Goal: Task Accomplishment & Management: Use online tool/utility

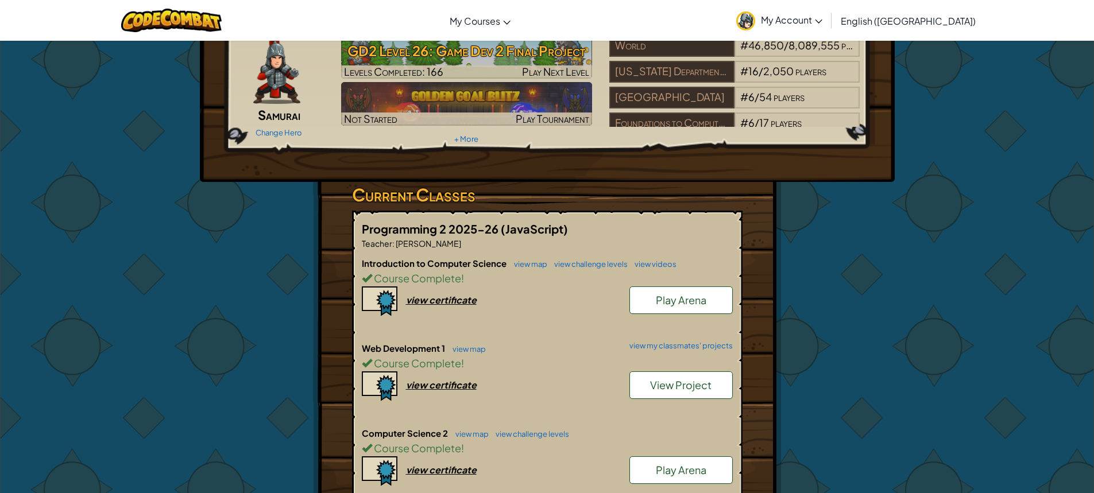
scroll to position [172, 0]
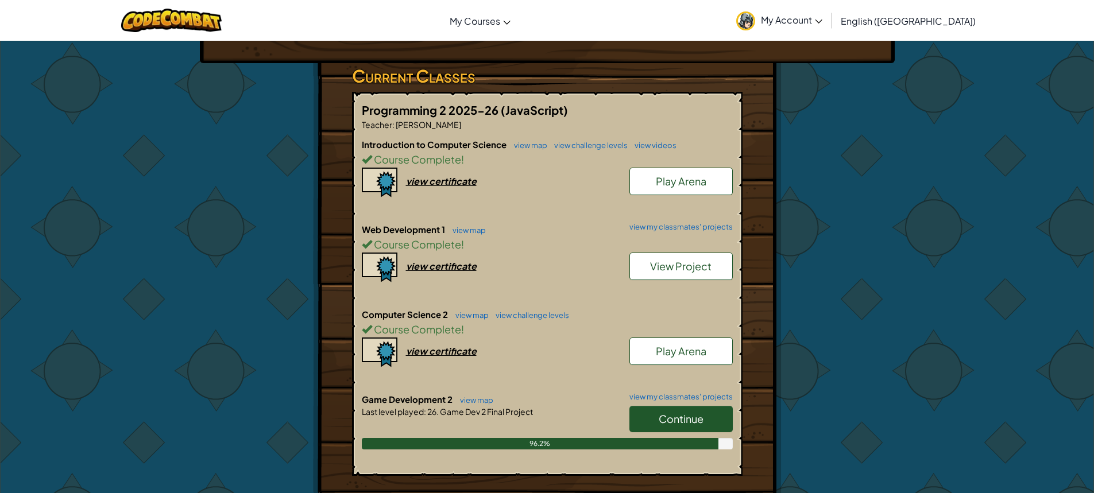
click at [657, 420] on link "Continue" at bounding box center [680, 419] width 103 height 26
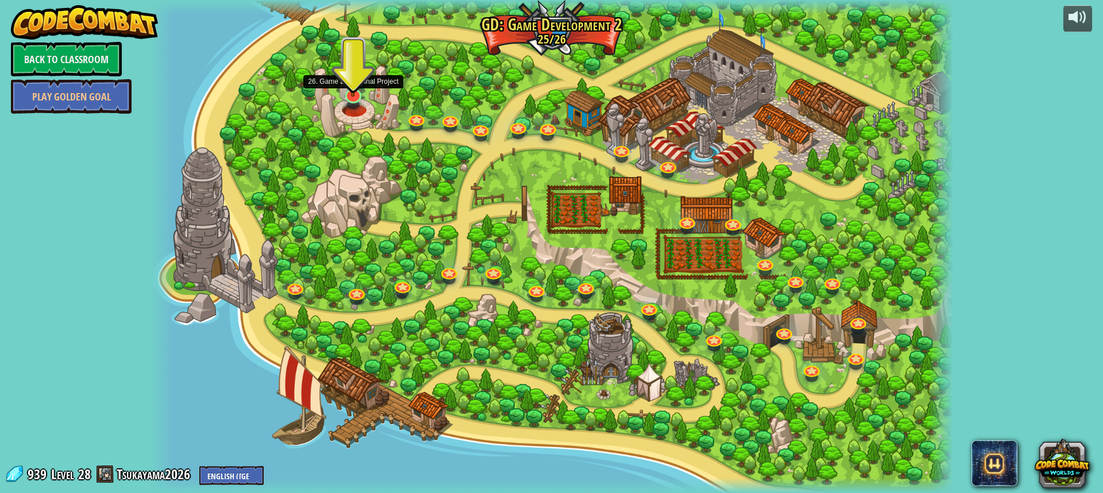
click at [357, 97] on img at bounding box center [352, 72] width 21 height 49
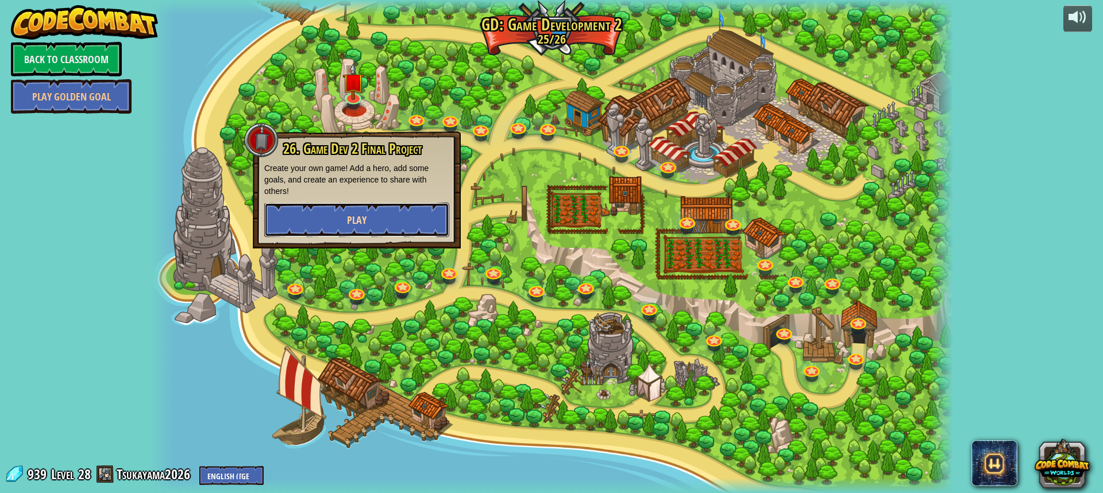
click at [386, 221] on button "Play" at bounding box center [356, 220] width 185 height 34
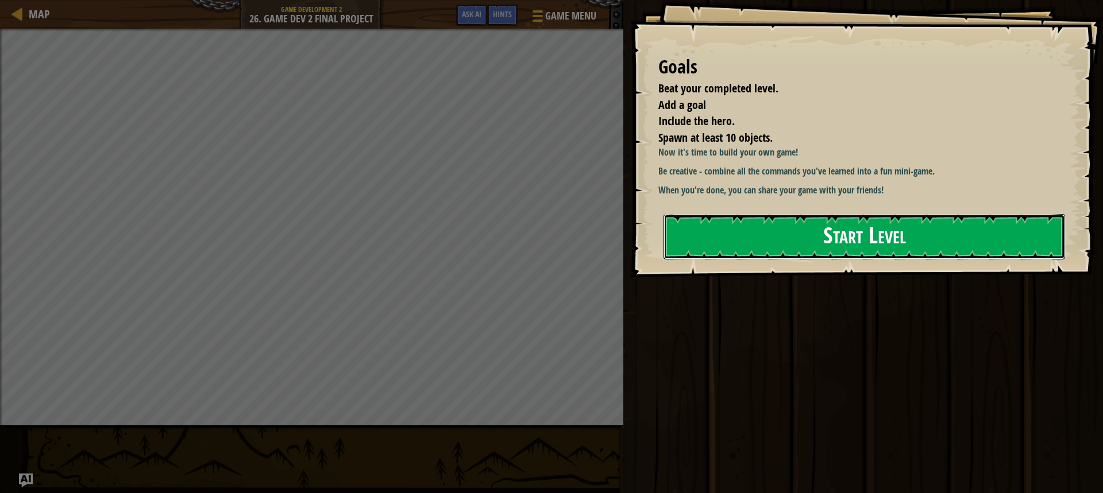
click at [709, 233] on button "Start Level" at bounding box center [863, 236] width 401 height 45
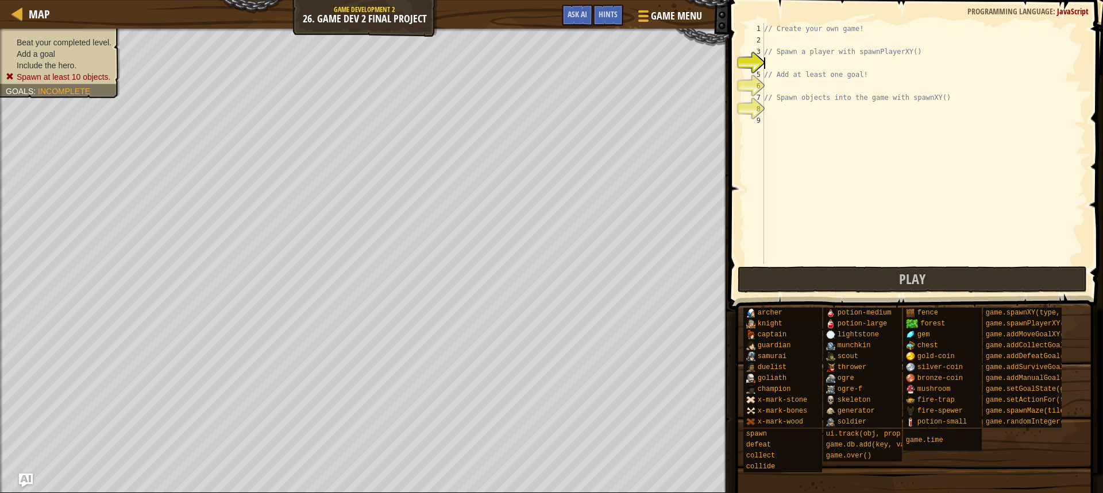
click at [787, 65] on div "// Create your own game! // Spawn a player with spawnPlayerXY() // Add at least…" at bounding box center [923, 155] width 324 height 264
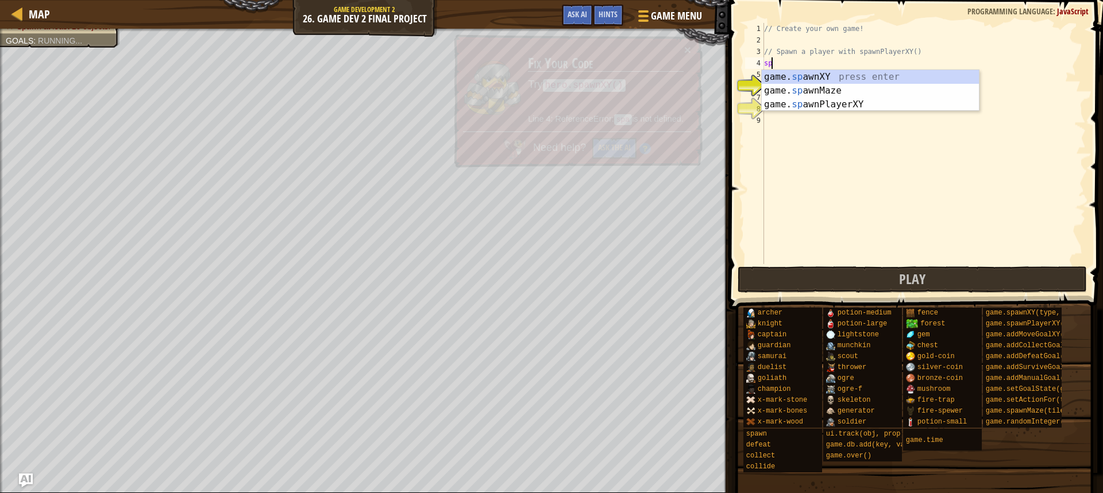
scroll to position [5, 0]
type textarea "s"
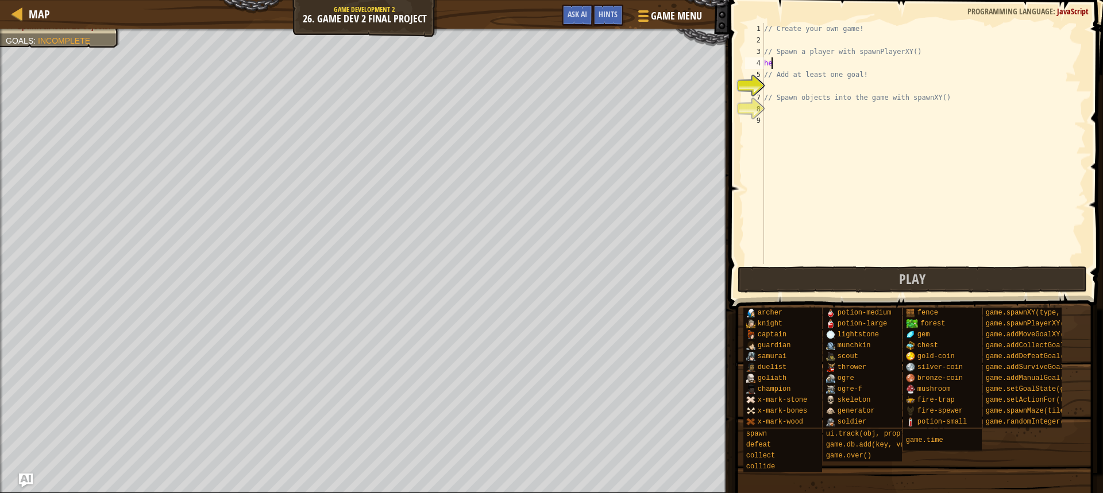
type textarea "h"
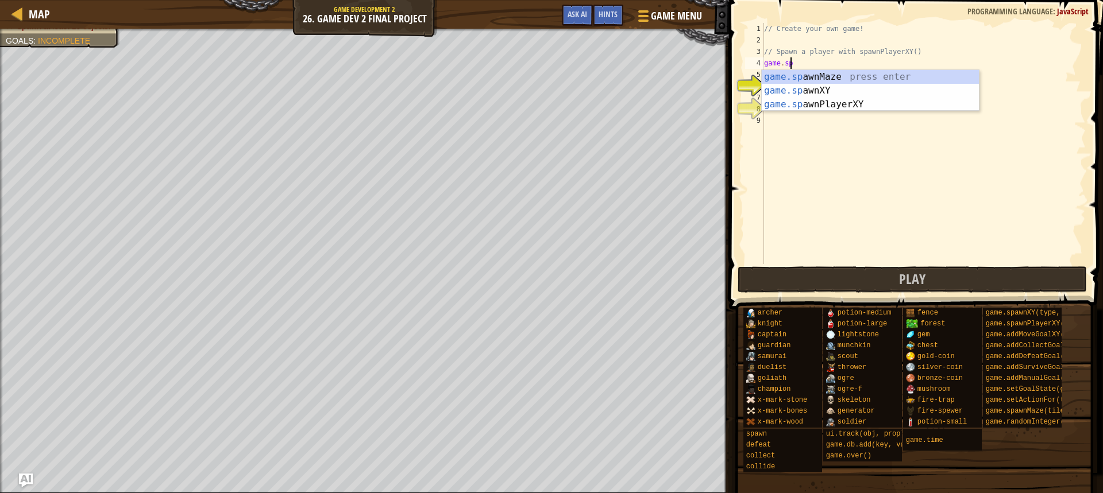
type textarea "game.spaw"
click at [824, 111] on div "// Create your own game! // Spawn a player with spawnPlayerXY() game . [PERSON_…" at bounding box center [923, 155] width 324 height 264
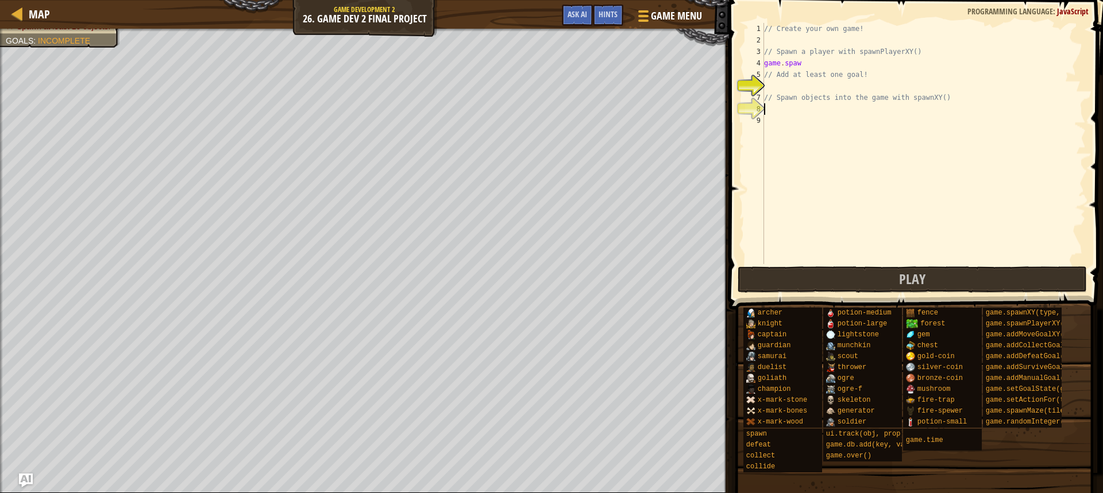
scroll to position [5, 0]
click at [810, 66] on div "// Create your own game! // Spawn a player with spawnPlayerXY() game . [PERSON_…" at bounding box center [923, 155] width 324 height 264
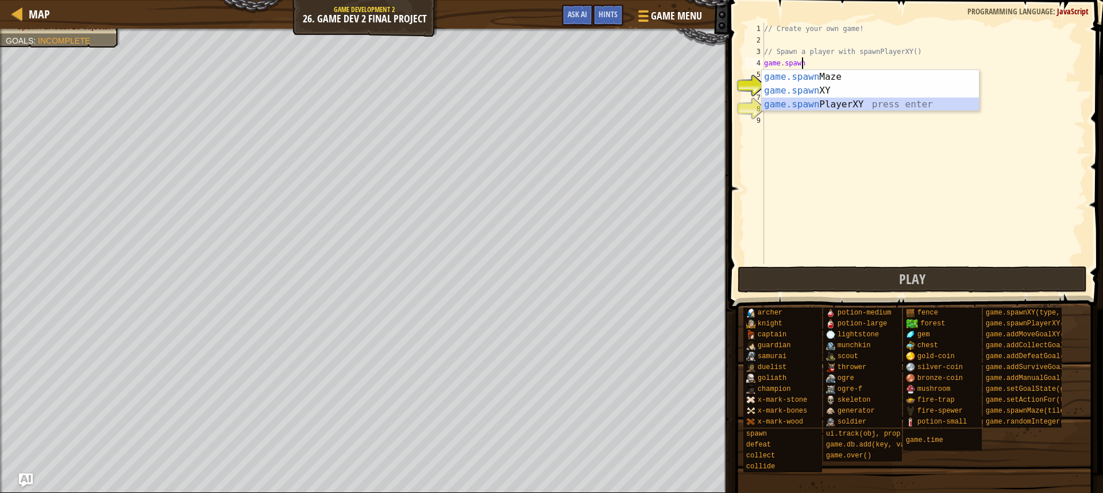
click at [826, 106] on div "game.spawn Maze press enter game.spawn XY press enter game.spawn PlayerXY press…" at bounding box center [869, 104] width 217 height 69
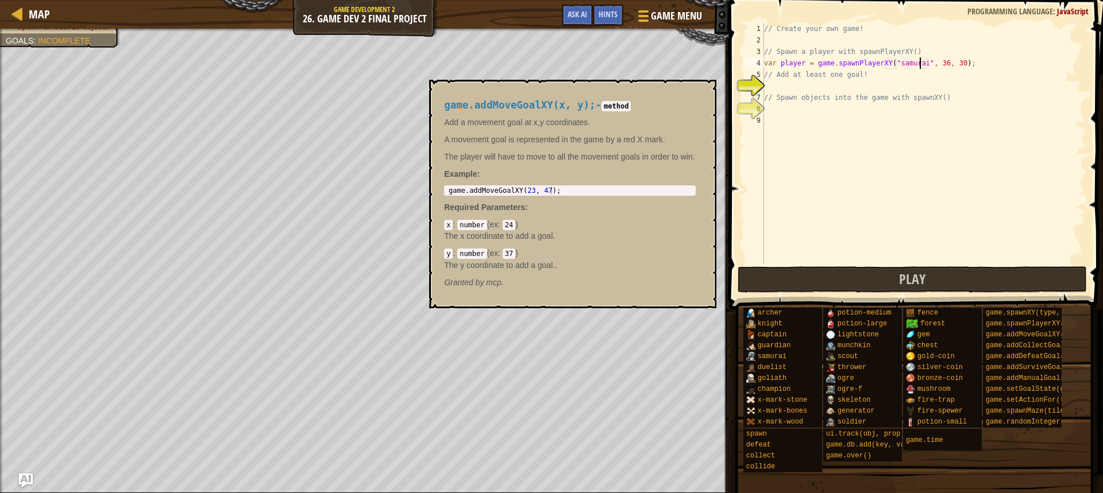
scroll to position [5, 14]
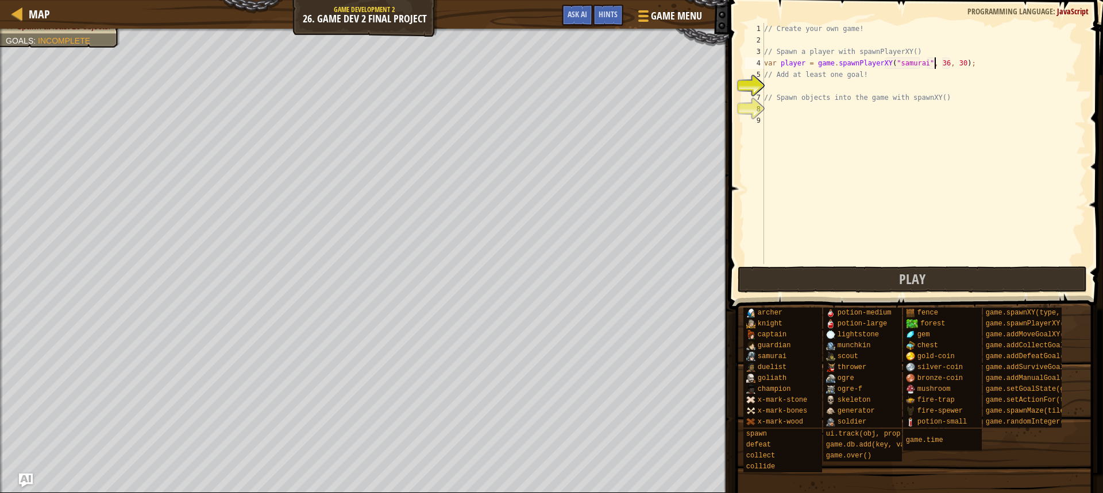
click at [935, 61] on div "// Create your own game! // Spawn a player with spawnPlayerXY() var player = ga…" at bounding box center [923, 155] width 324 height 264
click at [947, 64] on div "// Create your own game! // Spawn a player with spawnPlayerXY() var player = ga…" at bounding box center [923, 155] width 324 height 264
type textarea "var player = game.spawnPlayerXY("samurai", 7, 7);"
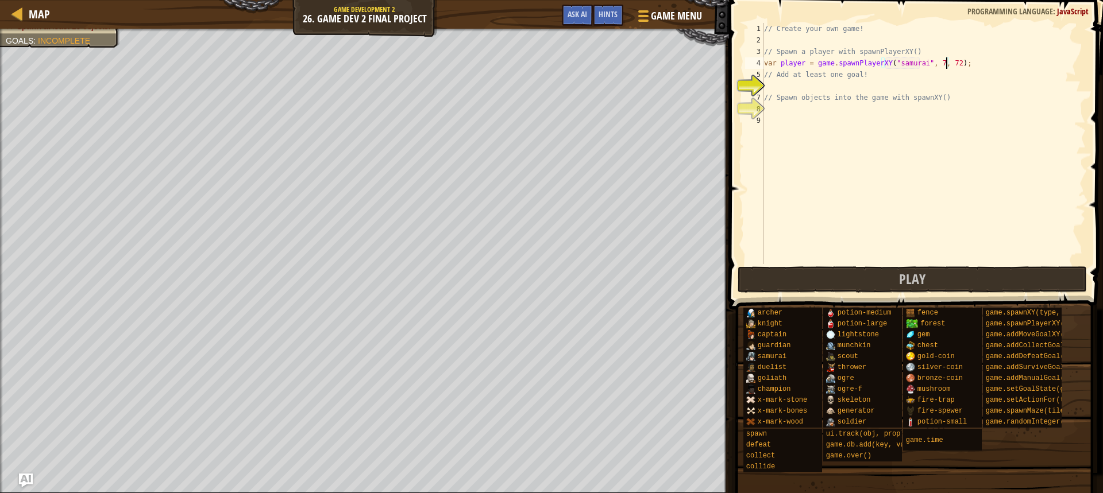
scroll to position [5, 15]
click at [799, 89] on div "// Create your own game! // Spawn a player with spawnPlayerXY() var player = ga…" at bounding box center [923, 155] width 324 height 264
type textarea "1"
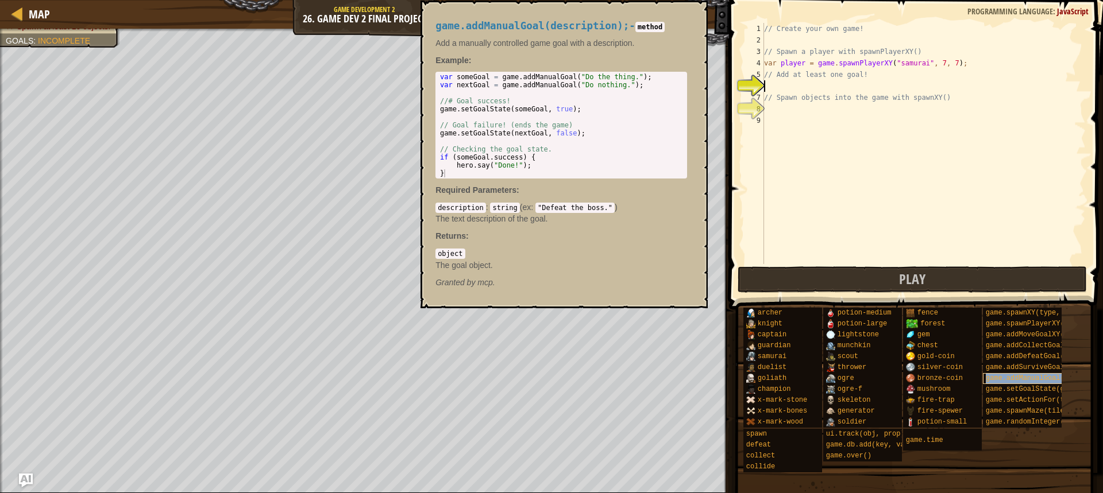
click at [1048, 379] on span "game.addManualGoal(description)" at bounding box center [1049, 378] width 128 height 8
click at [1047, 376] on span "game.addManualGoal(description)" at bounding box center [1049, 378] width 128 height 8
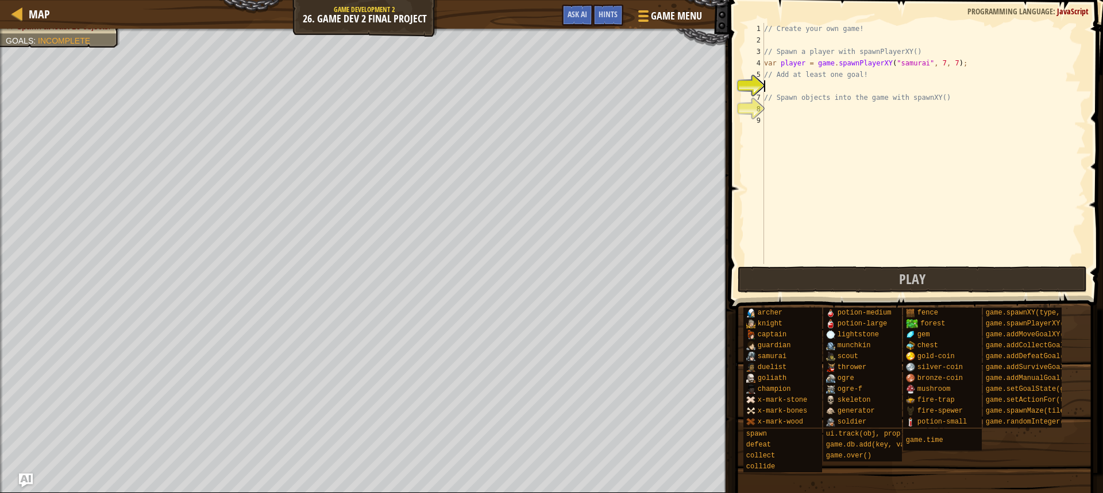
click at [796, 82] on div "// Create your own game! // Spawn a player with spawnPlayerXY() var player = ga…" at bounding box center [923, 155] width 324 height 264
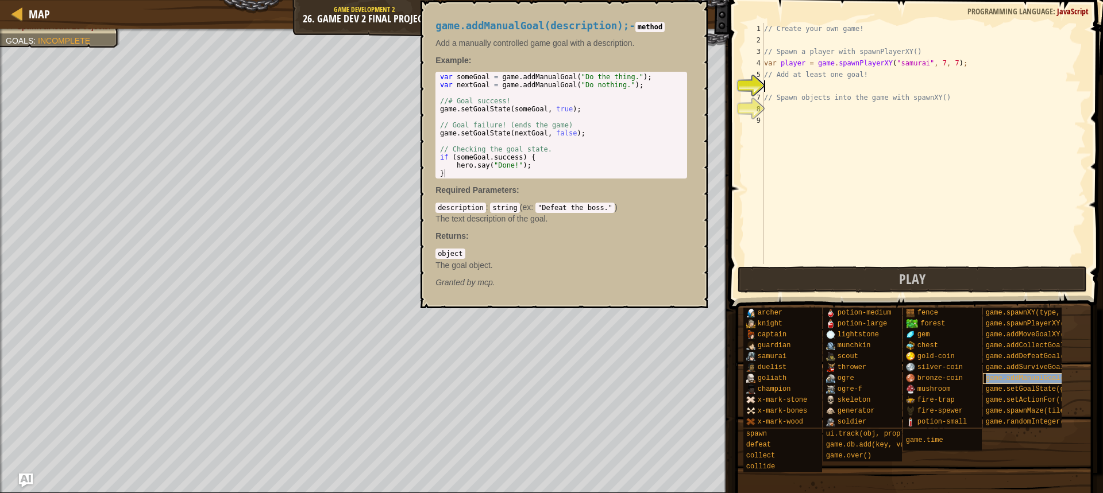
click at [1053, 378] on span "game.addManualGoal(description)" at bounding box center [1049, 378] width 128 height 8
click at [1051, 378] on span "game.addManualGoal(description)" at bounding box center [1049, 378] width 128 height 8
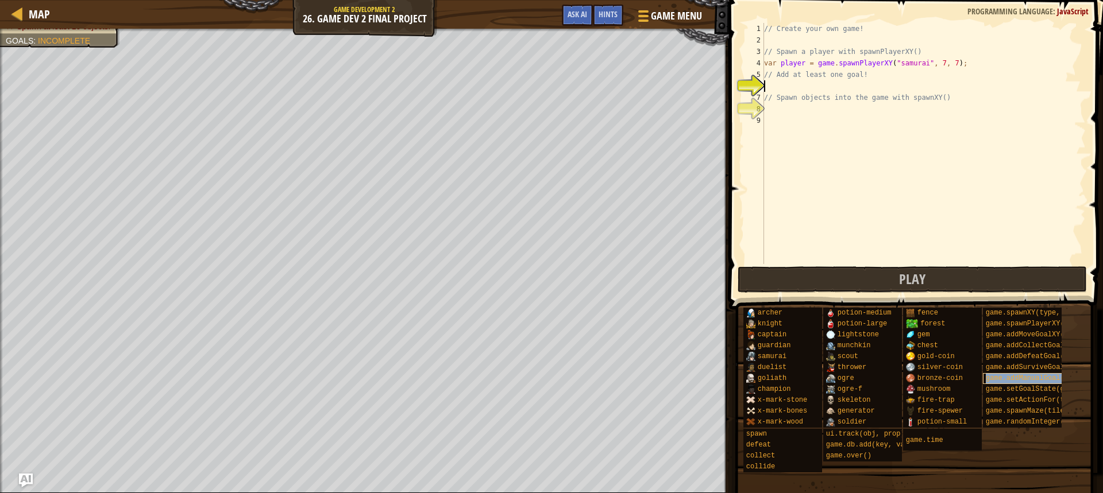
click at [1051, 378] on span "game.addManualGoal(description)" at bounding box center [1049, 378] width 128 height 8
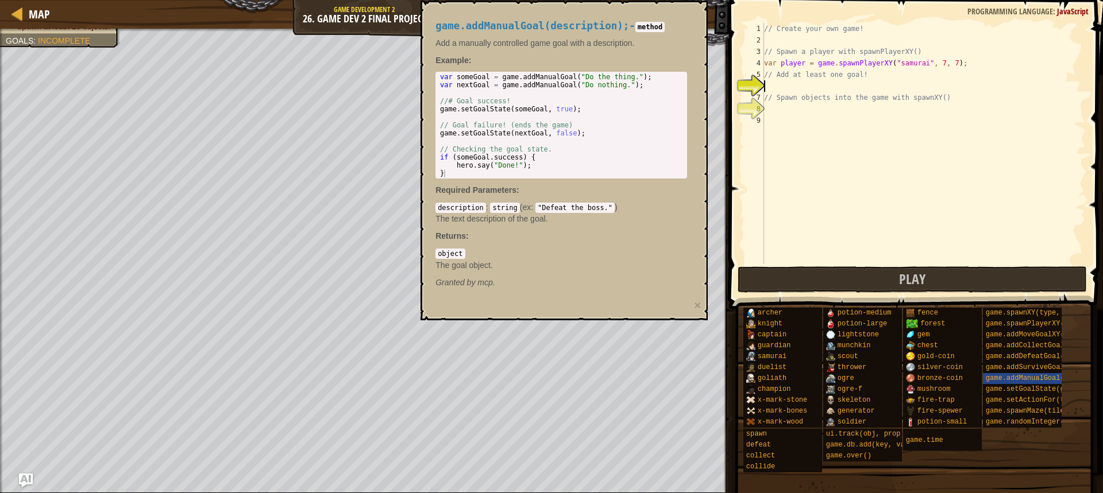
click at [799, 82] on div "// Create your own game! // Spawn a player with spawnPlayerXY() var player = ga…" at bounding box center [923, 155] width 324 height 264
paste textarea "g"
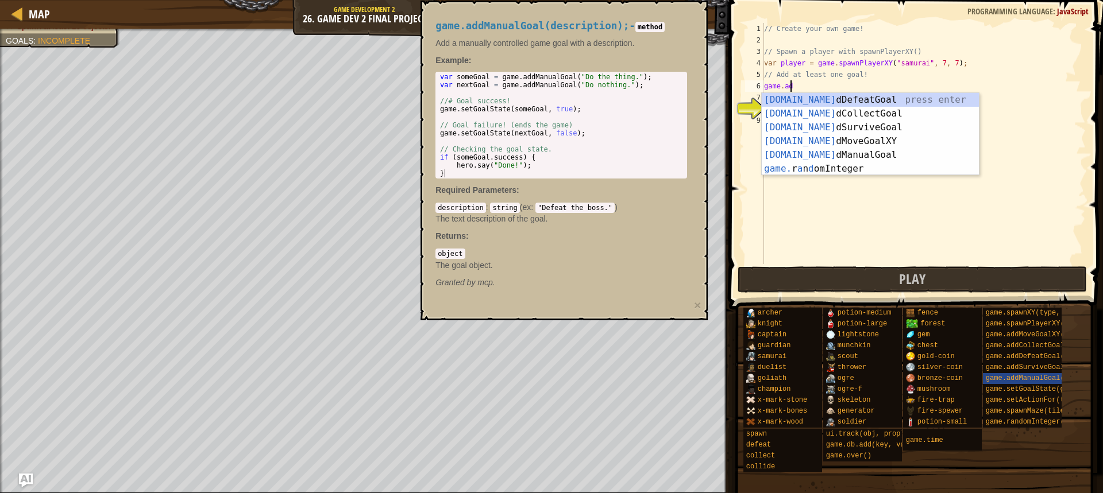
scroll to position [5, 2]
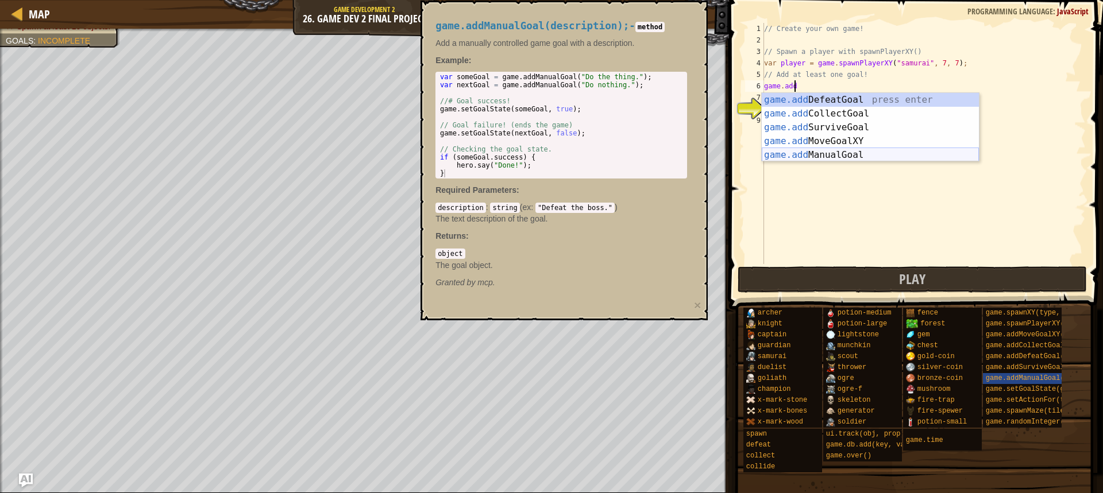
click at [817, 151] on div "game.add DefeatGoal press enter game.add CollectGoal press enter game.add Survi…" at bounding box center [869, 141] width 217 height 96
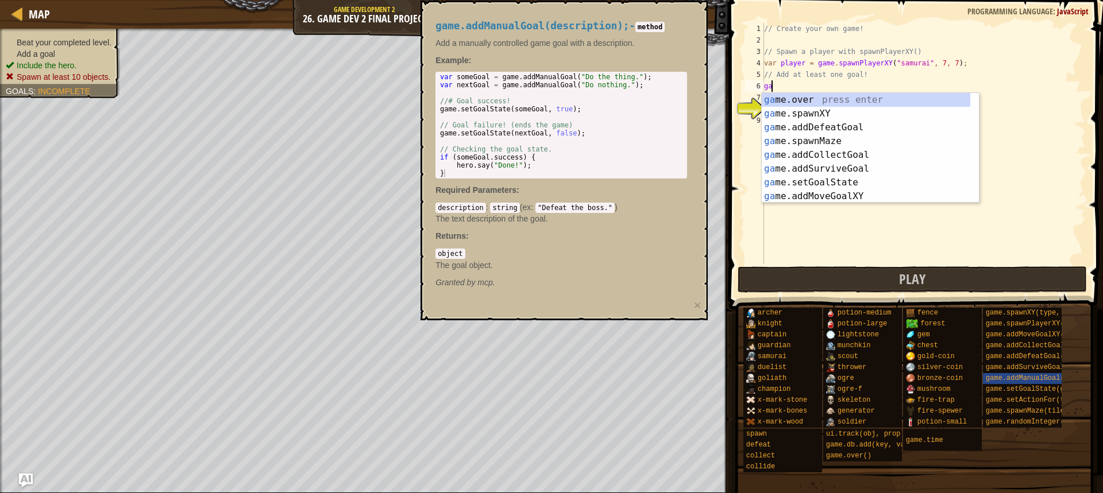
scroll to position [5, 0]
type textarea "g"
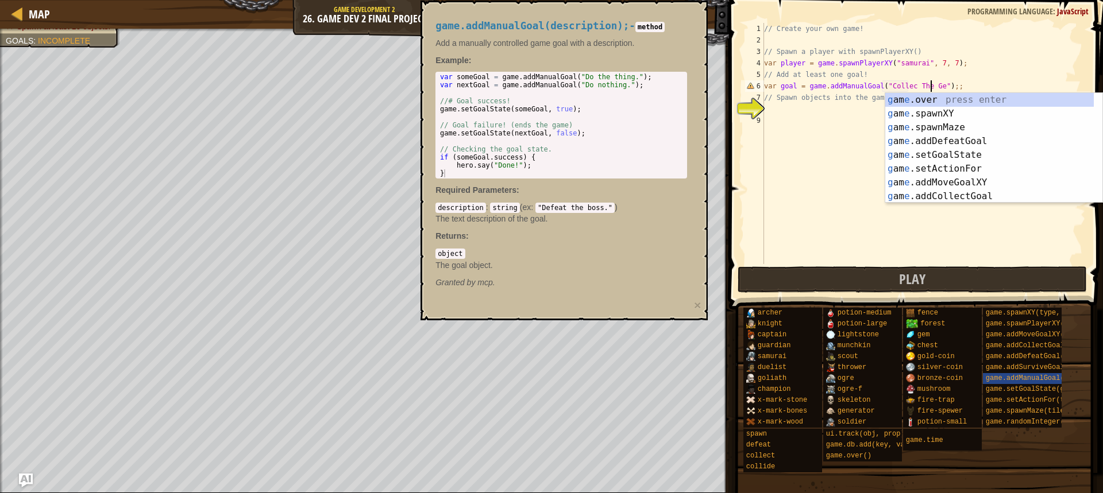
scroll to position [5, 15]
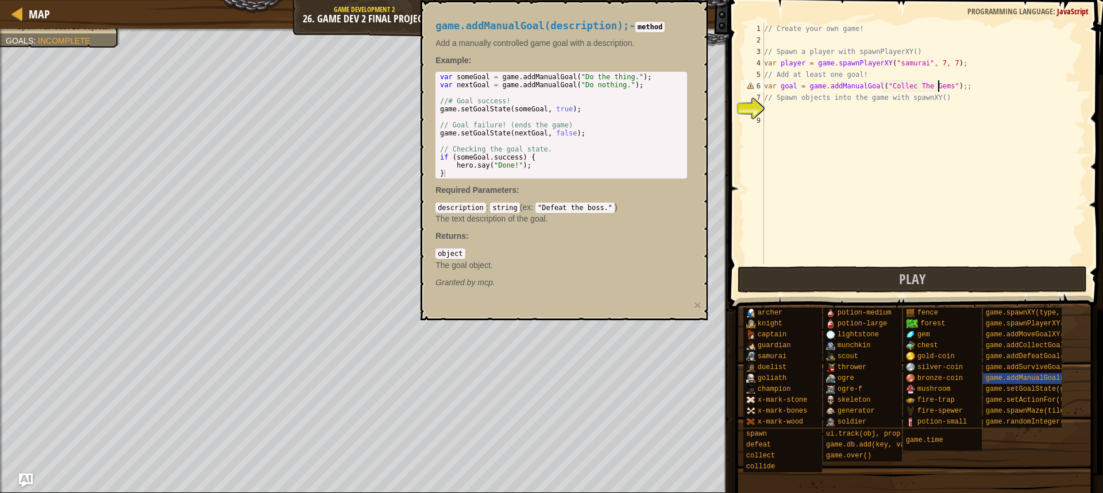
click at [905, 88] on div "// Create your own game! // Spawn a player with spawnPlayerXY() var player = ga…" at bounding box center [923, 155] width 324 height 264
click at [974, 90] on div "// Create your own game! // Spawn a player with spawnPlayerXY() var player = ga…" at bounding box center [923, 155] width 324 height 264
type textarea "var goal = game.addManualGoal("Collect The Gems");"
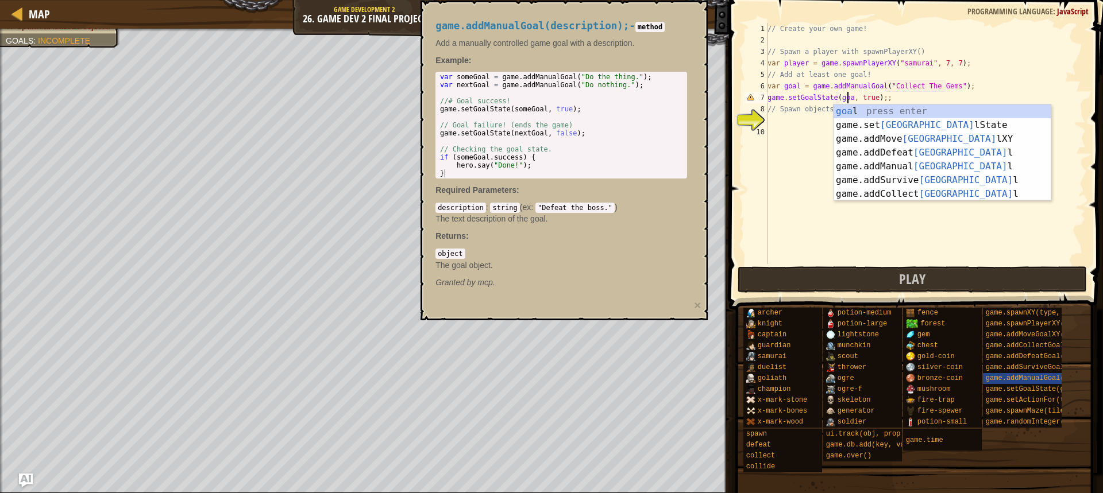
scroll to position [5, 7]
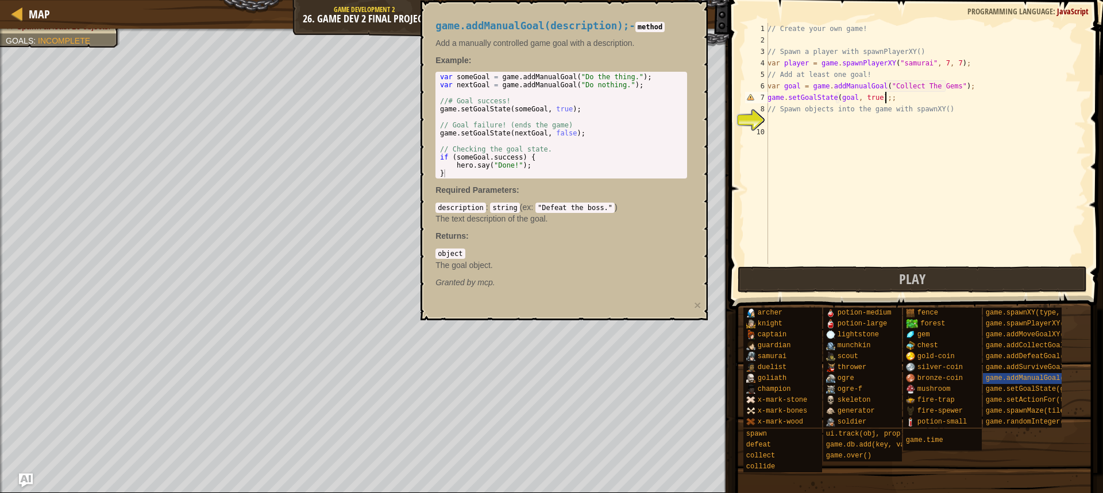
click at [956, 100] on div "// Create your own game! // Spawn a player with spawnPlayerXY() var player = ga…" at bounding box center [925, 155] width 320 height 264
type textarea "game.setGoalState(goal, true);"
click at [830, 126] on div "// Create your own game! // Spawn a player with spawnPlayerXY() var player = ga…" at bounding box center [925, 155] width 320 height 264
click at [877, 123] on div "// Create your own game! // Spawn a player with spawnPlayerXY() var player = ga…" at bounding box center [925, 155] width 320 height 264
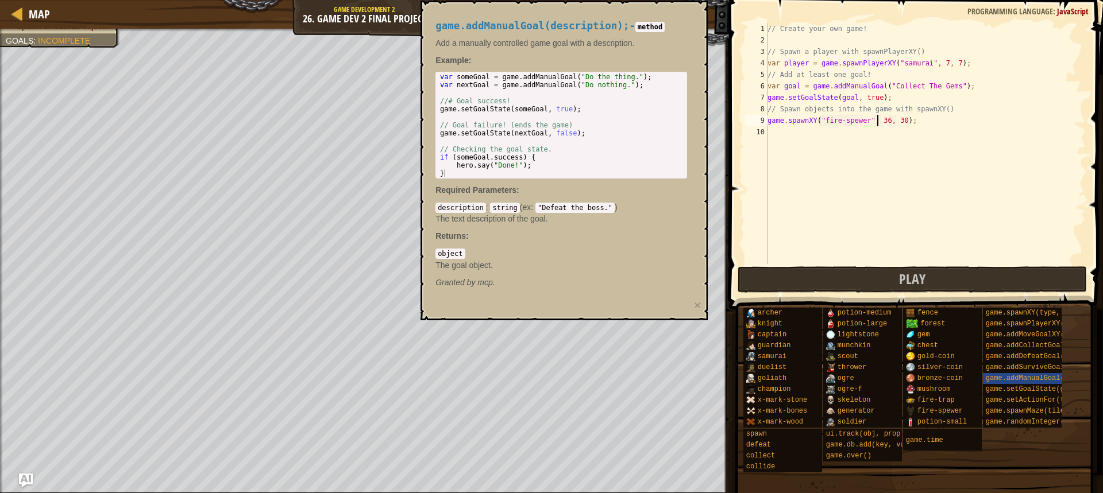
click at [881, 120] on div "// Create your own game! // Spawn a player with spawnPlayerXY() var player = ga…" at bounding box center [925, 155] width 320 height 264
drag, startPoint x: 891, startPoint y: 295, endPoint x: 898, endPoint y: 285, distance: 11.1
click at [893, 293] on span at bounding box center [916, 138] width 383 height 343
click at [898, 285] on button "Play" at bounding box center [911, 279] width 349 height 26
click at [682, 18] on div "game.addManualGoal(description); - method Add a manually controlled game goal w…" at bounding box center [561, 154] width 268 height 289
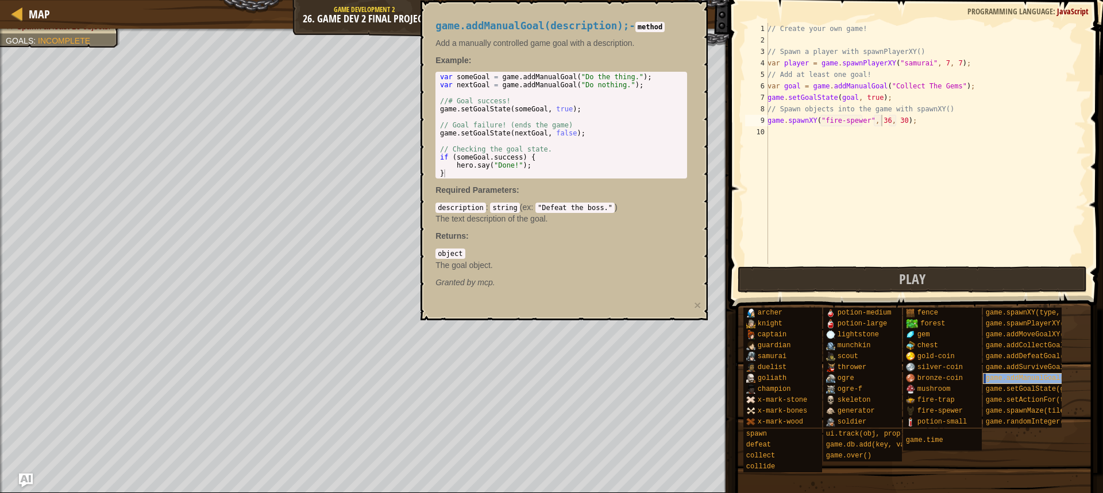
click at [1024, 381] on span "game.addManualGoal(description)" at bounding box center [1049, 378] width 128 height 8
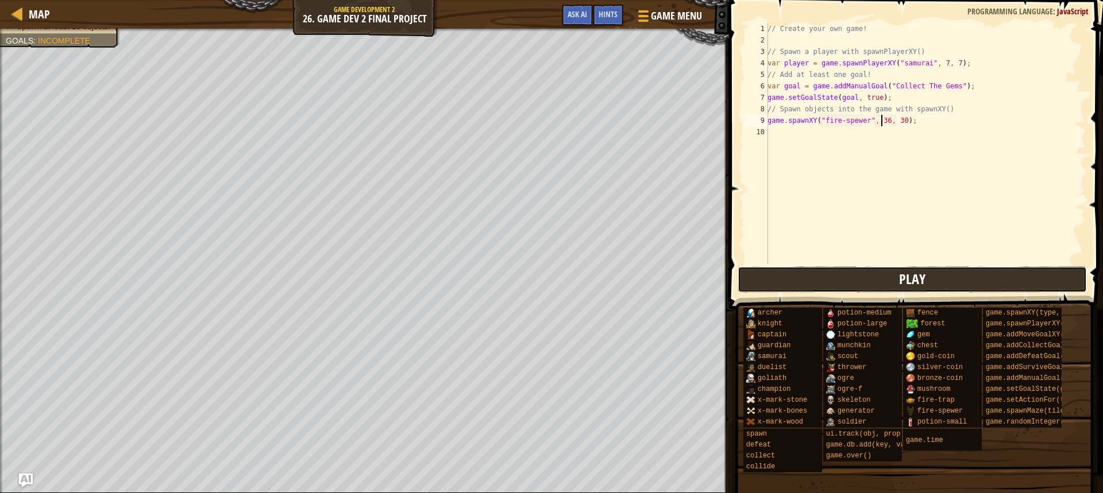
click at [964, 281] on button "Play" at bounding box center [911, 279] width 349 height 26
click at [880, 123] on div "// Create your own game! // Spawn a player with spawnPlayerXY() var player = ga…" at bounding box center [925, 155] width 320 height 264
click at [896, 125] on div "// Create your own game! // Spawn a player with spawnPlayerXY() var player = ga…" at bounding box center [925, 155] width 320 height 264
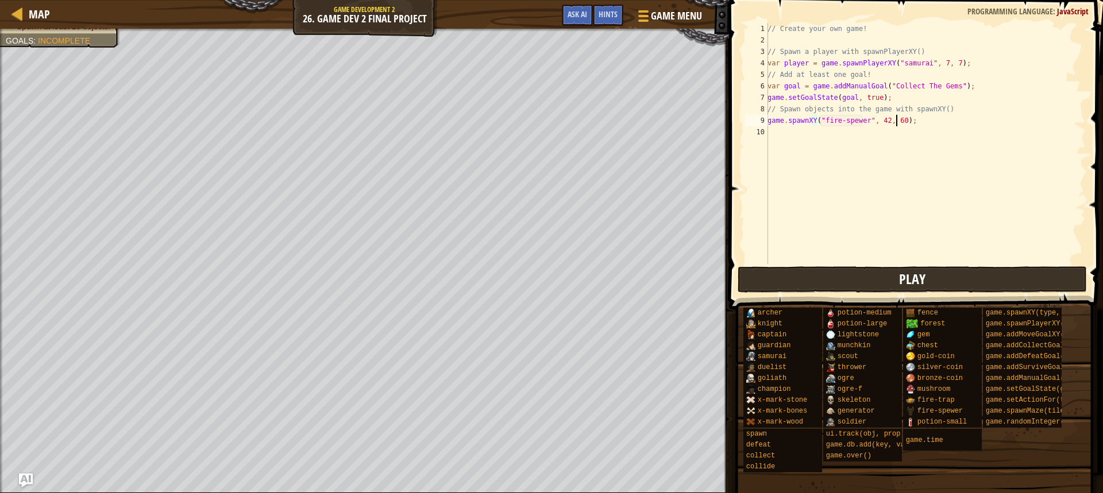
type textarea "game.spawnXY("fire-spewer", 42, 60);"
click at [846, 290] on button "Play" at bounding box center [911, 279] width 349 height 26
click at [874, 131] on div "// Create your own game! // Spawn a player with spawnPlayerXY() var player = ga…" at bounding box center [925, 155] width 320 height 264
click at [680, 20] on span "Game Menu" at bounding box center [676, 16] width 53 height 16
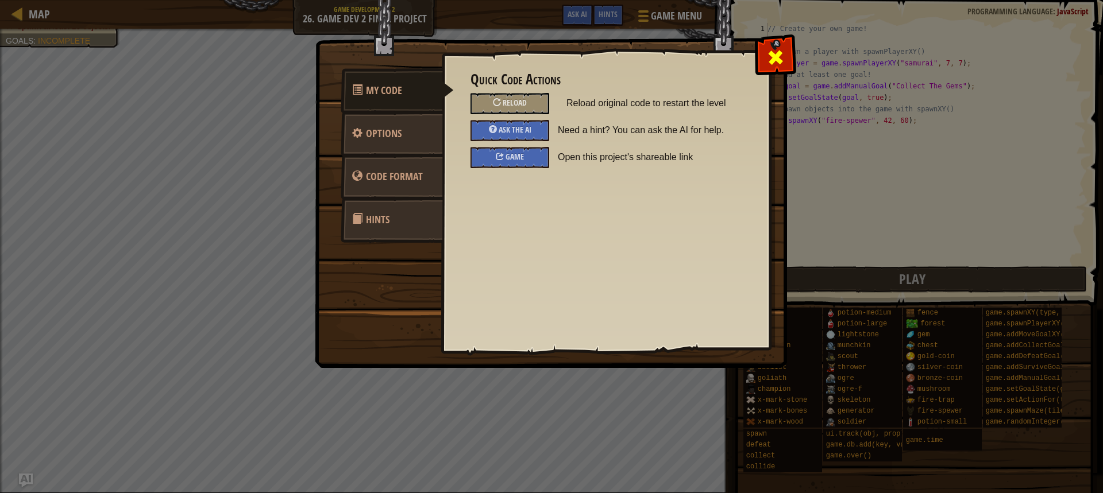
click at [791, 57] on div at bounding box center [775, 55] width 36 height 36
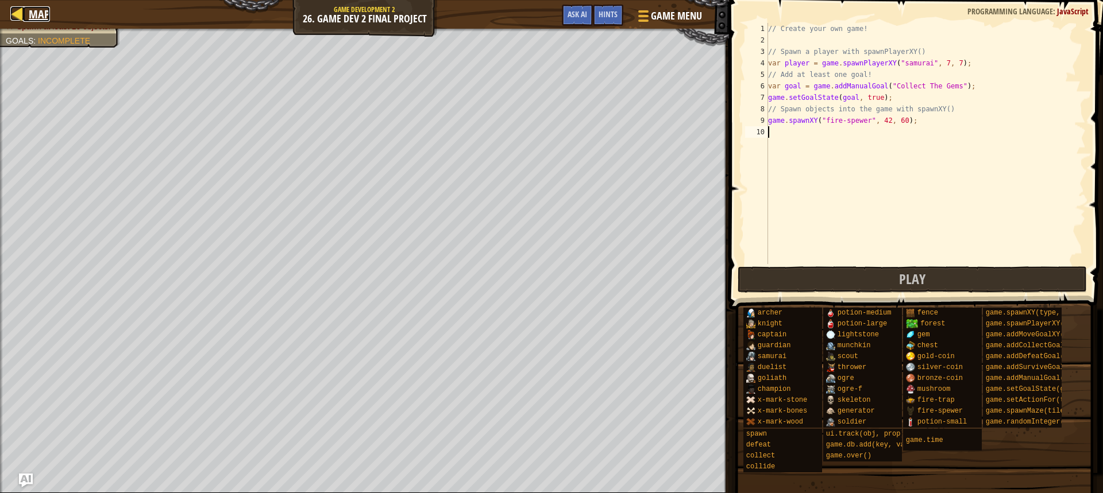
click at [36, 11] on span "Map" at bounding box center [39, 14] width 21 height 16
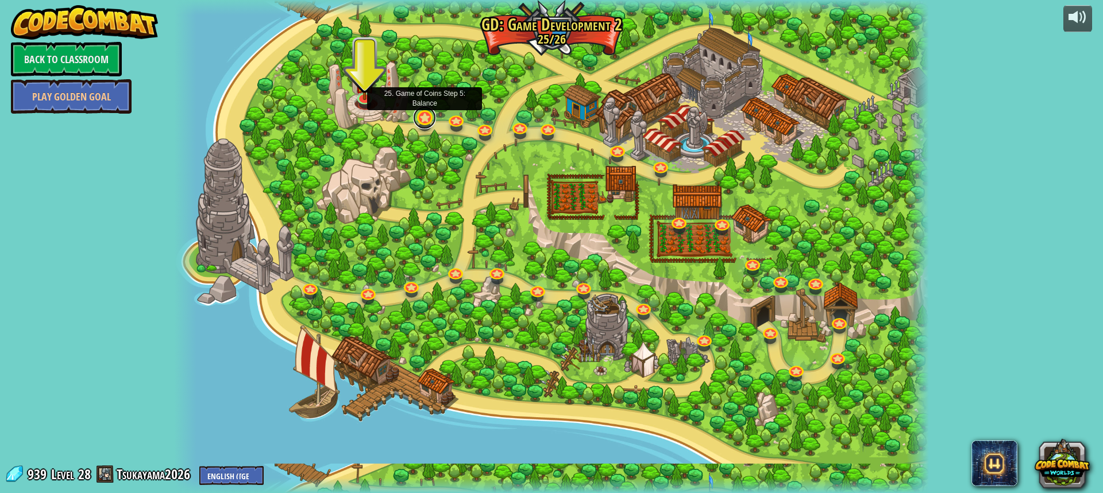
click at [431, 123] on link at bounding box center [424, 117] width 23 height 23
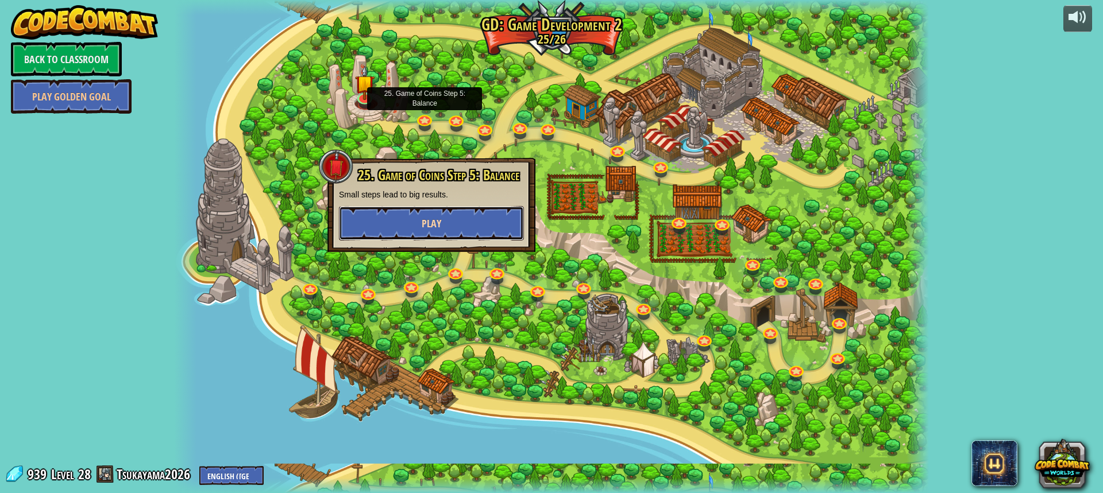
click at [489, 219] on button "Play" at bounding box center [431, 223] width 185 height 34
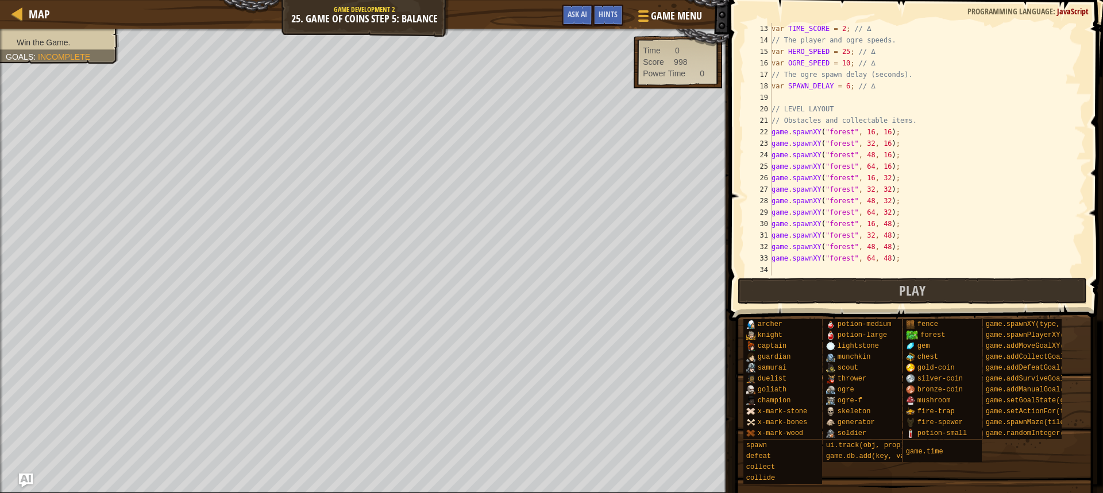
scroll to position [138, 0]
click at [45, 15] on span "Map" at bounding box center [39, 14] width 21 height 16
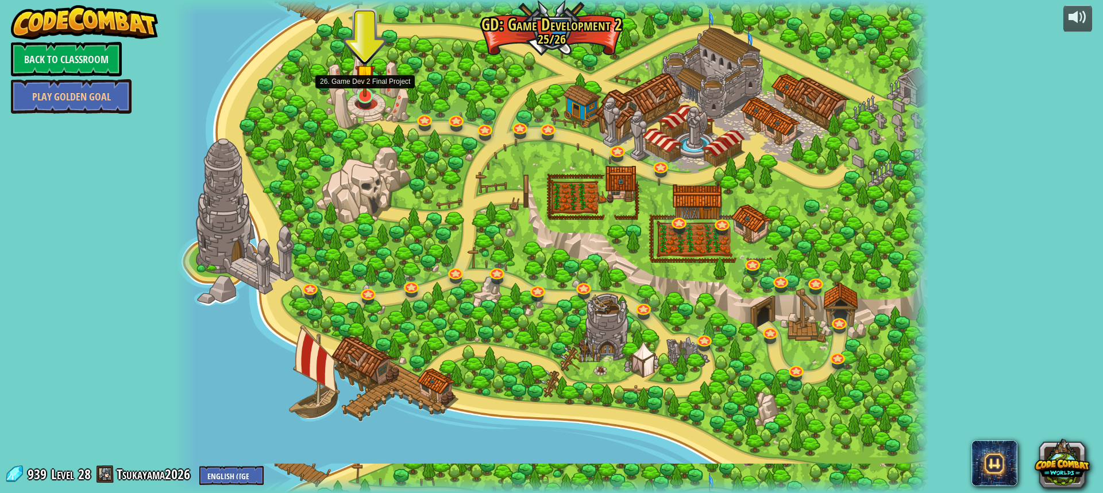
click at [371, 88] on img at bounding box center [365, 74] width 20 height 45
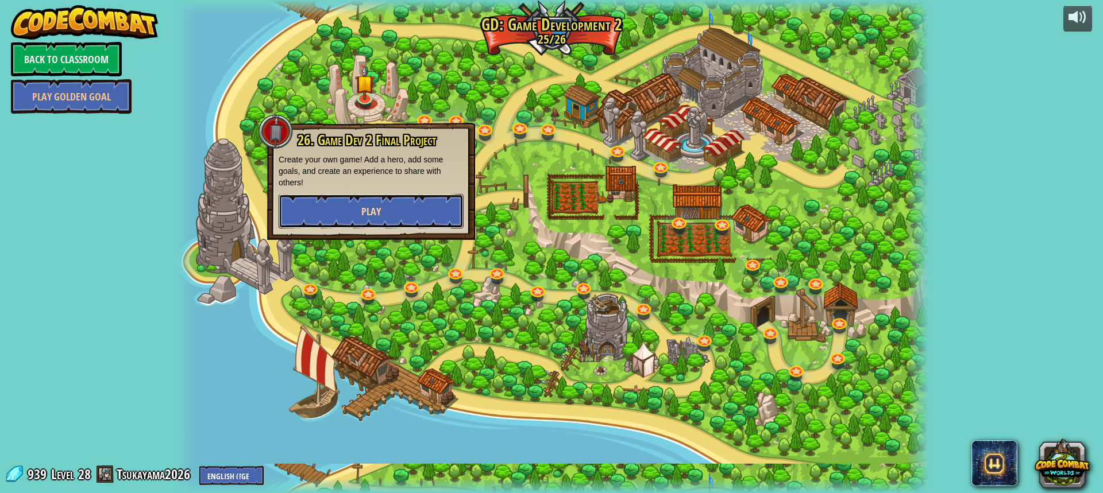
click at [382, 203] on button "Play" at bounding box center [371, 211] width 185 height 34
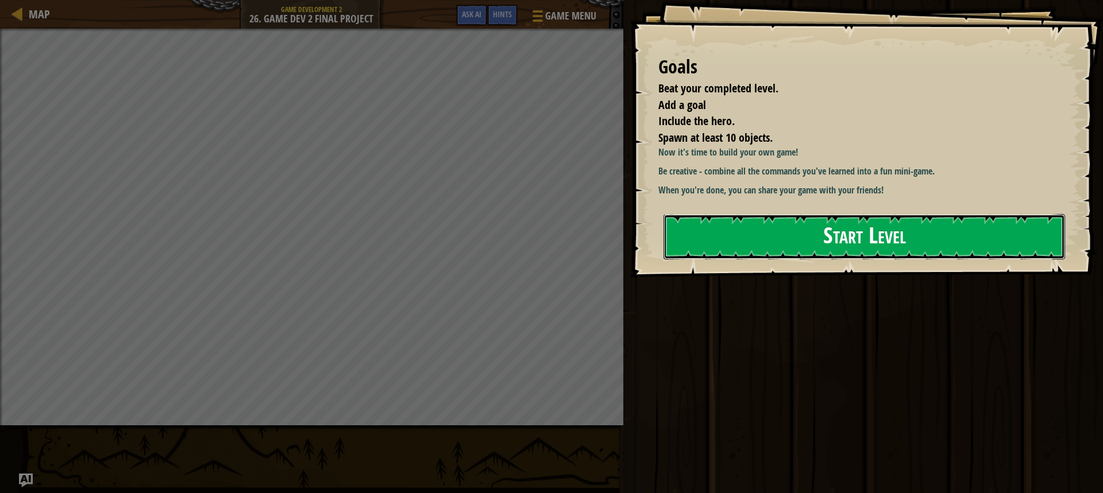
click at [733, 241] on button "Start Level" at bounding box center [863, 236] width 401 height 45
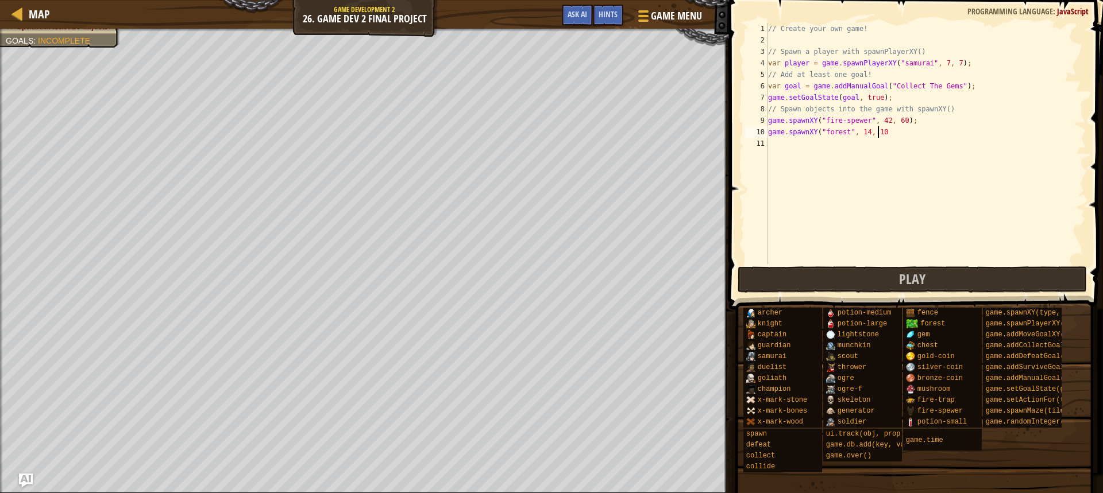
scroll to position [5, 9]
click at [878, 130] on div "// Create your own game! // Spawn a player with spawnPlayerXY() var player = ga…" at bounding box center [925, 155] width 320 height 264
click at [862, 132] on div "// Create your own game! // Spawn a player with spawnPlayerXY() var player = ga…" at bounding box center [925, 155] width 320 height 264
type textarea "game.spawnXY("forest", 15, 15);"
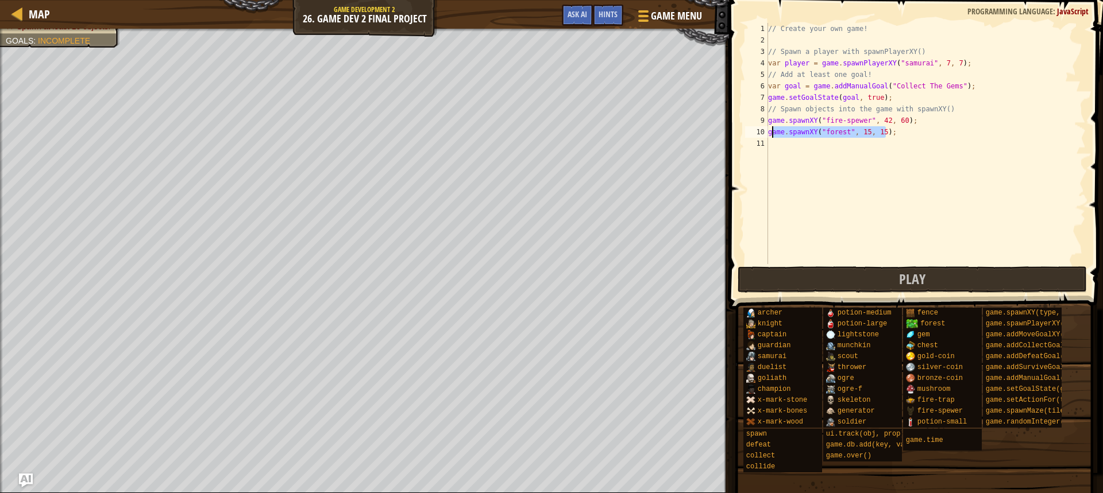
drag, startPoint x: 902, startPoint y: 136, endPoint x: 768, endPoint y: 135, distance: 133.2
click at [768, 135] on div "// Create your own game! // Spawn a player with spawnPlayerXY() var player = ga…" at bounding box center [925, 155] width 320 height 264
click at [782, 147] on div "// Create your own game! // Spawn a player with spawnPlayerXY() var player = ga…" at bounding box center [925, 155] width 320 height 264
type textarea "game.spawnXY("forest", 15, 15);"
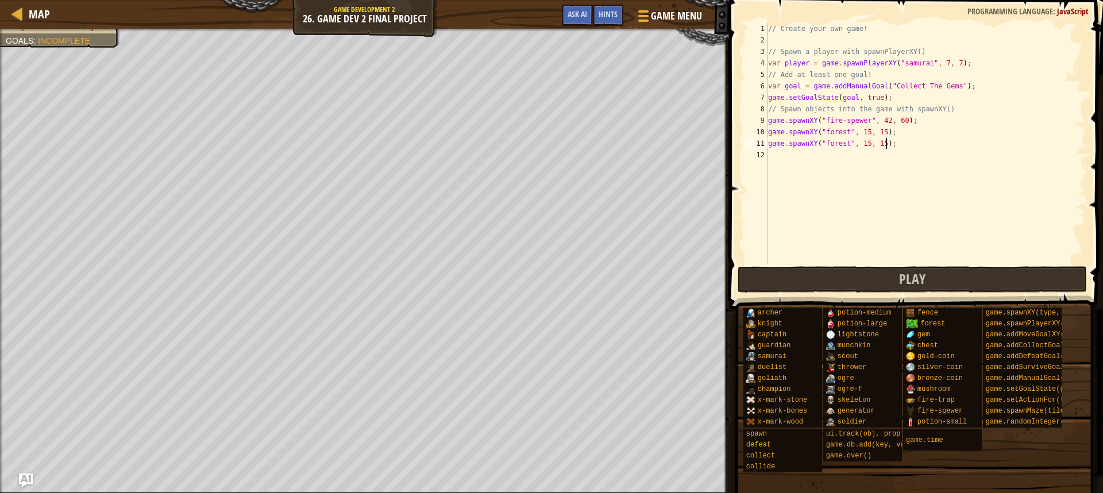
click at [784, 152] on div "// Create your own game! // Spawn a player with spawnPlayerXY() var player = ga…" at bounding box center [925, 155] width 320 height 264
type textarea "game.spawnXY("forest", 15, 15);"
click at [790, 171] on div "// Create your own game! // Spawn a player with spawnPlayerXY() var player = ga…" at bounding box center [925, 155] width 320 height 264
click at [792, 177] on div "// Create your own game! // Spawn a player with spawnPlayerXY() var player = ga…" at bounding box center [925, 155] width 320 height 264
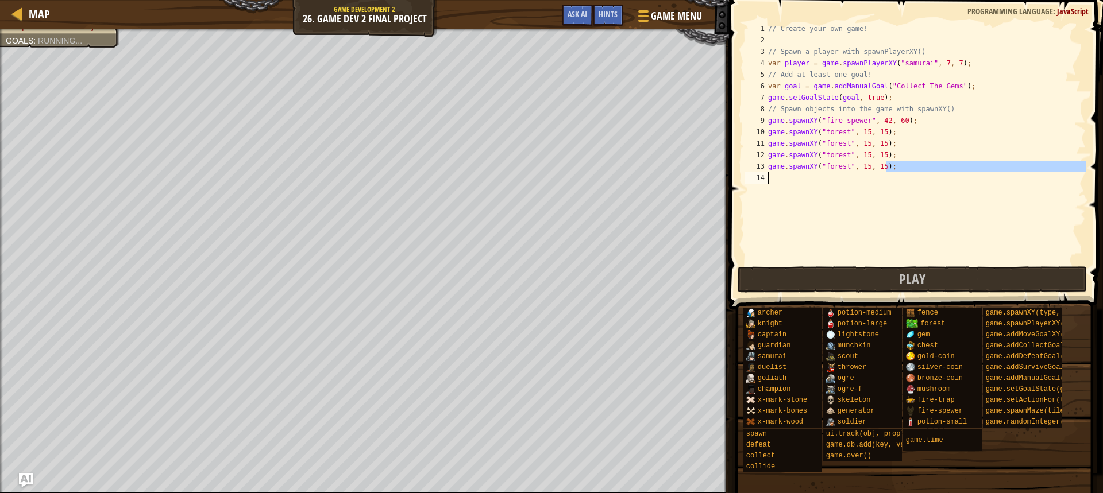
type textarea "game.spawnXY("forest", 15, 15);game.spawnXY("forest", 15, 15);"
click at [796, 192] on div "// Create your own game! // Spawn a player with spawnPlayerXY() var player = ga…" at bounding box center [925, 155] width 320 height 264
drag, startPoint x: 1000, startPoint y: 165, endPoint x: 1007, endPoint y: 163, distance: 7.5
click at [968, 167] on div "// Create your own game! // Spawn a player with spawnPlayerXY() var player = ga…" at bounding box center [925, 155] width 320 height 264
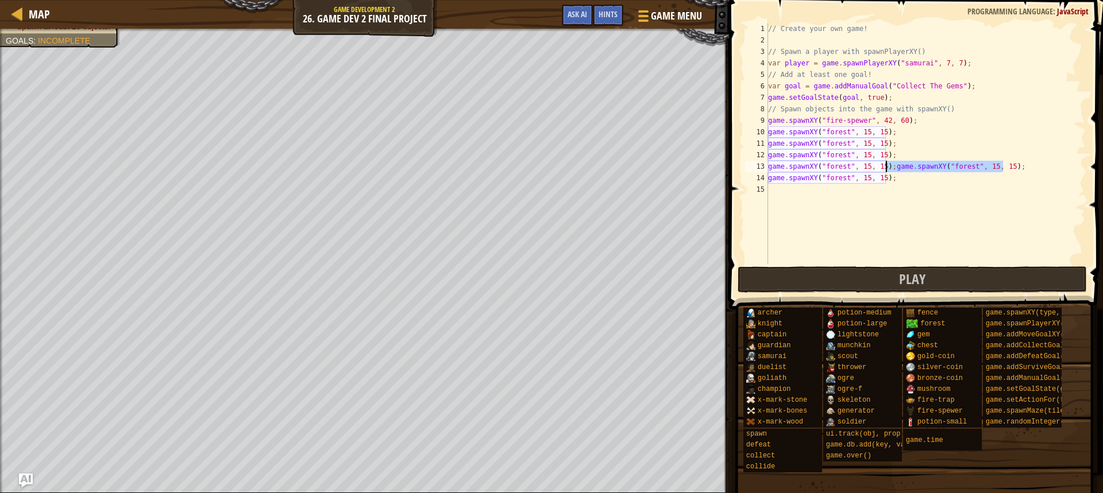
drag, startPoint x: 1010, startPoint y: 163, endPoint x: 887, endPoint y: 167, distance: 123.5
click at [887, 167] on div "// Create your own game! // Spawn a player with spawnPlayerXY() var player = ga…" at bounding box center [925, 155] width 320 height 264
type textarea "game.spawnXY("forest", 15, 15);"
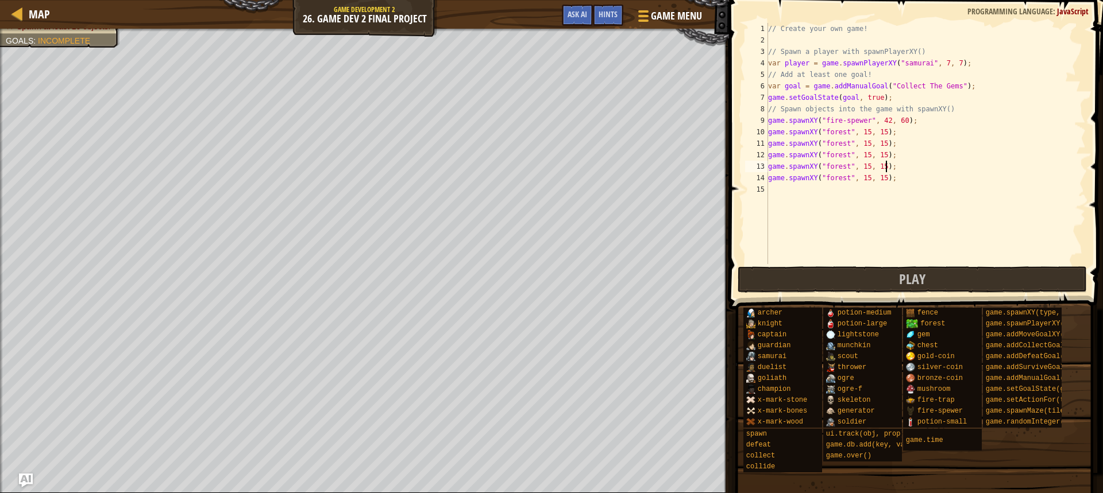
click at [888, 183] on div "// Create your own game! // Spawn a player with spawnPlayerXY() var player = ga…" at bounding box center [925, 155] width 320 height 264
type textarea "game.spawnXY("forest", 15, 15);"
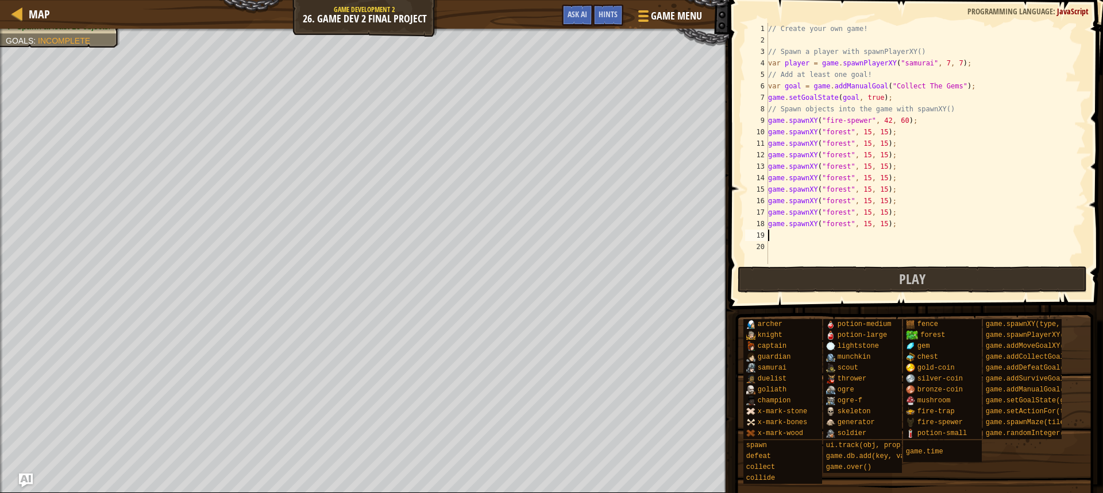
type textarea "game.spawnXY("forest", 15, 15);"
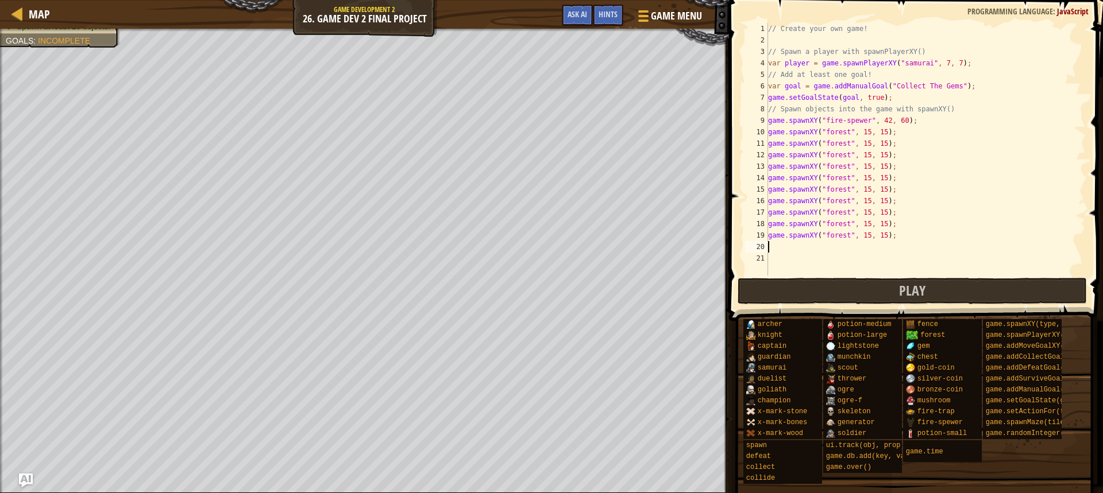
type textarea "game.spawnXY("forest", 15, 15);"
click at [863, 129] on div "// Create your own game! // Spawn a player with spawnPlayerXY() var player = ga…" at bounding box center [925, 161] width 320 height 276
click at [875, 133] on div "// Create your own game! // Spawn a player with spawnPlayerXY() var player = ga…" at bounding box center [925, 161] width 320 height 276
click at [877, 133] on div "// Create your own game! // Spawn a player with spawnPlayerXY() var player = ga…" at bounding box center [925, 161] width 320 height 276
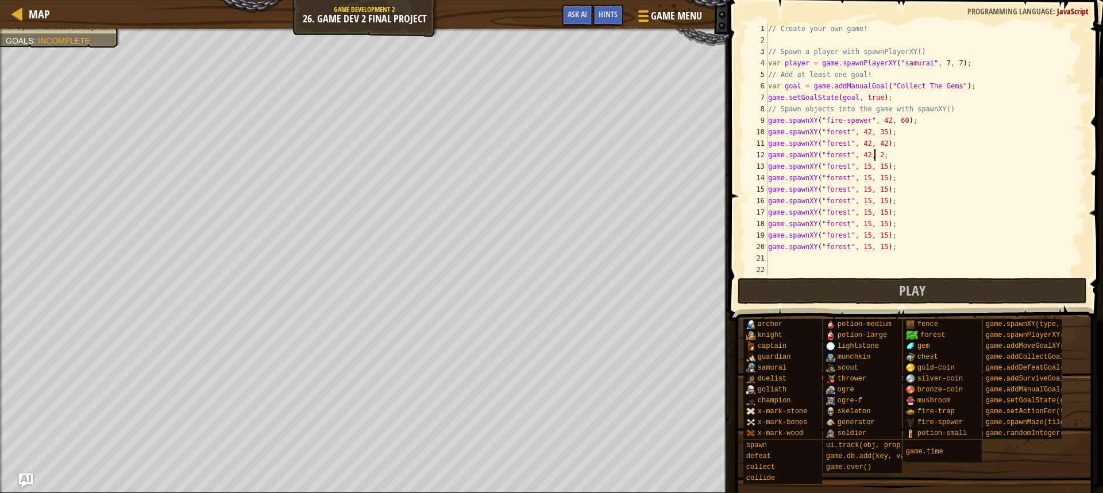
scroll to position [5, 9]
click at [878, 164] on div "// Create your own game! // Spawn a player with spawnPlayerXY() var player = ga…" at bounding box center [925, 161] width 320 height 276
click at [857, 168] on div "// Create your own game! // Spawn a player with spawnPlayerXY() var player = ga…" at bounding box center [925, 161] width 320 height 276
click at [856, 168] on div "// Create your own game! // Spawn a player with spawnPlayerXY() var player = ga…" at bounding box center [925, 149] width 320 height 253
click at [861, 164] on div "// Create your own game! // Spawn a player with spawnPlayerXY() var player = ga…" at bounding box center [925, 161] width 320 height 276
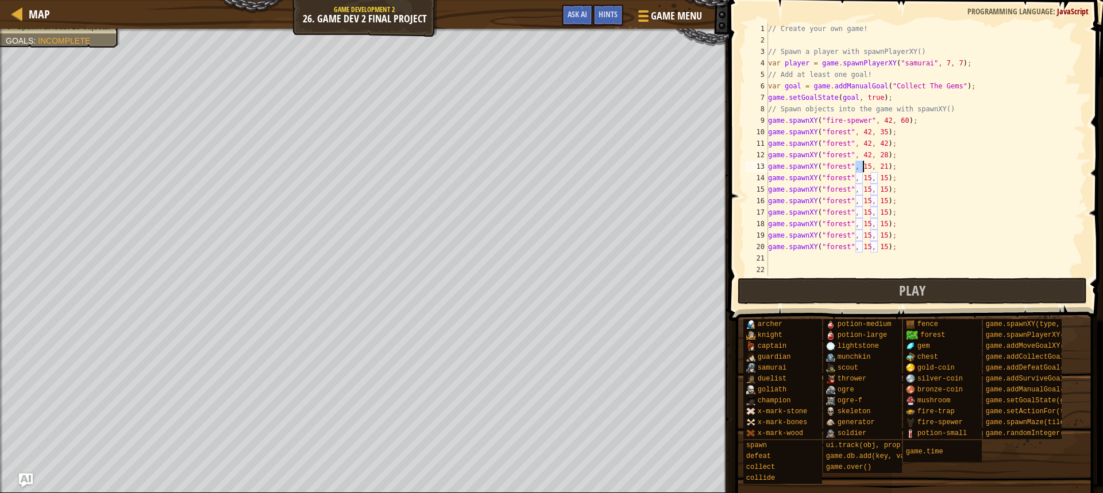
click at [858, 165] on div "// Create your own game! // Spawn a player with spawnPlayerXY() var player = ga…" at bounding box center [925, 161] width 320 height 276
click at [877, 177] on div "// Create your own game! // Spawn a player with spawnPlayerXY() var player = ga…" at bounding box center [925, 161] width 320 height 276
click at [860, 177] on div "// Create your own game! // Spawn a player with spawnPlayerXY() var player = ga…" at bounding box center [925, 161] width 320 height 276
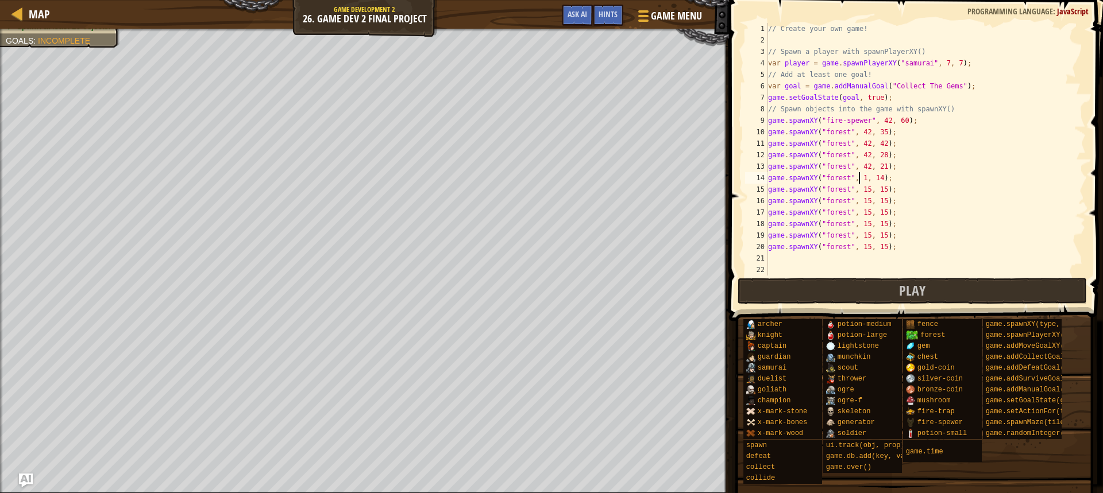
scroll to position [5, 8]
drag, startPoint x: 861, startPoint y: 188, endPoint x: 854, endPoint y: 187, distance: 6.9
click at [854, 187] on div "// Create your own game! // Spawn a player with spawnPlayerXY() var player = ga…" at bounding box center [925, 161] width 320 height 276
click at [876, 188] on div "// Create your own game! // Spawn a player with spawnPlayerXY() var player = ga…" at bounding box center [925, 161] width 320 height 276
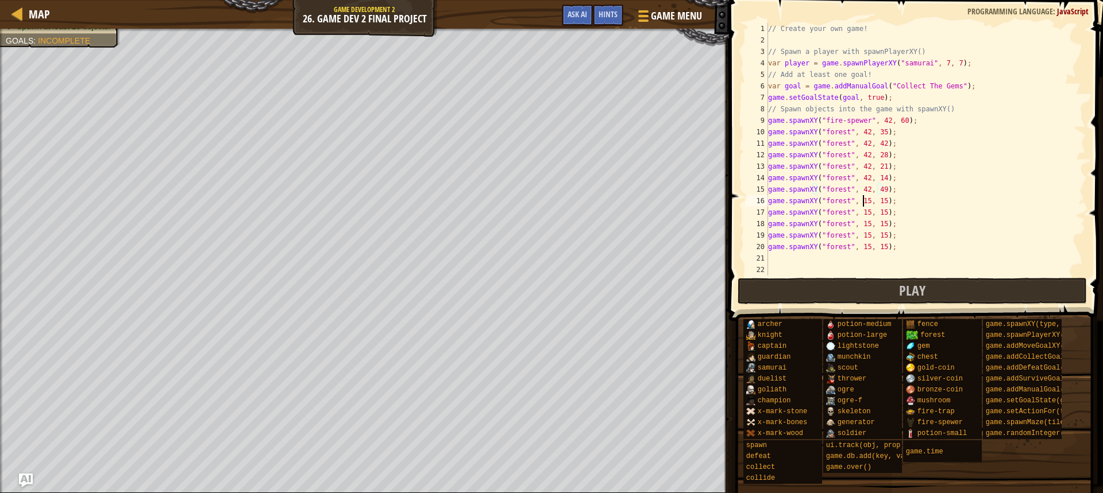
click at [862, 199] on div "// Create your own game! // Spawn a player with spawnPlayerXY() var player = ga…" at bounding box center [925, 161] width 320 height 276
click at [879, 200] on div "// Create your own game! // Spawn a player with spawnPlayerXY() var player = ga…" at bounding box center [925, 161] width 320 height 276
click at [864, 198] on div "// Create your own game! // Spawn a player with spawnPlayerXY() var player = ga…" at bounding box center [925, 161] width 320 height 276
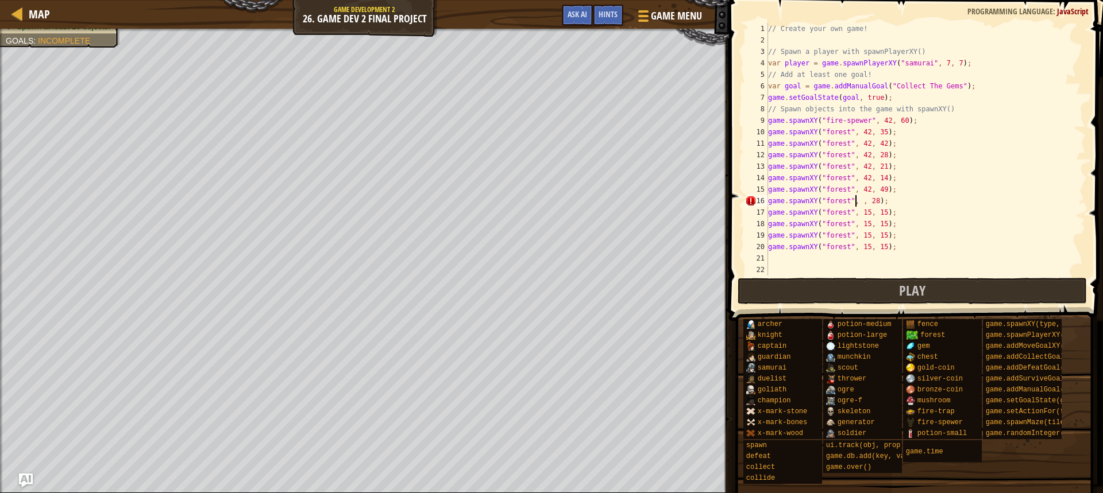
scroll to position [5, 8]
click at [879, 202] on div "// Create your own game! // Spawn a player with spawnPlayerXY() var player = ga…" at bounding box center [925, 161] width 320 height 276
drag, startPoint x: 888, startPoint y: 176, endPoint x: 768, endPoint y: 179, distance: 120.0
click at [768, 179] on div "// Create your own game! // Spawn a player with spawnPlayerXY() var player = ga…" at bounding box center [925, 161] width 320 height 276
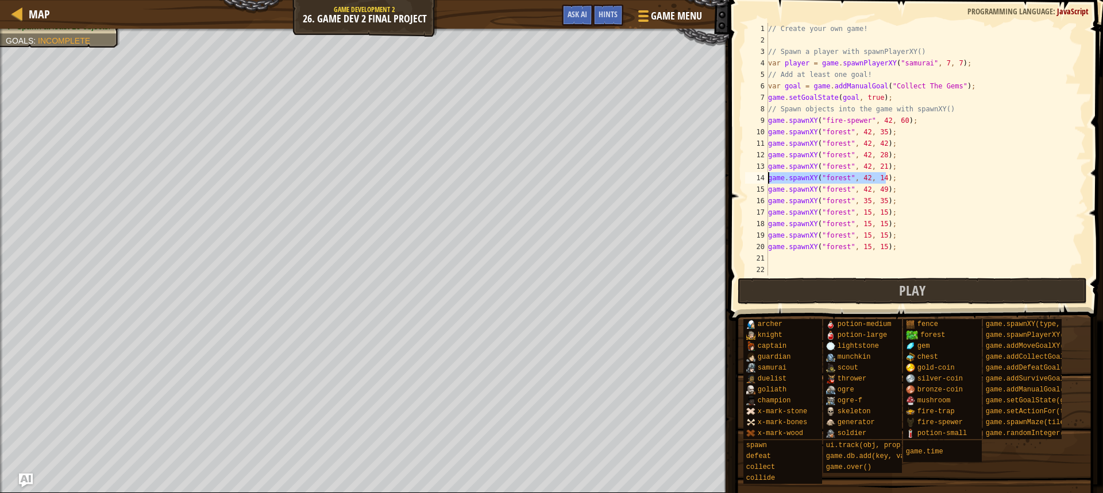
type textarea "game.spawnXY("forest", 42, 14);"
click at [864, 184] on div "// Create your own game! // Spawn a player with spawnPlayerXY() var player = ga…" at bounding box center [925, 161] width 320 height 276
click at [861, 196] on div "// Create your own game! // Spawn a player with spawnPlayerXY() var player = ga…" at bounding box center [925, 161] width 320 height 276
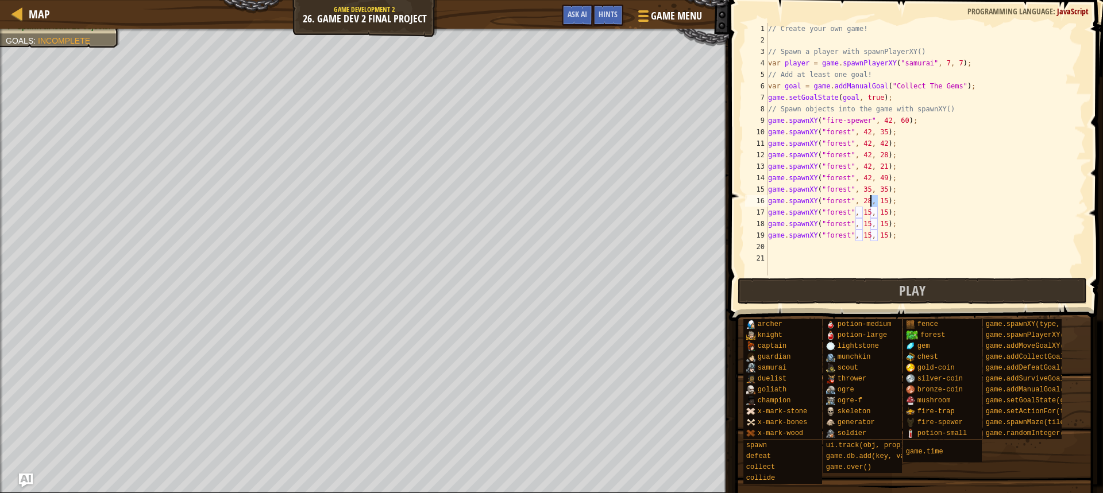
drag, startPoint x: 877, startPoint y: 200, endPoint x: 871, endPoint y: 201, distance: 6.4
click at [871, 201] on div "// Create your own game! // Spawn a player with spawnPlayerXY() var player = ga…" at bounding box center [925, 161] width 320 height 276
click at [873, 214] on div "// Create your own game! // Spawn a player with spawnPlayerXY() var player = ga…" at bounding box center [925, 161] width 320 height 276
click at [861, 213] on div "// Create your own game! // Spawn a player with spawnPlayerXY() var player = ga…" at bounding box center [925, 161] width 320 height 276
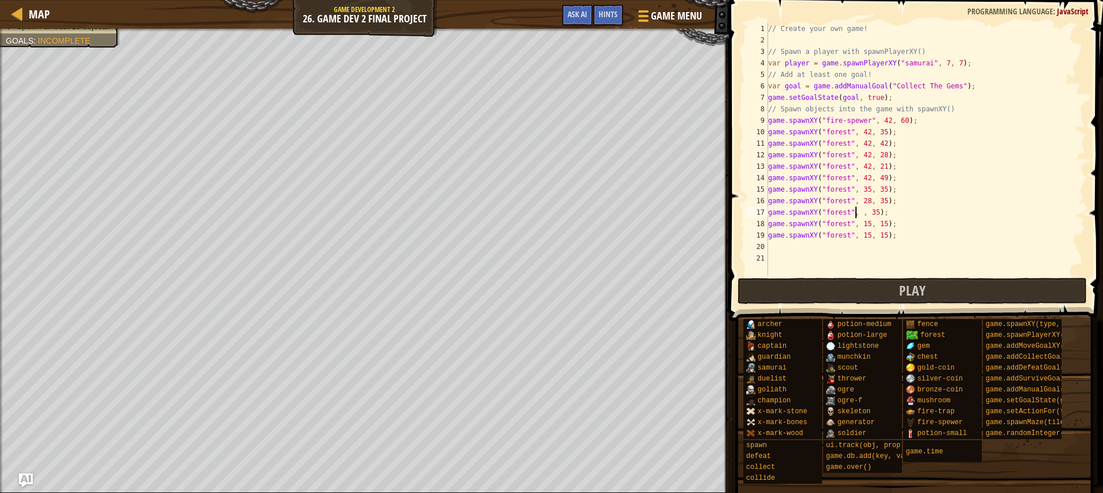
scroll to position [5, 8]
click at [877, 223] on div "// Create your own game! // Spawn a player with spawnPlayerXY() var player = ga…" at bounding box center [925, 161] width 320 height 276
click at [856, 222] on div "// Create your own game! // Spawn a player with spawnPlayerXY() var player = ga…" at bounding box center [925, 161] width 320 height 276
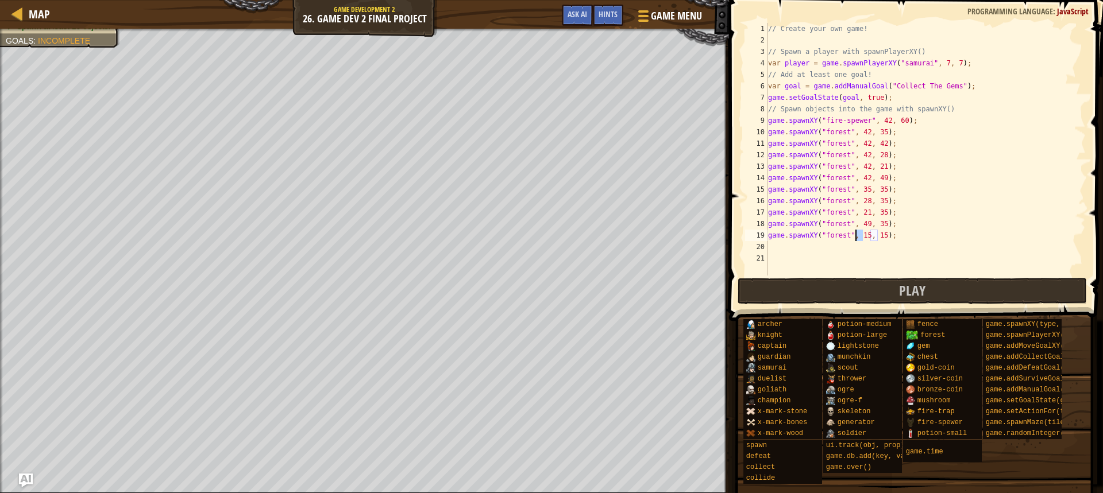
drag, startPoint x: 864, startPoint y: 237, endPoint x: 856, endPoint y: 239, distance: 8.4
click at [856, 239] on div "// Create your own game! // Spawn a player with spawnPlayerXY() var player = ga…" at bounding box center [925, 161] width 320 height 276
drag, startPoint x: 877, startPoint y: 235, endPoint x: 854, endPoint y: 262, distance: 36.2
click at [877, 235] on div "// Create your own game! // Spawn a player with spawnPlayerXY() var player = ga…" at bounding box center [925, 161] width 320 height 276
type textarea "game.spawnXY("forest", 56, 35);"
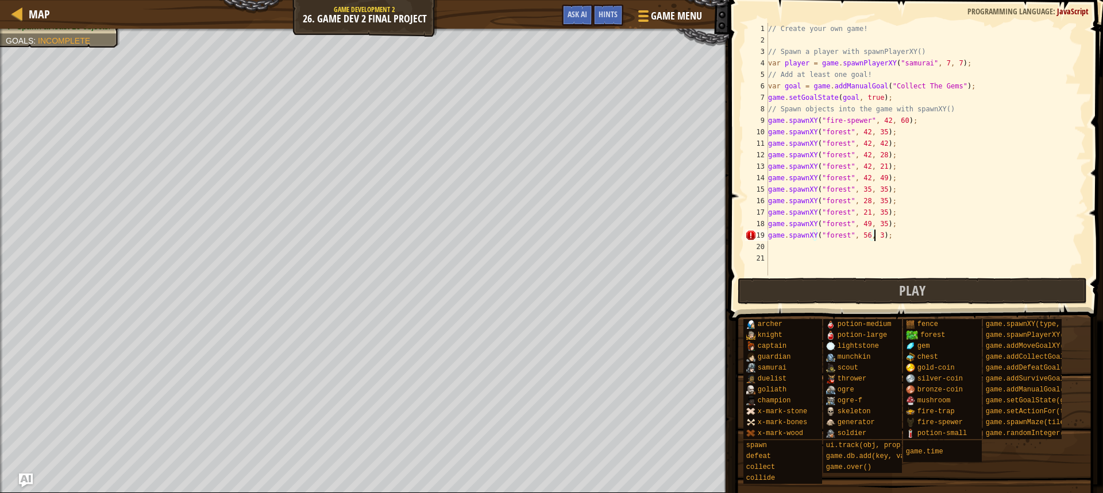
scroll to position [5, 9]
drag, startPoint x: 894, startPoint y: 239, endPoint x: 748, endPoint y: 234, distance: 145.9
click at [748, 234] on div "game.spawnXY("forest", 56, 35); 1 2 3 4 5 6 7 8 9 10 11 12 13 14 15 16 17 18 19…" at bounding box center [913, 149] width 343 height 253
click at [778, 249] on div "// Create your own game! // Spawn a player with spawnPlayerXY() var player = ga…" at bounding box center [925, 161] width 320 height 276
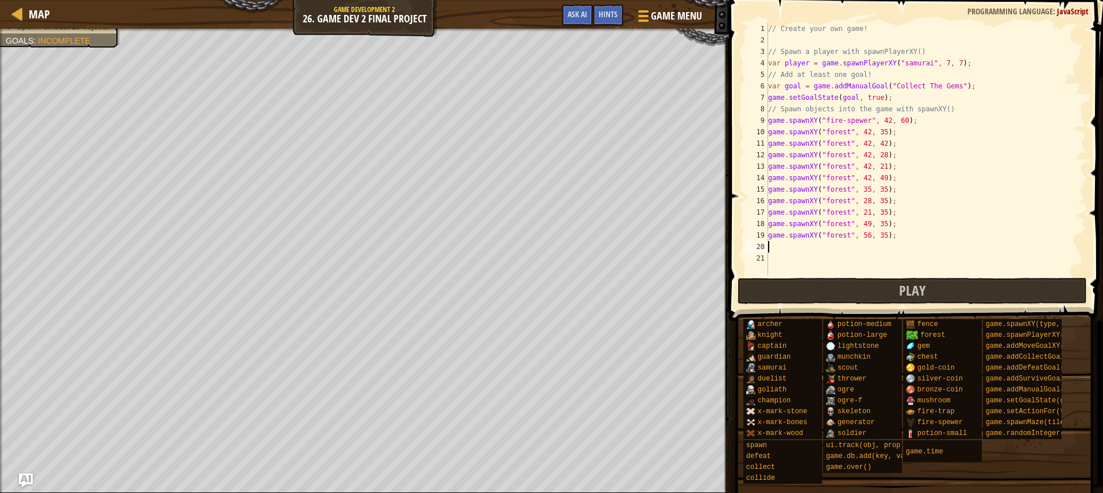
paste textarea "game.spawnXY("forest", 56, 35);"
click at [861, 246] on div "// Create your own game! // Spawn a player with spawnPlayerXY() var player = ga…" at bounding box center [925, 161] width 320 height 276
type textarea "game.spawnXY("forest", 63, 35);"
click at [34, 14] on span "Map" at bounding box center [39, 14] width 21 height 16
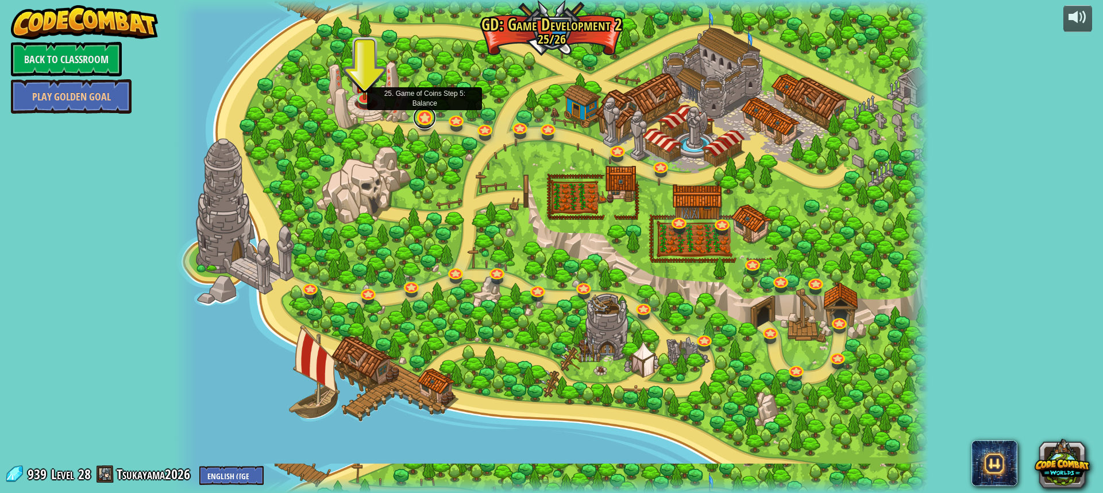
click at [432, 114] on link at bounding box center [424, 117] width 23 height 23
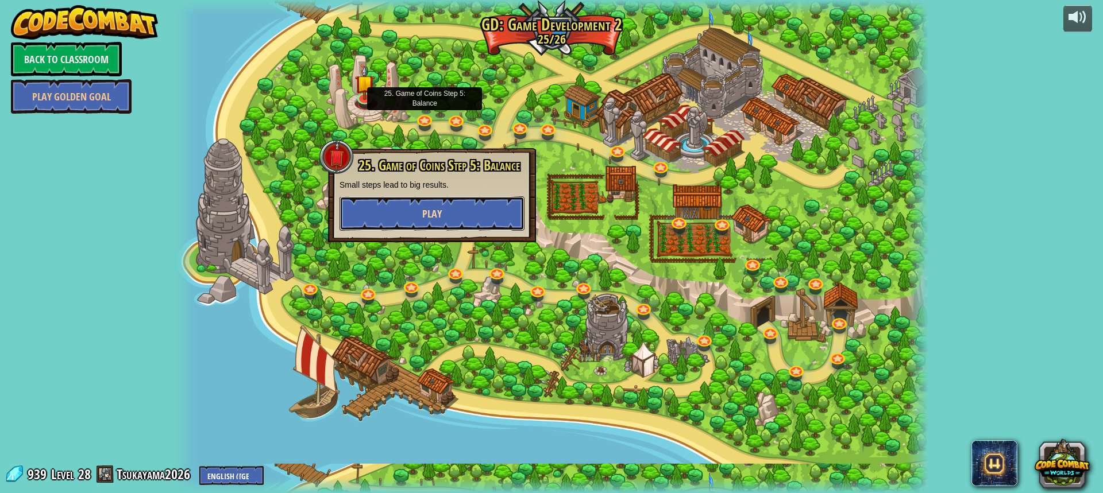
click at [458, 216] on button "Play" at bounding box center [431, 213] width 185 height 34
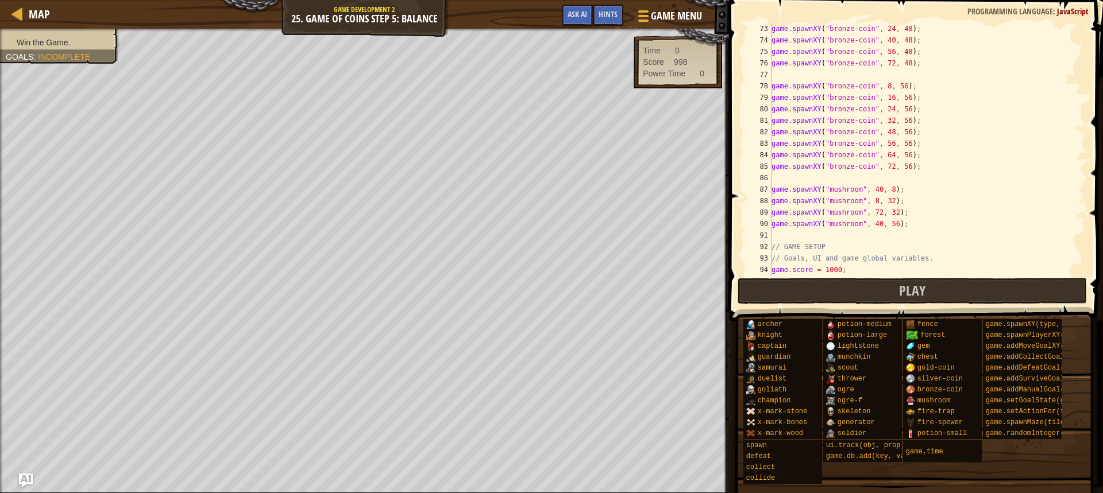
scroll to position [965, 0]
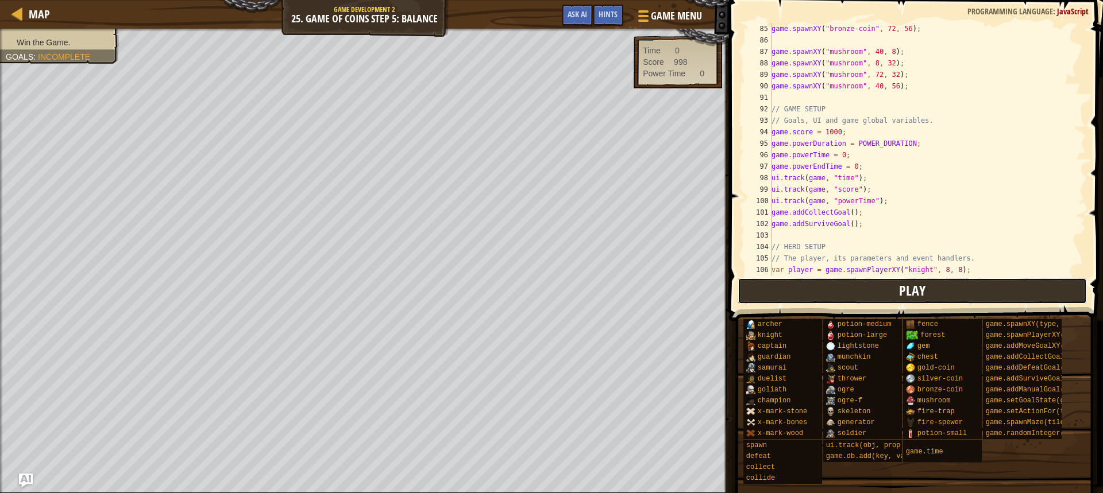
click at [855, 294] on button "Play" at bounding box center [911, 291] width 349 height 26
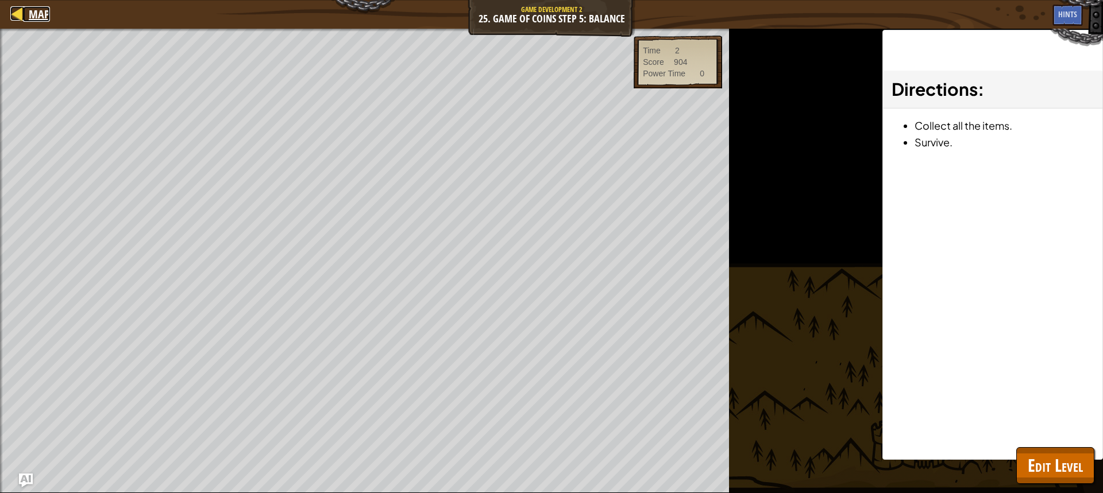
click at [40, 11] on span "Map" at bounding box center [39, 14] width 21 height 16
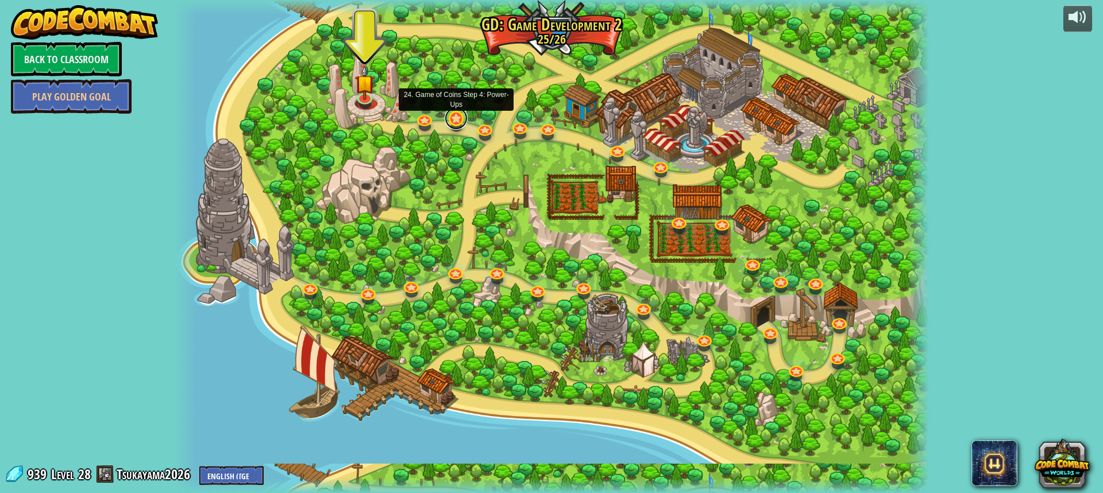
click at [464, 116] on link at bounding box center [455, 118] width 23 height 23
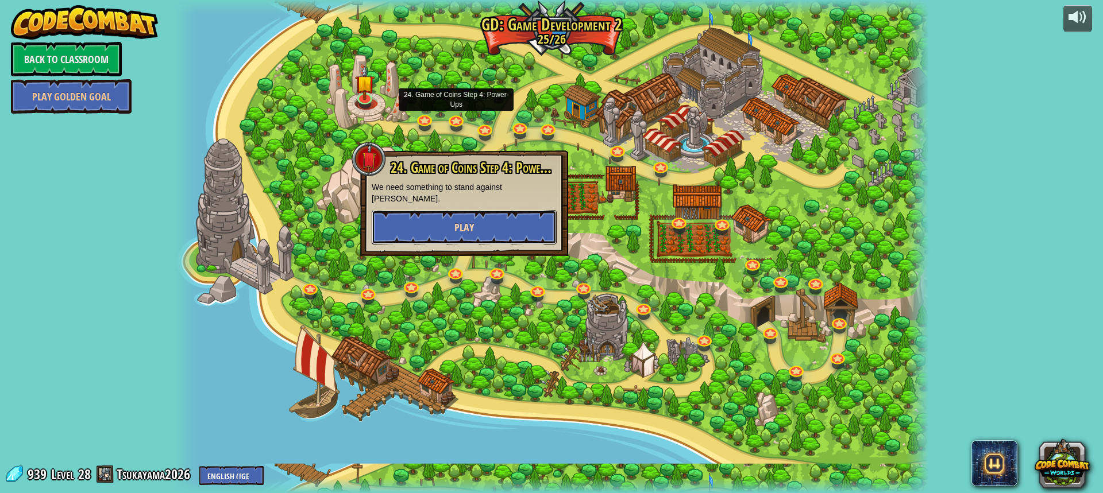
click at [506, 212] on button "Play" at bounding box center [464, 227] width 185 height 34
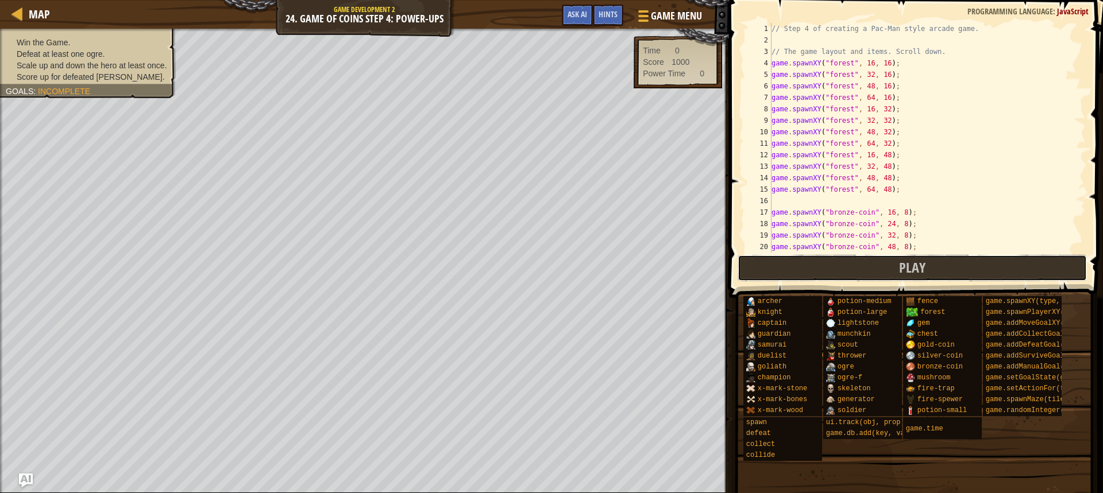
click at [759, 268] on button "Play" at bounding box center [911, 268] width 349 height 26
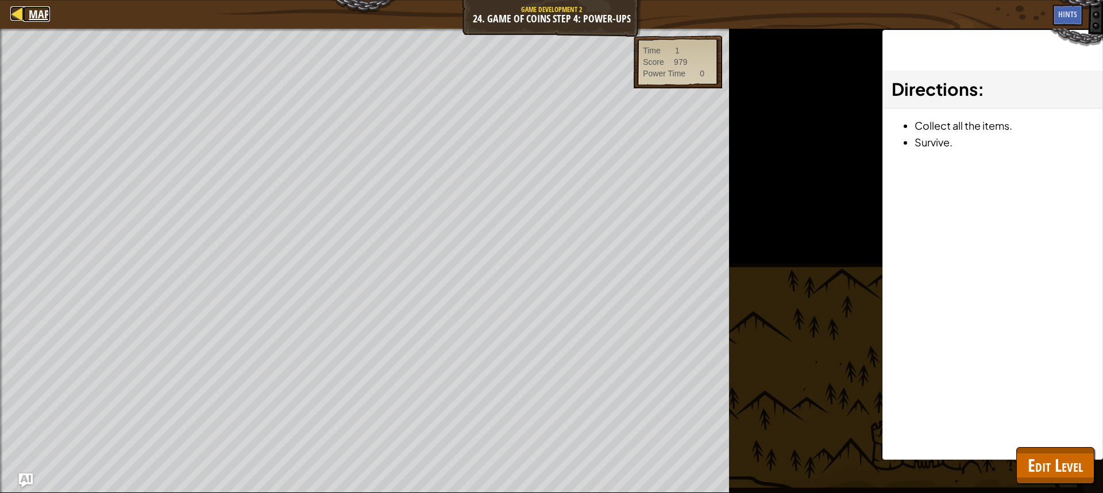
click at [33, 11] on span "Map" at bounding box center [39, 14] width 21 height 16
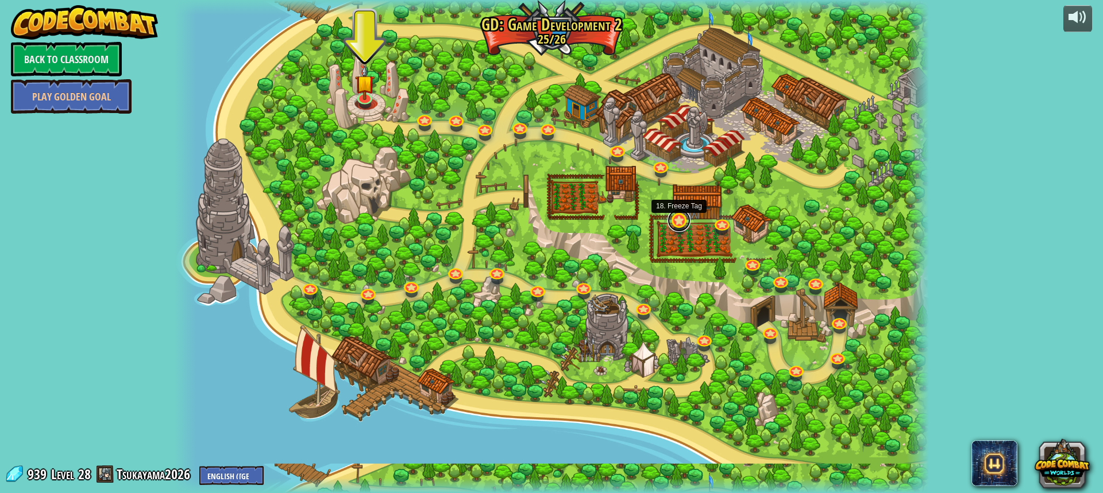
click at [681, 222] on link at bounding box center [678, 220] width 23 height 23
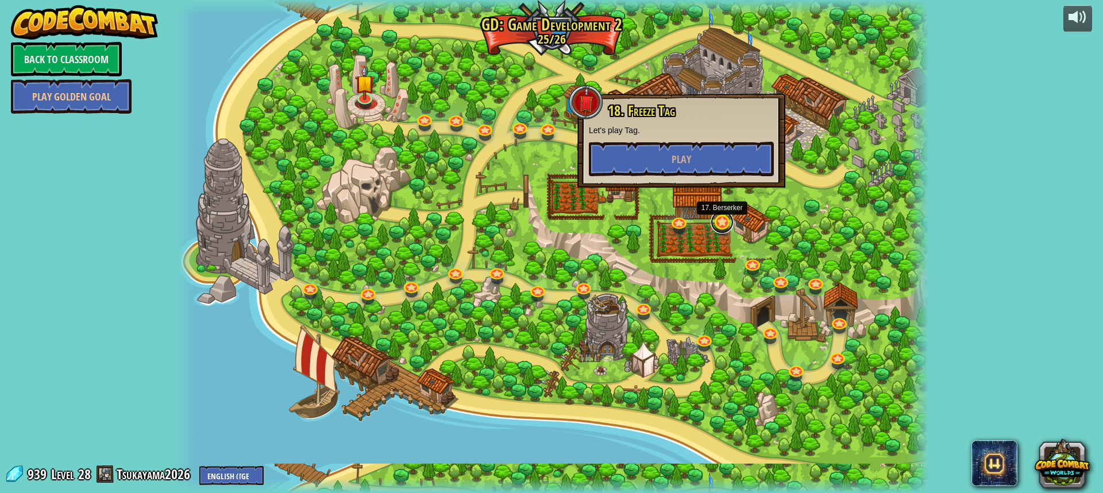
click at [727, 223] on link at bounding box center [721, 222] width 23 height 23
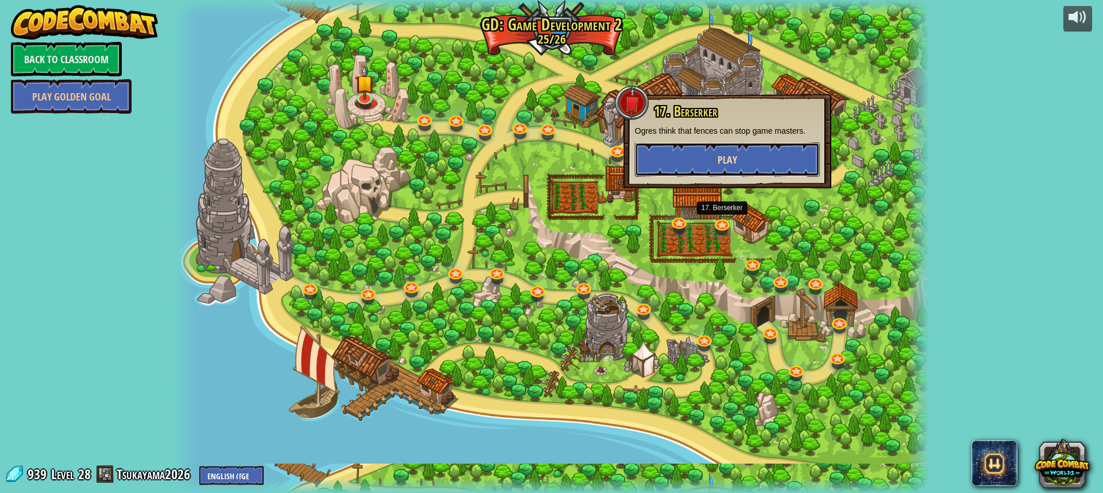
click at [735, 170] on button "Play" at bounding box center [727, 159] width 185 height 34
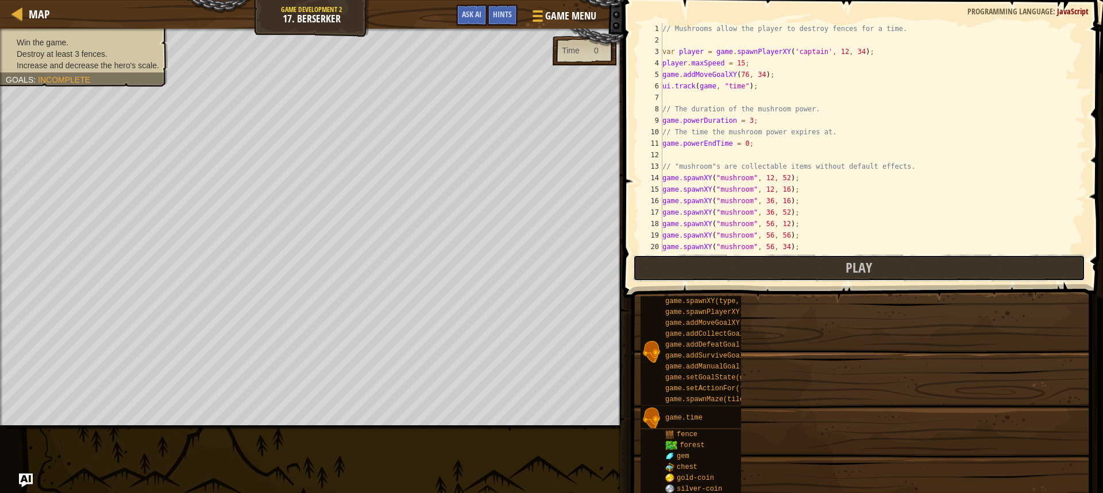
click at [760, 264] on button "Play" at bounding box center [859, 268] width 452 height 26
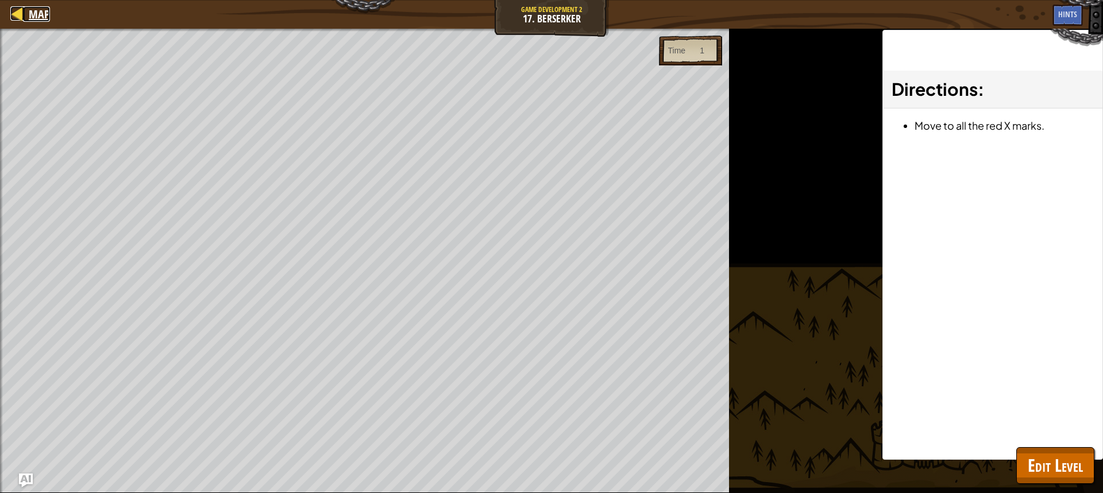
click at [29, 9] on span "Map" at bounding box center [39, 14] width 21 height 16
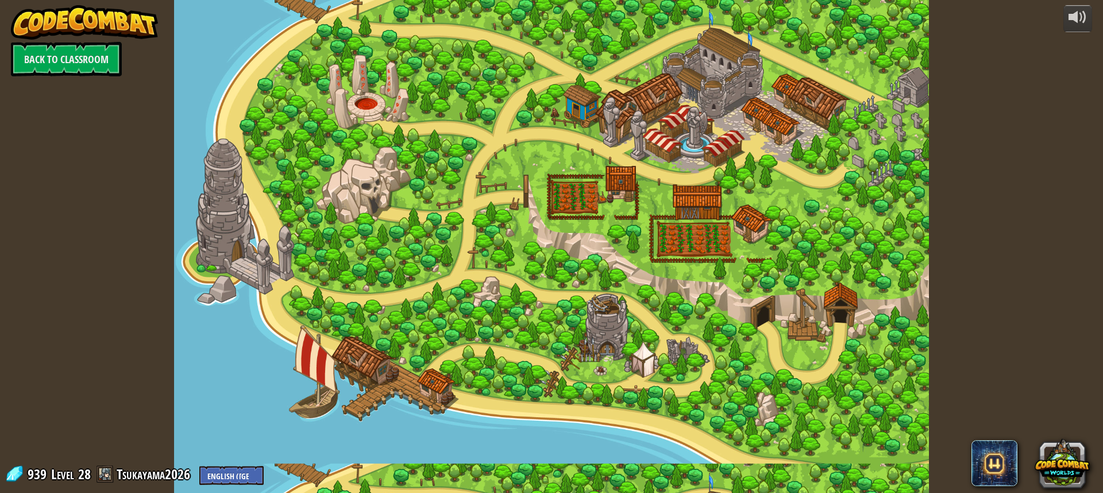
click at [720, 183] on div at bounding box center [551, 246] width 755 height 493
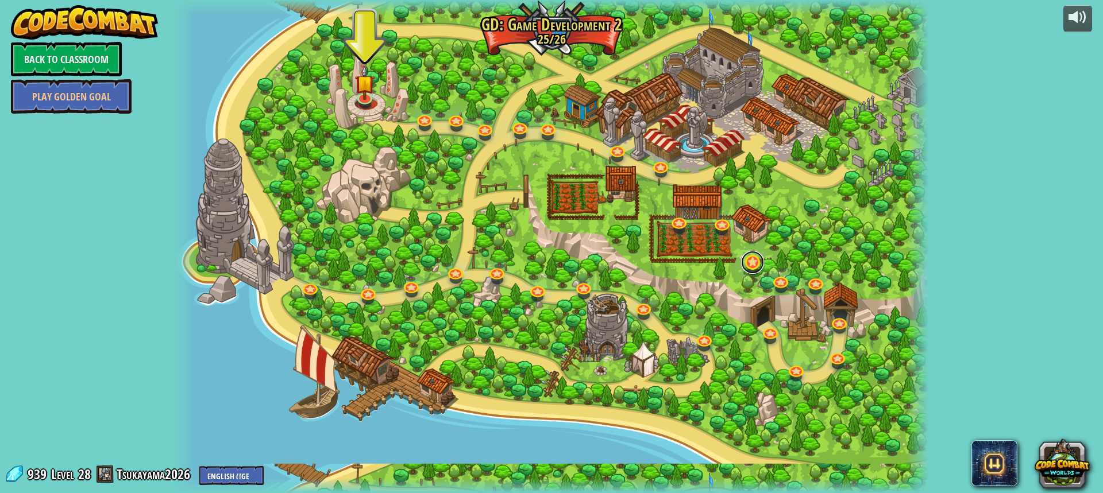
click at [757, 266] on link at bounding box center [752, 262] width 23 height 23
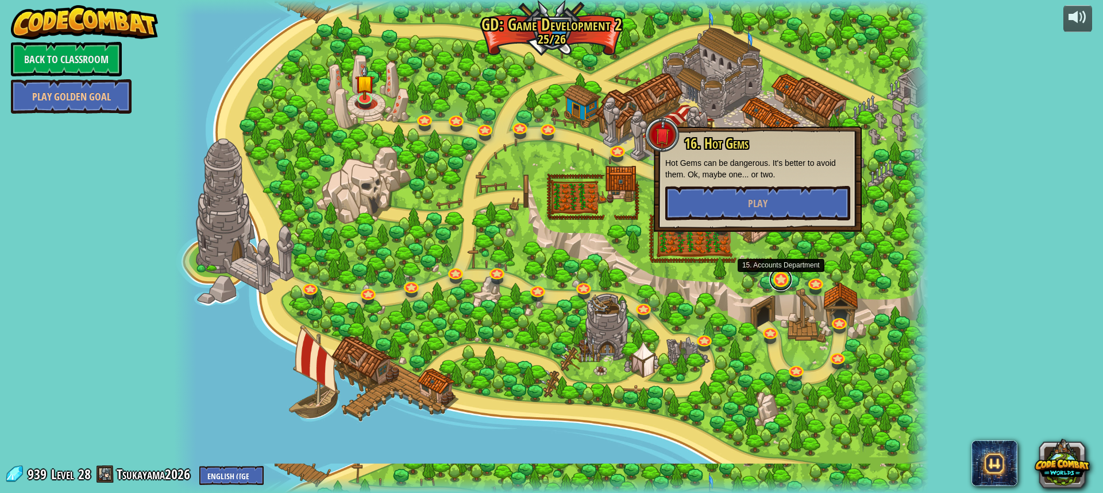
click at [783, 277] on link at bounding box center [780, 279] width 23 height 23
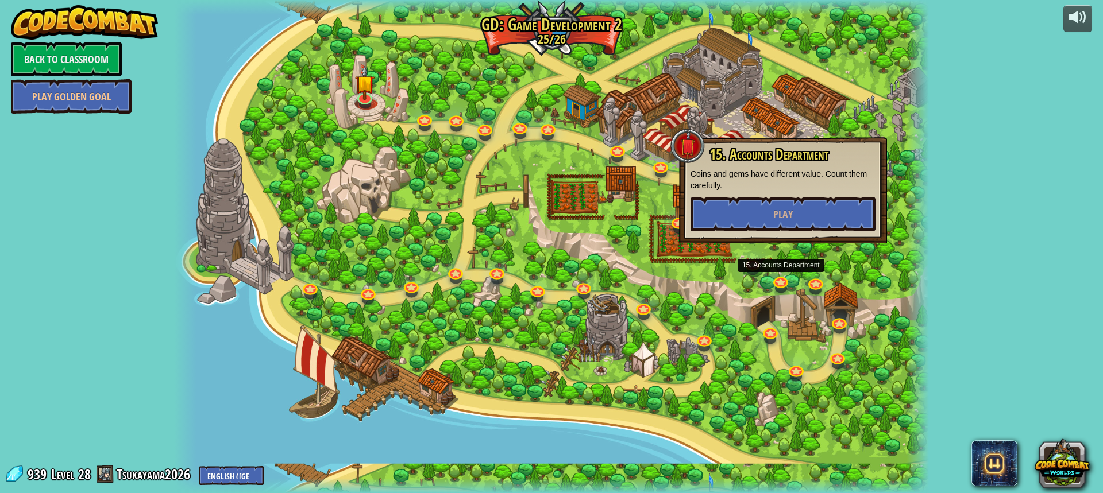
click at [744, 153] on span "15. Accounts Department" at bounding box center [768, 155] width 119 height 20
click at [759, 202] on button "Play" at bounding box center [782, 214] width 185 height 34
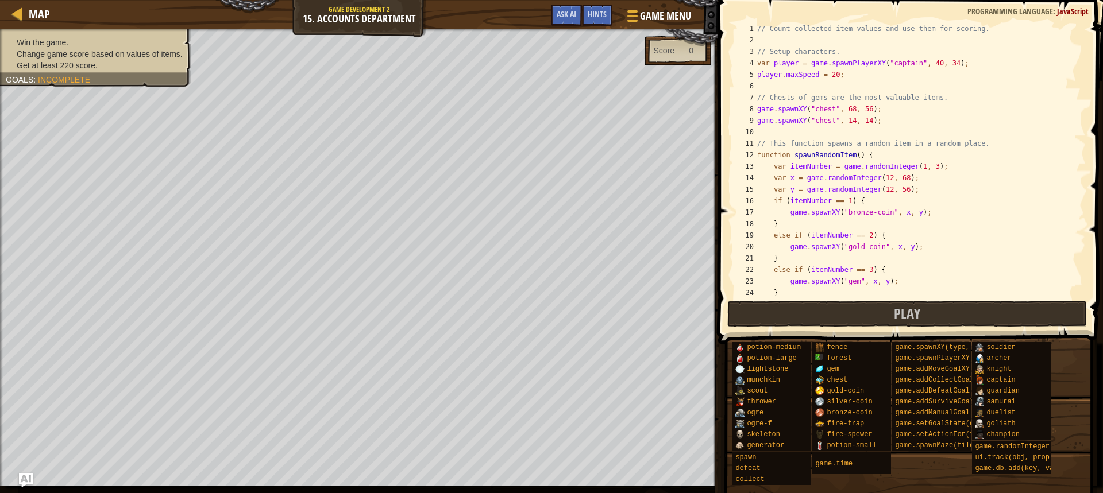
click at [787, 270] on div "// Count collected item values and use them for scoring. // Setup characters. v…" at bounding box center [916, 172] width 322 height 299
type textarea "else if (itemNumber == 3) {"
click at [784, 309] on button "Play" at bounding box center [907, 314] width 360 height 26
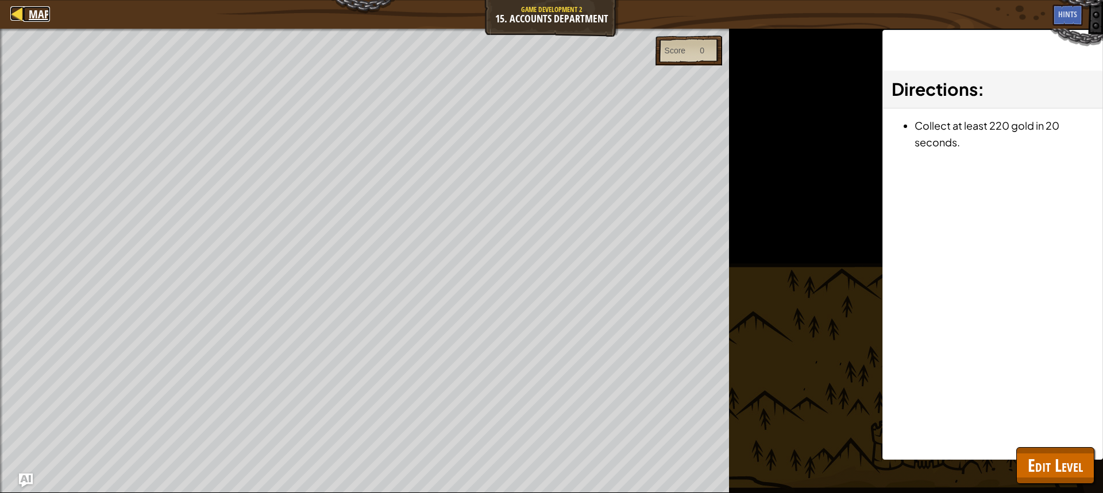
click at [17, 11] on div at bounding box center [17, 13] width 14 height 14
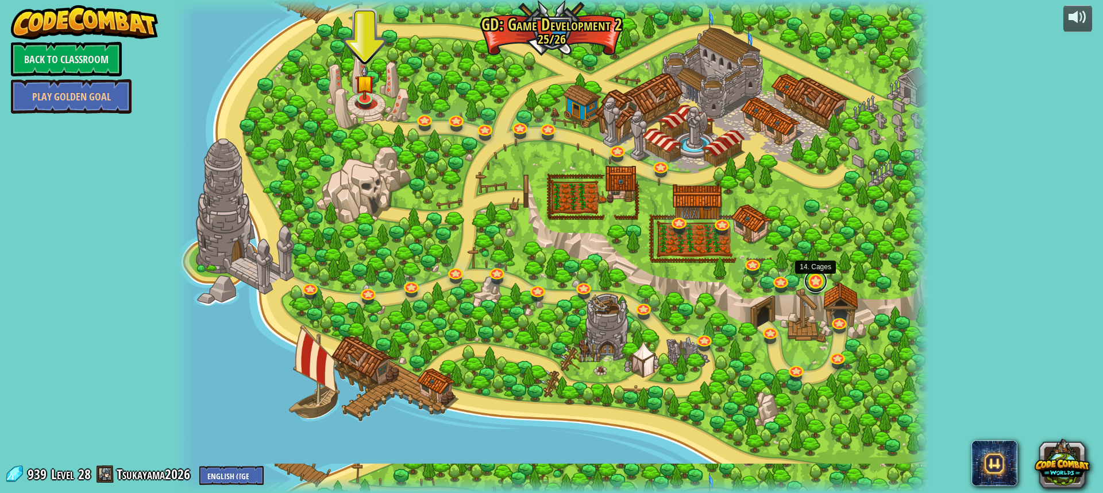
click at [806, 285] on link at bounding box center [815, 281] width 23 height 23
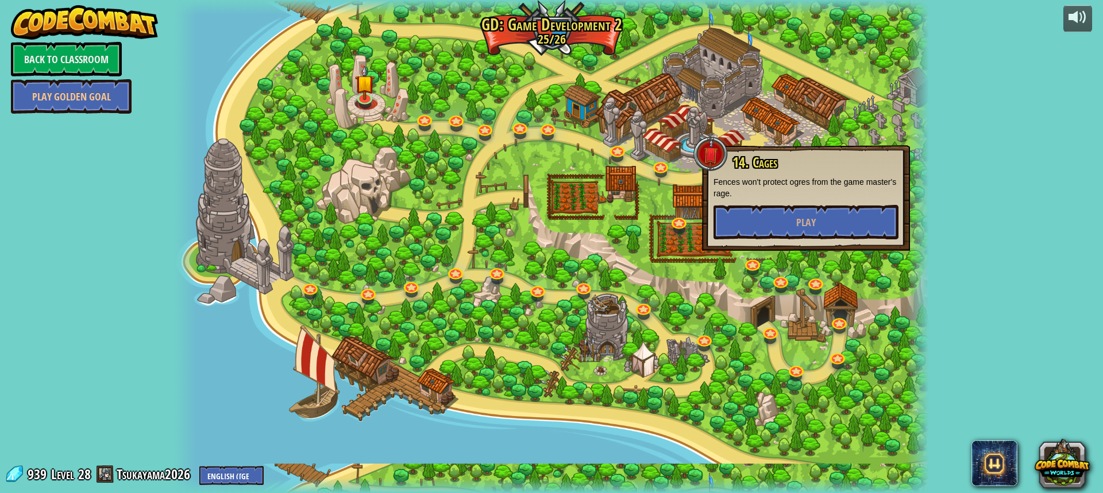
click at [837, 314] on div at bounding box center [551, 246] width 755 height 493
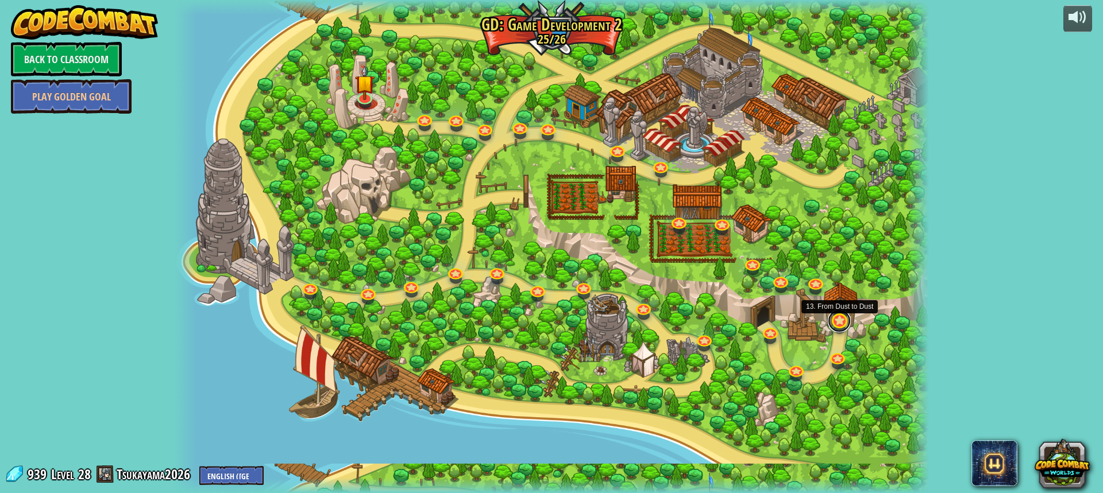
click at [837, 318] on link at bounding box center [838, 321] width 23 height 23
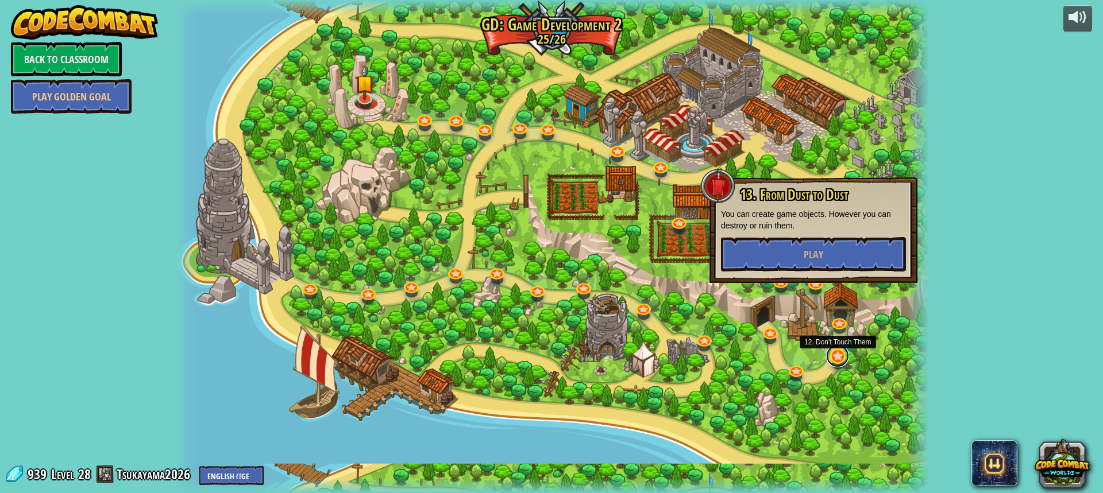
click at [832, 357] on link at bounding box center [837, 356] width 23 height 23
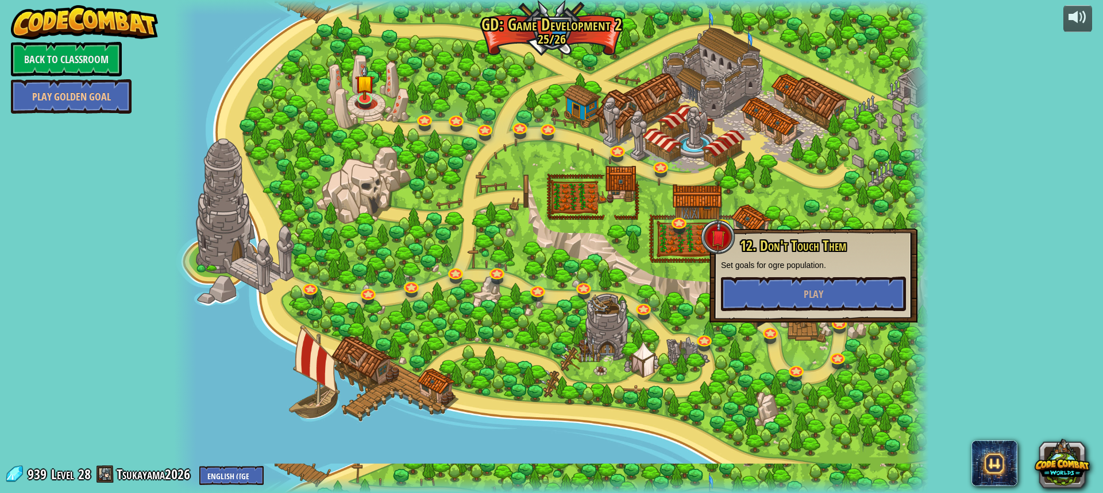
click at [779, 364] on div at bounding box center [551, 246] width 755 height 493
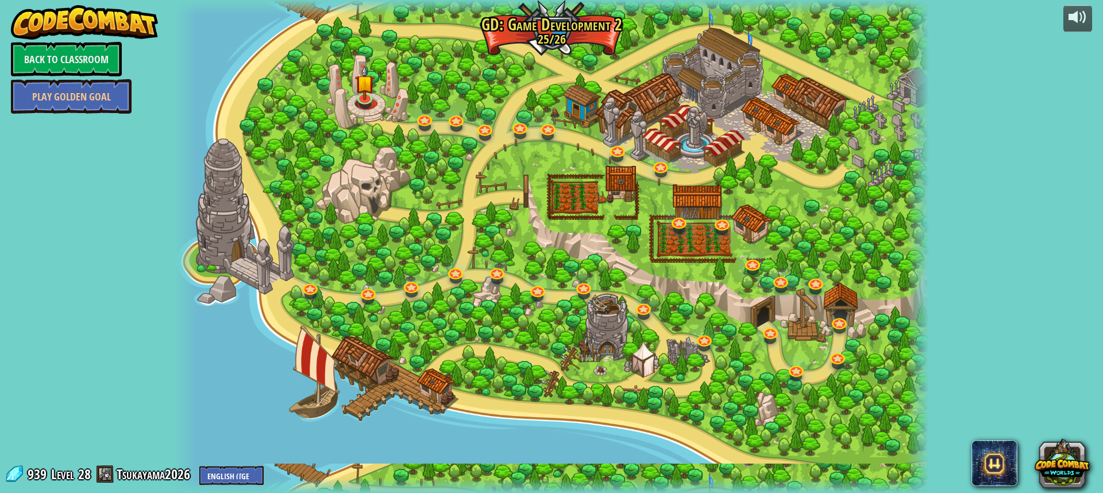
click at [783, 365] on div at bounding box center [551, 246] width 755 height 493
click at [791, 365] on link at bounding box center [795, 368] width 23 height 23
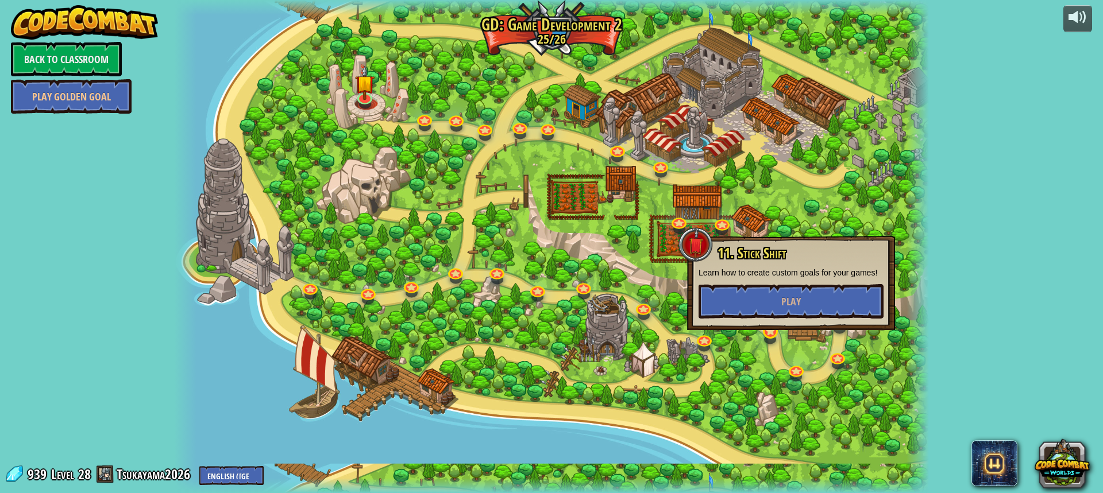
drag, startPoint x: 758, startPoint y: 352, endPoint x: 771, endPoint y: 335, distance: 21.7
click at [761, 348] on div at bounding box center [551, 246] width 755 height 493
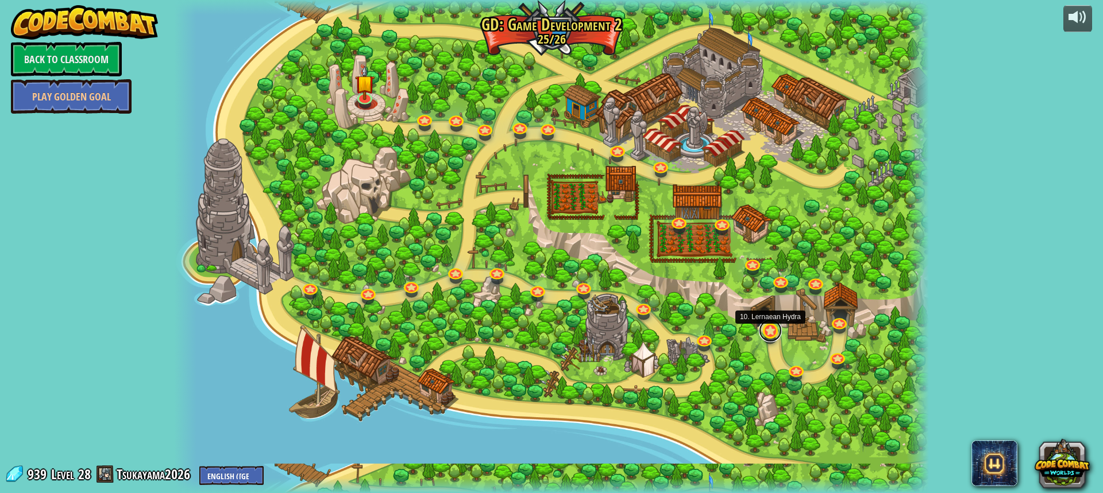
click at [771, 335] on link at bounding box center [770, 330] width 23 height 23
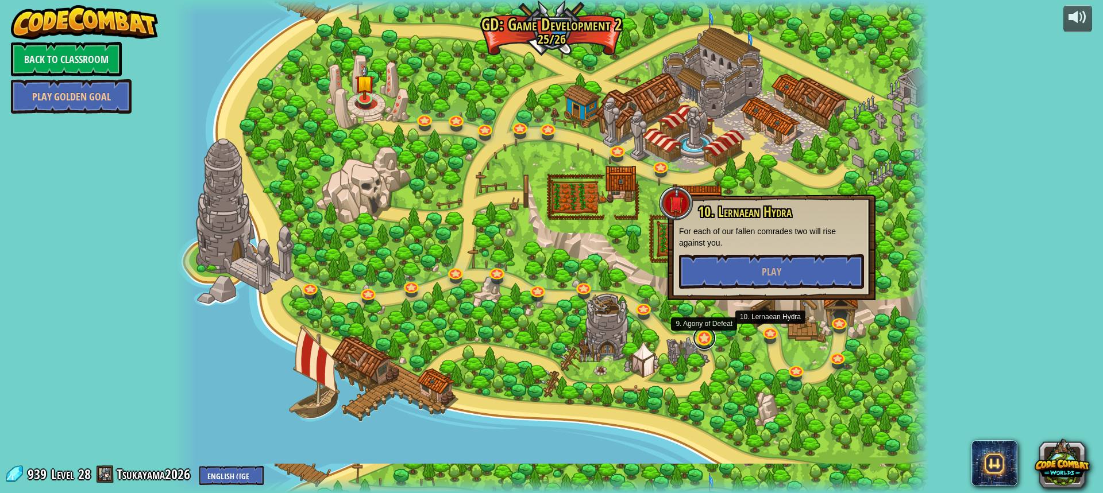
click at [705, 336] on link at bounding box center [704, 338] width 23 height 23
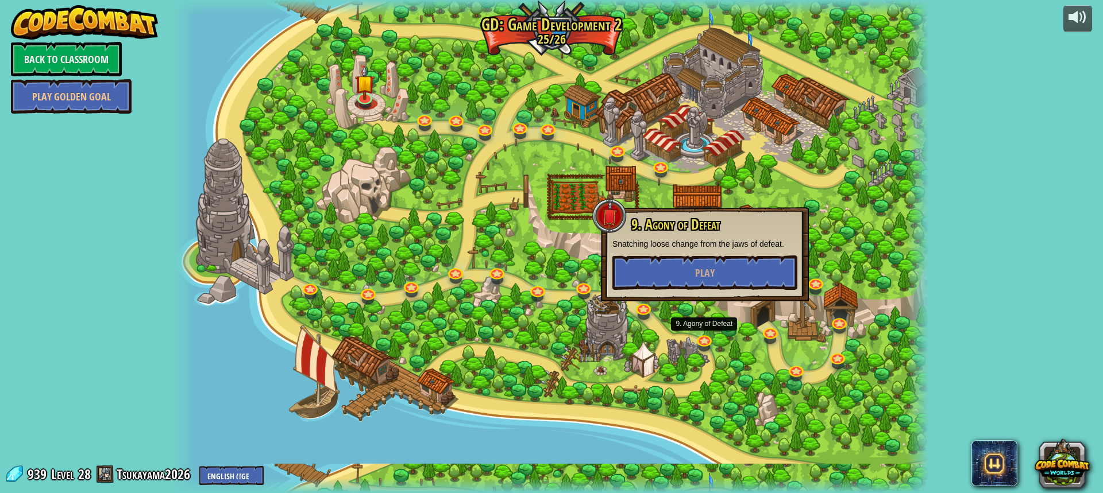
click at [632, 302] on div at bounding box center [551, 246] width 755 height 493
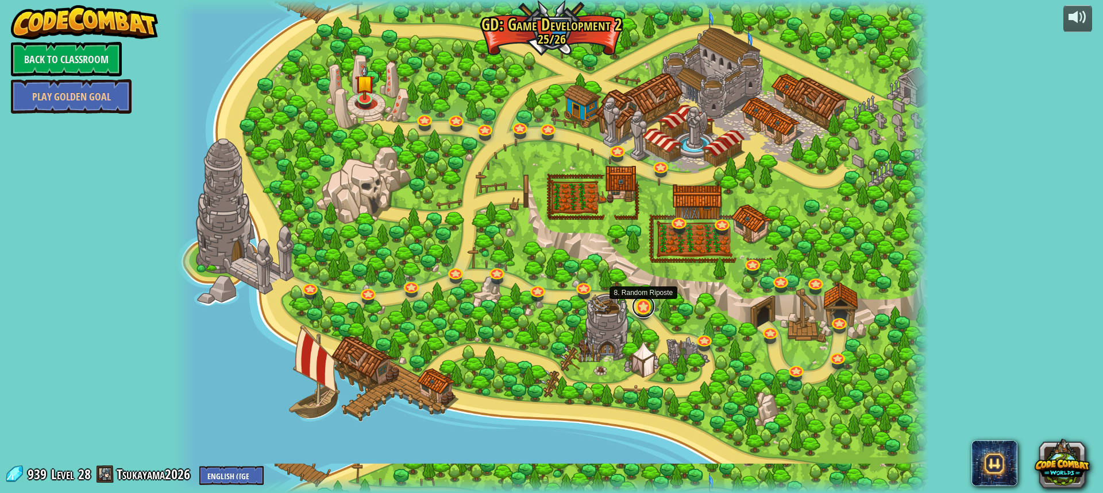
click at [645, 302] on link at bounding box center [643, 306] width 23 height 23
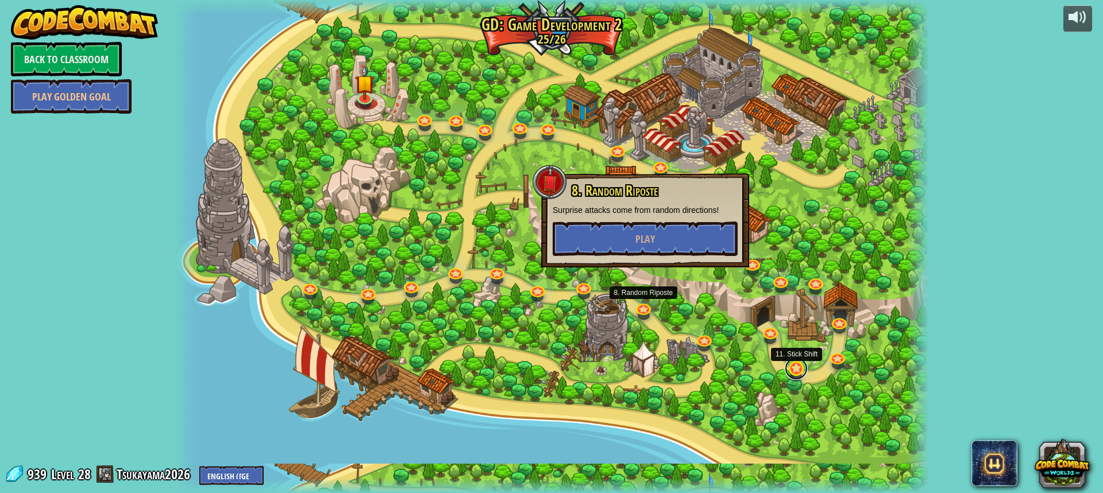
click at [805, 368] on link at bounding box center [795, 368] width 23 height 23
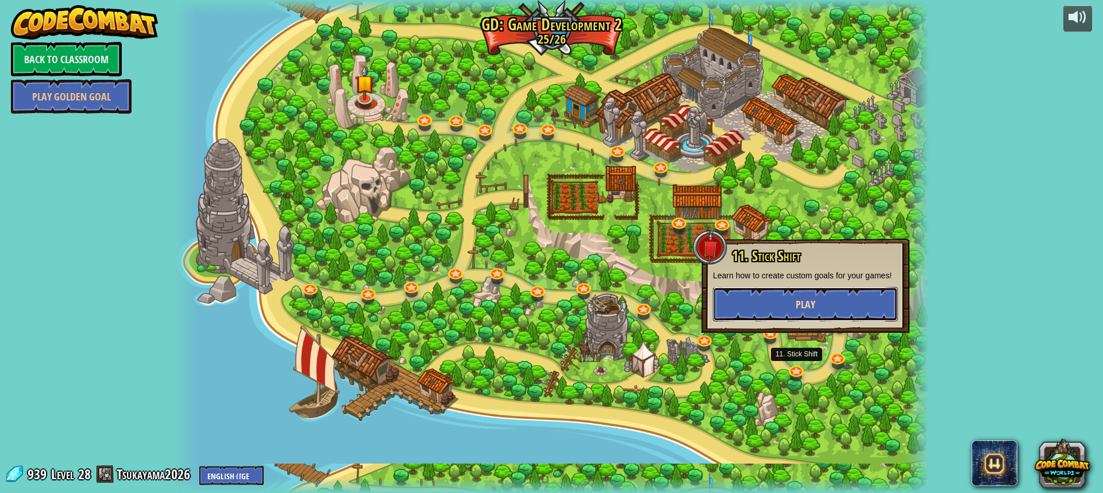
click at [762, 306] on button "Play" at bounding box center [805, 304] width 185 height 34
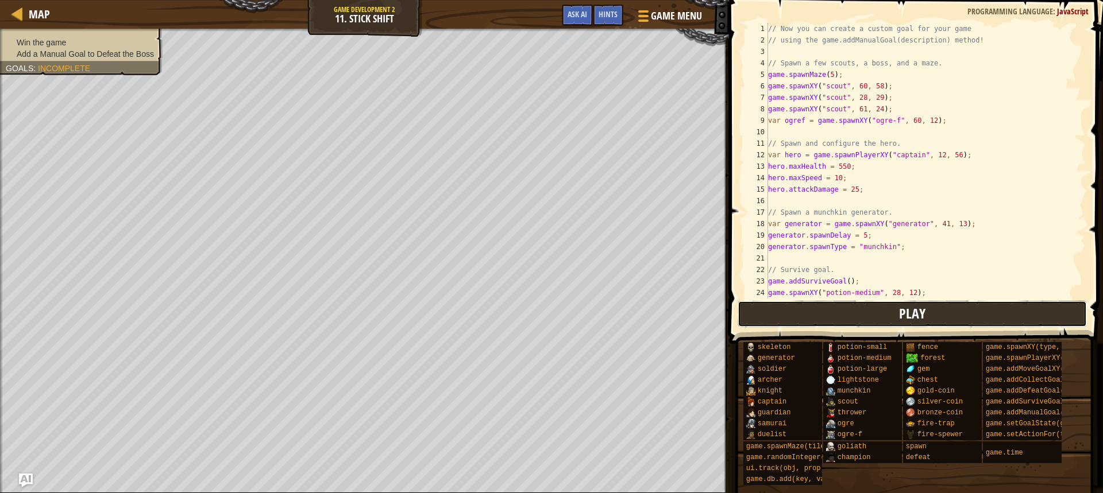
click at [880, 304] on button "Play" at bounding box center [911, 314] width 349 height 26
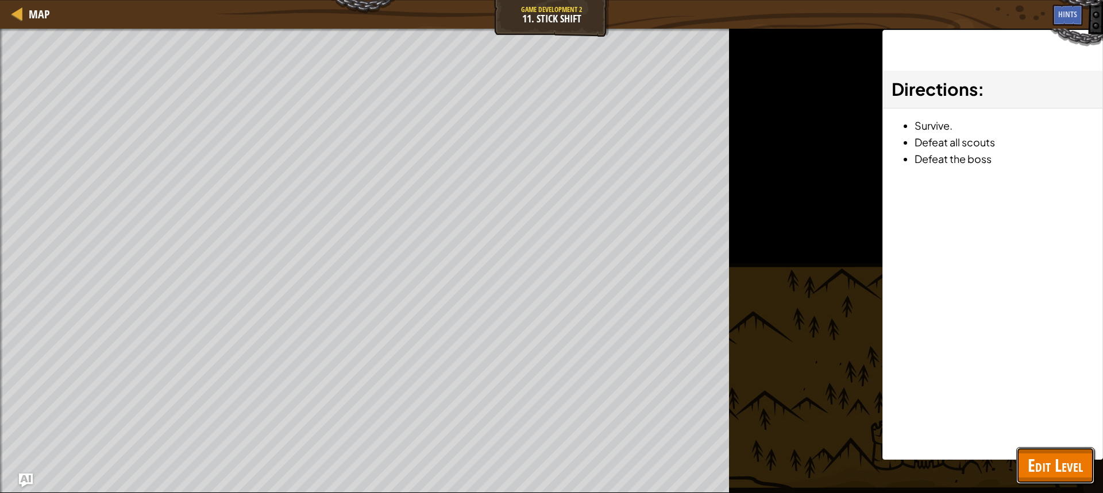
click at [1042, 469] on span "Edit Level" at bounding box center [1054, 466] width 55 height 24
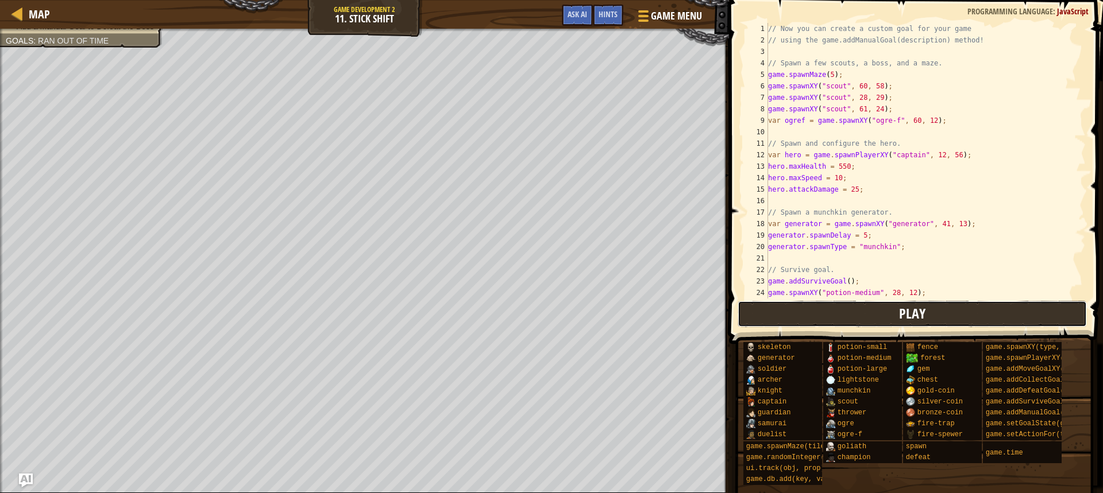
click at [877, 324] on button "Play" at bounding box center [911, 314] width 349 height 26
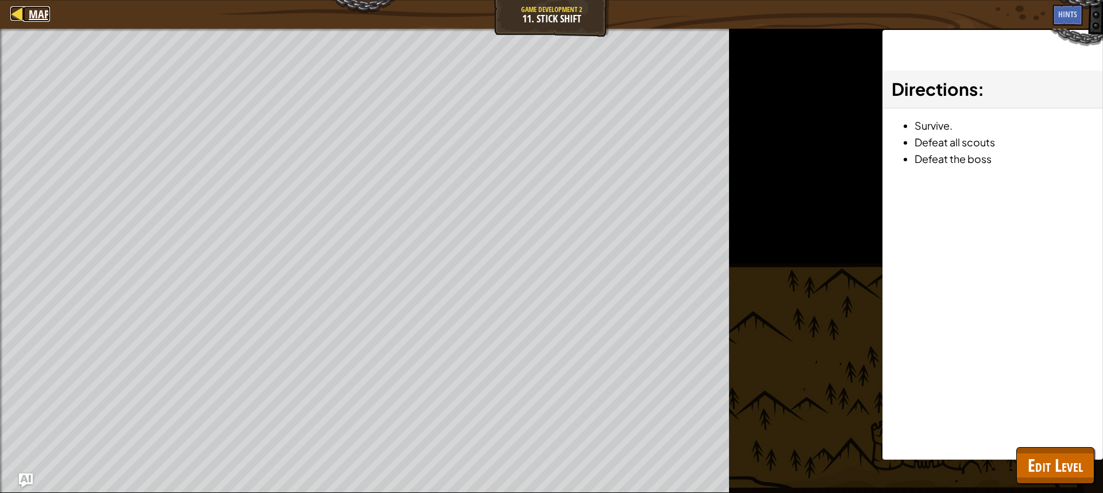
click at [41, 11] on span "Map" at bounding box center [39, 14] width 21 height 16
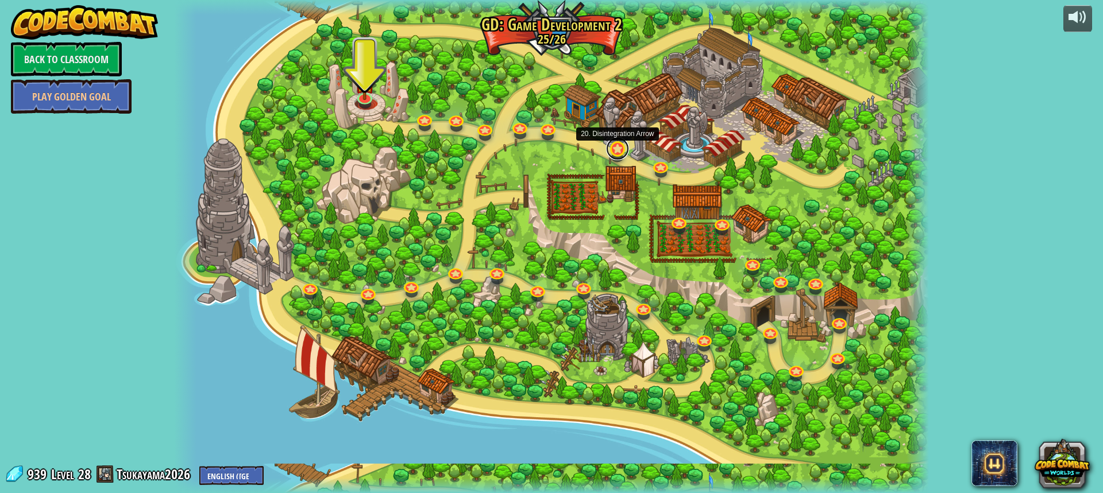
click at [611, 153] on link at bounding box center [617, 148] width 23 height 23
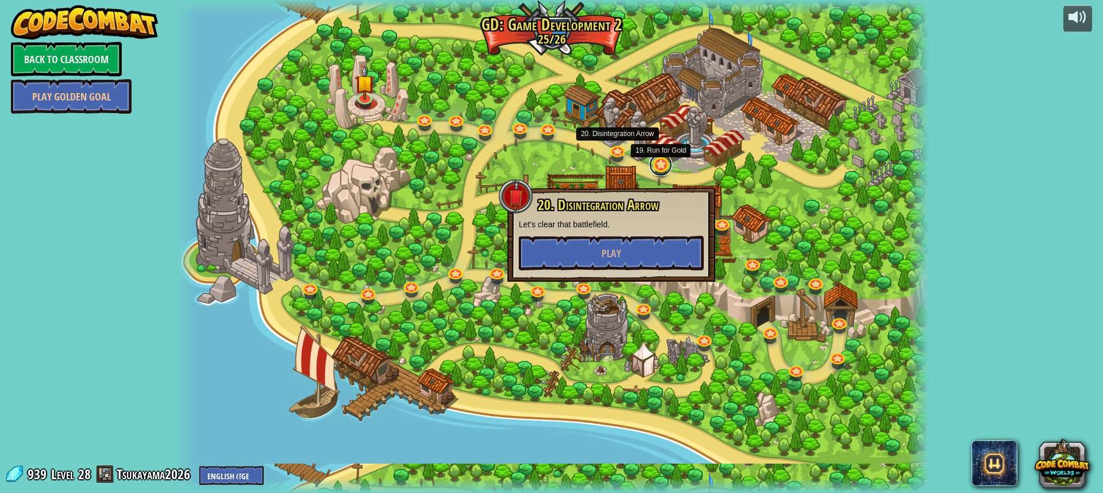
click at [666, 168] on link at bounding box center [660, 164] width 23 height 23
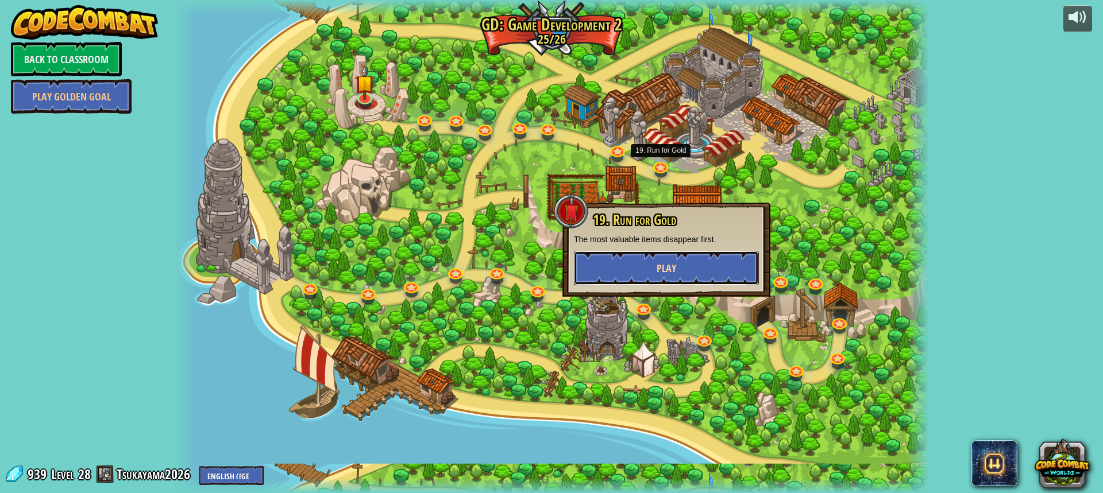
click at [668, 256] on button "Play" at bounding box center [666, 268] width 185 height 34
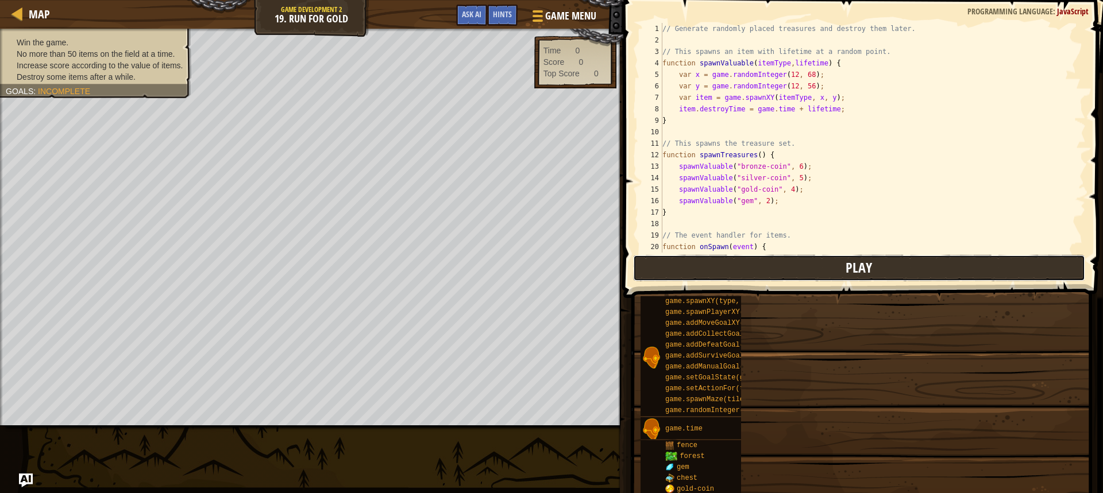
click at [749, 271] on button "Play" at bounding box center [859, 268] width 452 height 26
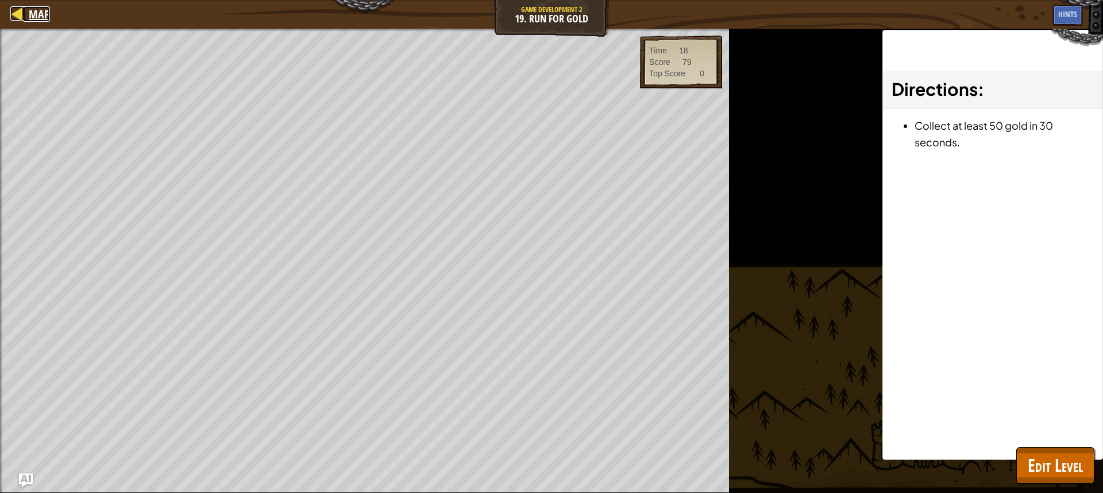
click at [30, 19] on span "Map" at bounding box center [39, 14] width 21 height 16
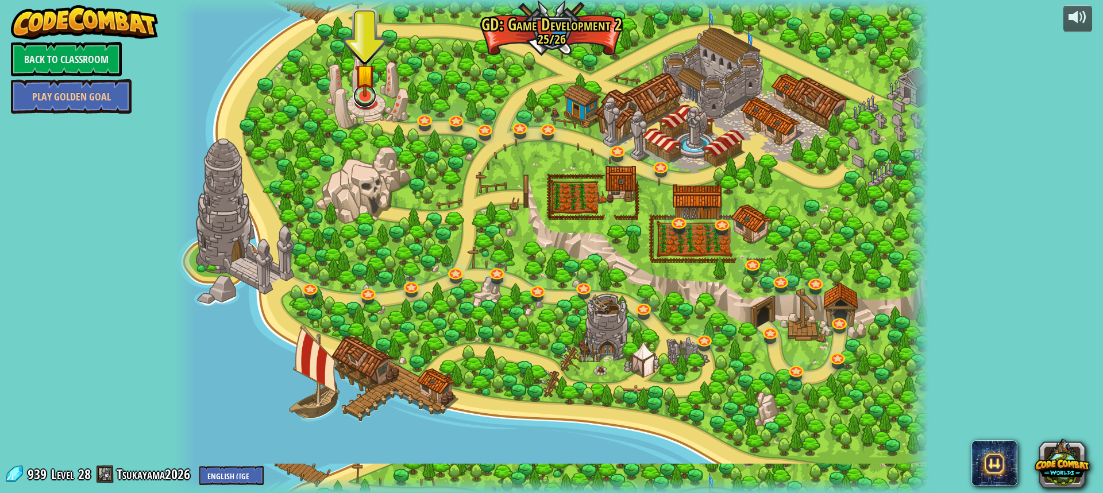
click at [359, 102] on link at bounding box center [364, 95] width 23 height 23
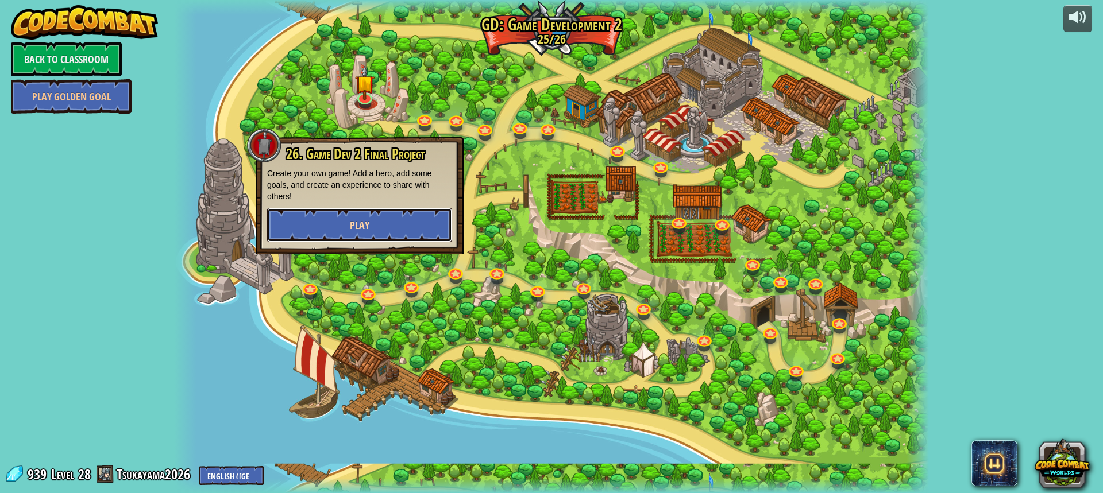
click at [411, 217] on button "Play" at bounding box center [359, 225] width 185 height 34
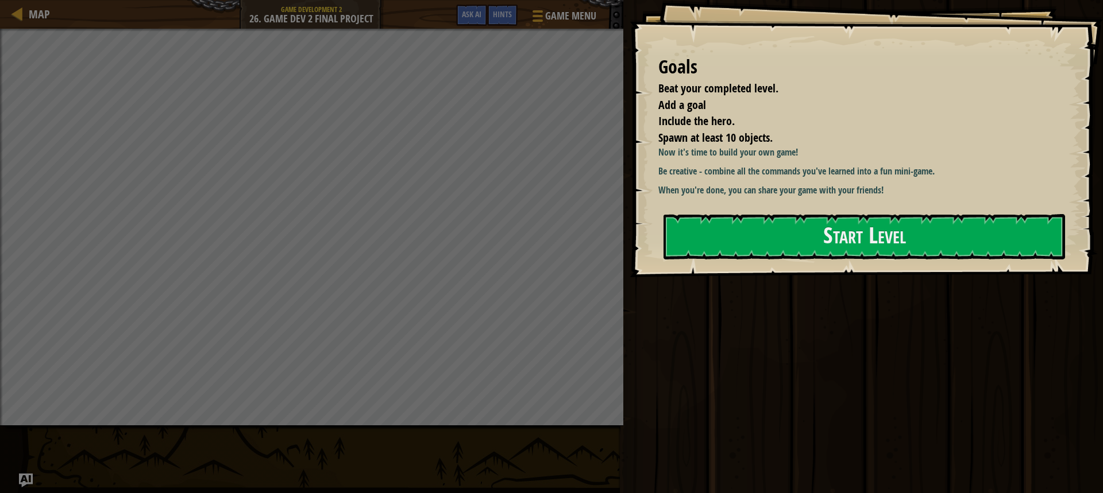
click at [799, 213] on div "Goals Beat your completed level. Add a goal Include the hero. Spawn at least 10…" at bounding box center [865, 138] width 473 height 277
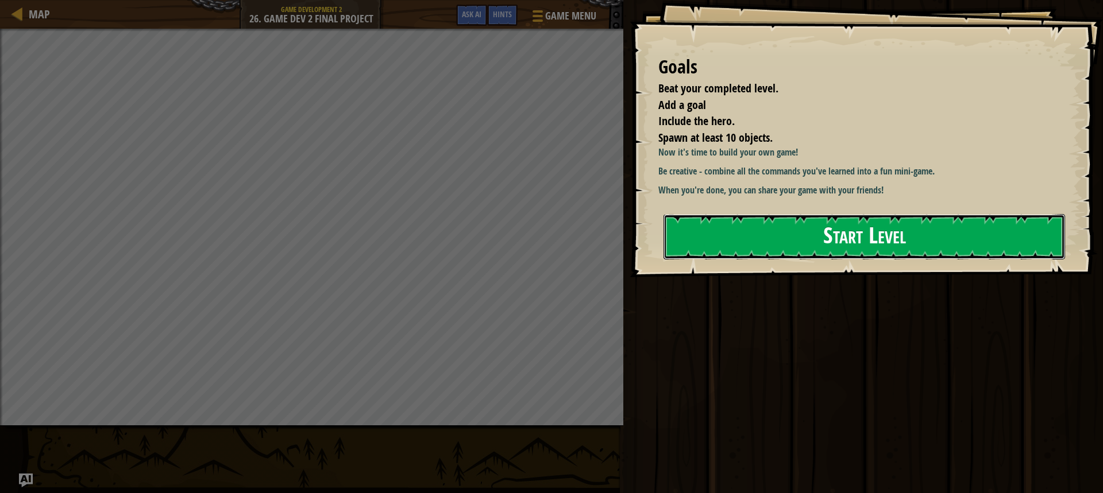
click at [807, 257] on button "Start Level" at bounding box center [863, 236] width 401 height 45
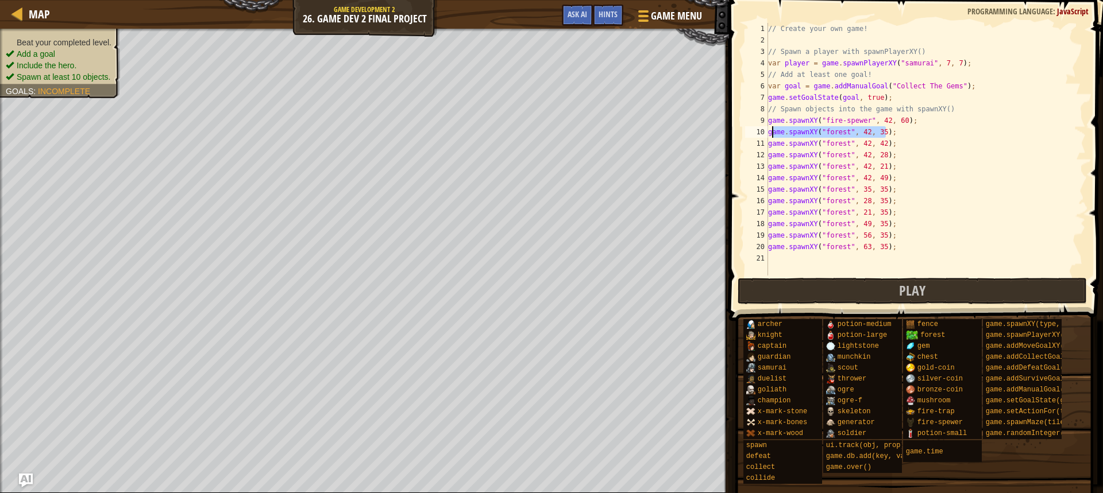
drag, startPoint x: 891, startPoint y: 133, endPoint x: 769, endPoint y: 136, distance: 122.4
click at [769, 136] on div "// Create your own game! // Spawn a player with spawnPlayerXY() var player = ga…" at bounding box center [925, 161] width 320 height 276
type textarea "game.spawnXY("forest", 42, 35);"
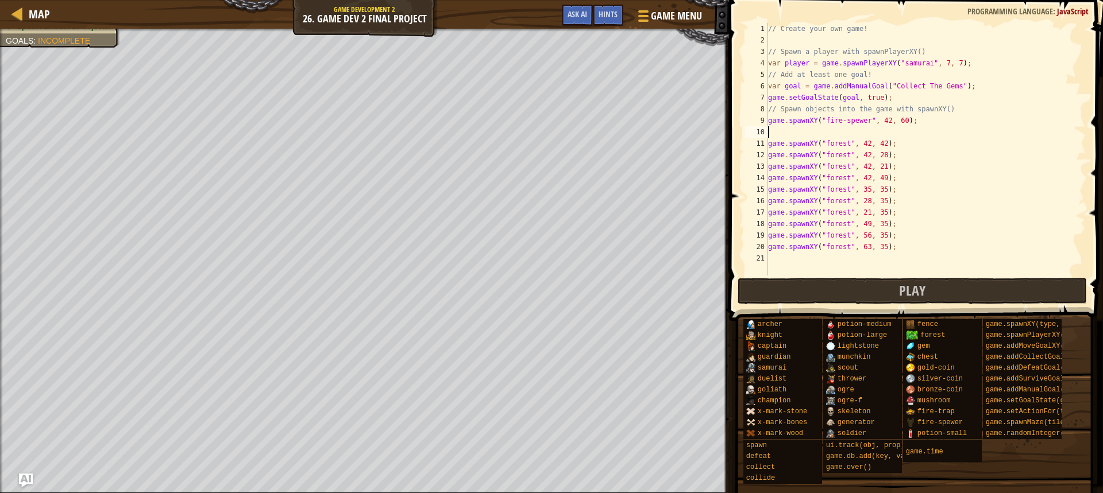
click at [845, 253] on div "// Create your own game! // Spawn a player with spawnPlayerXY() var player = ga…" at bounding box center [925, 161] width 320 height 276
drag, startPoint x: 888, startPoint y: 144, endPoint x: 771, endPoint y: 147, distance: 117.2
click at [763, 145] on div "game.spawnXY("gold-coin", 42, 35); 1 2 3 4 5 6 7 8 9 10 11 12 13 14 15 16 17 18…" at bounding box center [913, 149] width 343 height 253
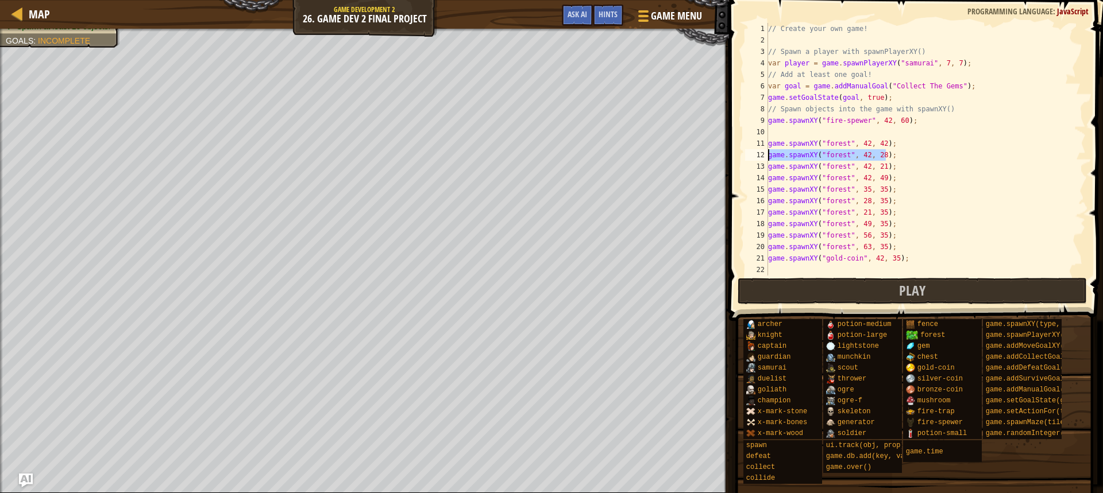
drag, startPoint x: 887, startPoint y: 153, endPoint x: 751, endPoint y: 156, distance: 136.1
click at [751, 156] on div "game.spawnXY("forest", 42, 42); 1 2 3 4 5 6 7 8 9 10 11 12 13 14 15 16 17 18 19…" at bounding box center [913, 149] width 343 height 253
type textarea "game.spawnXY("forest", 42, 28);"
click at [844, 153] on div "// Create your own game! // Spawn a player with spawnPlayerXY() var player = ga…" at bounding box center [925, 149] width 320 height 253
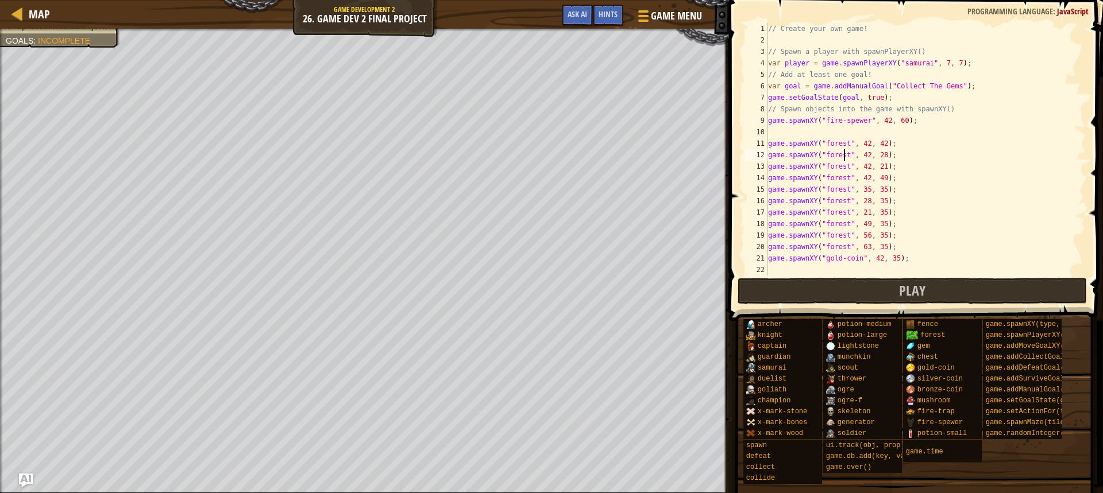
click at [844, 154] on div "// Create your own game! // Spawn a player with spawnPlayerXY() var player = ga…" at bounding box center [925, 161] width 320 height 276
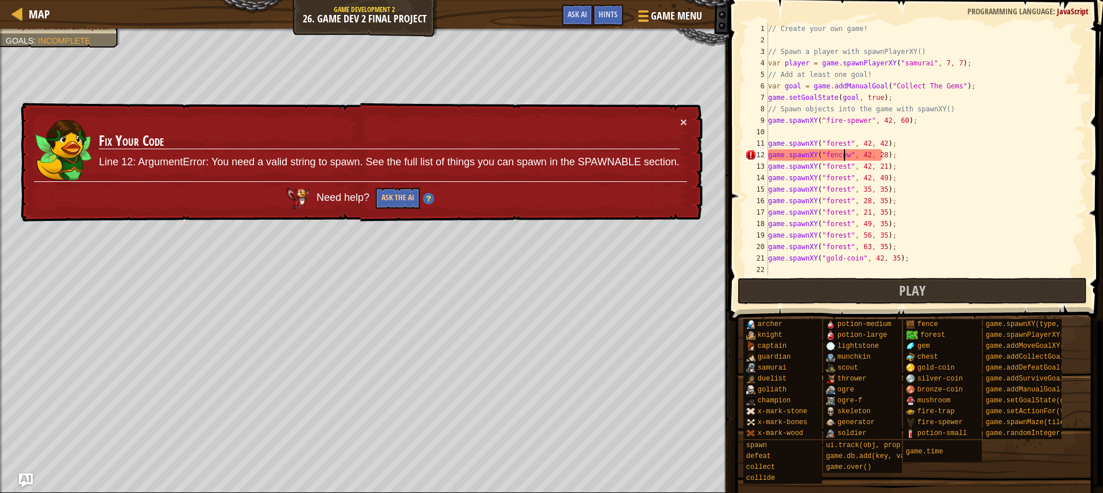
type textarea "game.spawnXY("fence", 42, 28);"
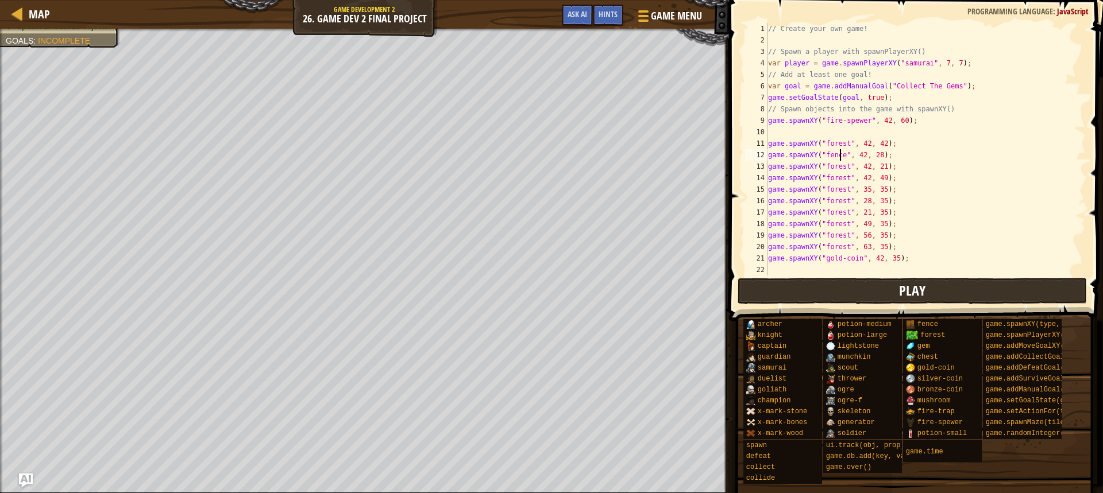
drag, startPoint x: 806, startPoint y: 274, endPoint x: 805, endPoint y: 283, distance: 8.1
click at [806, 275] on div "// Create your own game! // Spawn a player with spawnPlayerXY() var player = ga…" at bounding box center [925, 161] width 320 height 276
click at [805, 283] on button "Play" at bounding box center [911, 291] width 349 height 26
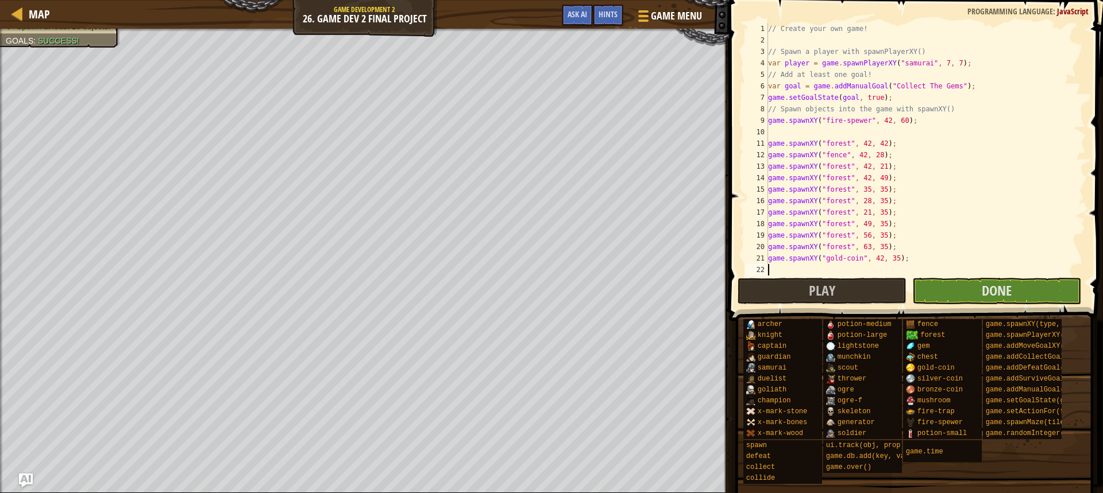
click at [877, 168] on div "// Create your own game! // Spawn a player with spawnPlayerXY() var player = ga…" at bounding box center [925, 161] width 320 height 276
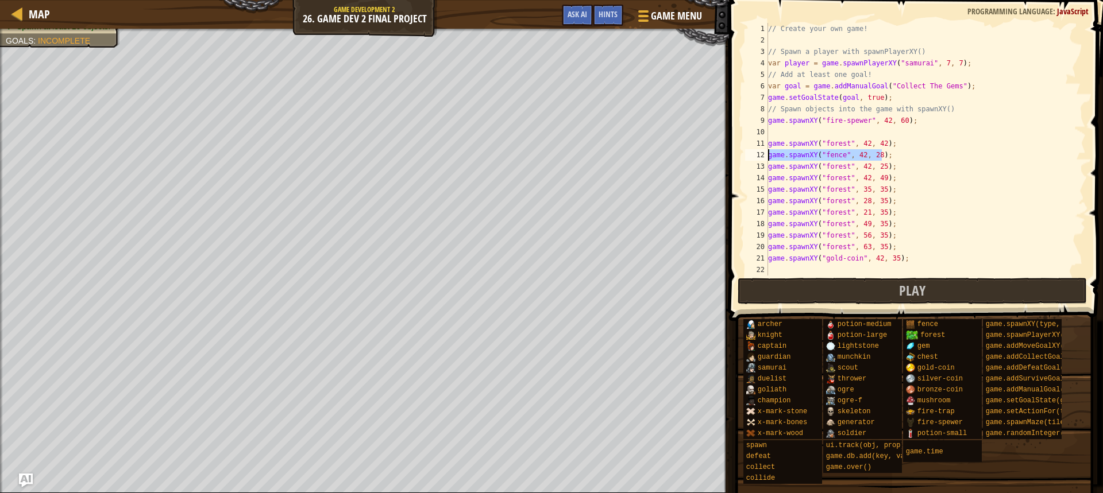
drag, startPoint x: 895, startPoint y: 151, endPoint x: 768, endPoint y: 153, distance: 127.5
click at [768, 153] on div "// Create your own game! // Spawn a player with spawnPlayerXY() var player = ga…" at bounding box center [925, 161] width 320 height 276
type textarea "game.spawnXY("fence", 42, 28);"
click at [895, 156] on div "// Create your own game! // Spawn a player with spawnPlayerXY() var player = ga…" at bounding box center [925, 149] width 320 height 253
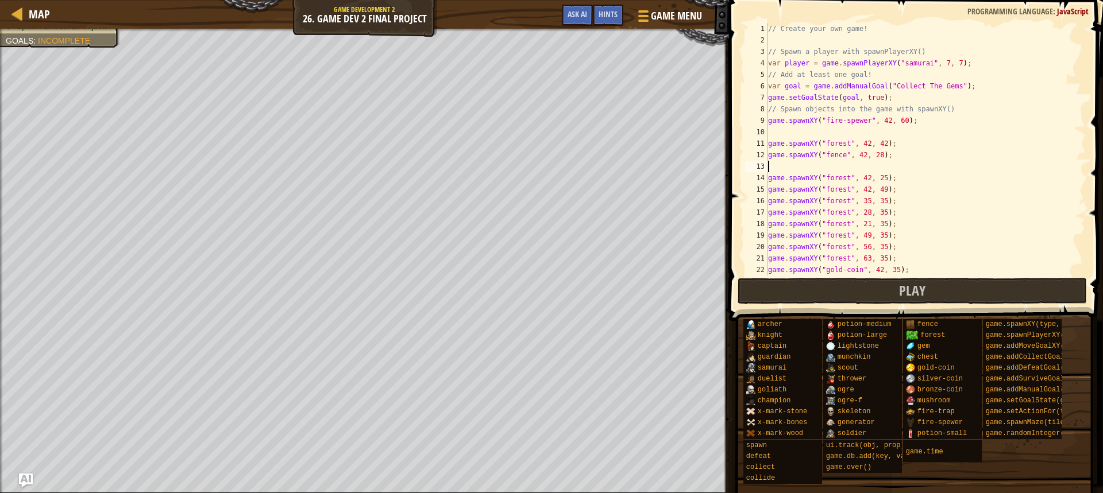
paste textarea "game.spawnXY("fence", 42, 28);"
type textarea "game.spawnXY("fence", 42, 28);"
paste textarea "game.spawnXY("fence", 42, 28);"
click at [858, 164] on div "// Create your own game! // Spawn a player with spawnPlayerXY() var player = ga…" at bounding box center [920, 161] width 311 height 276
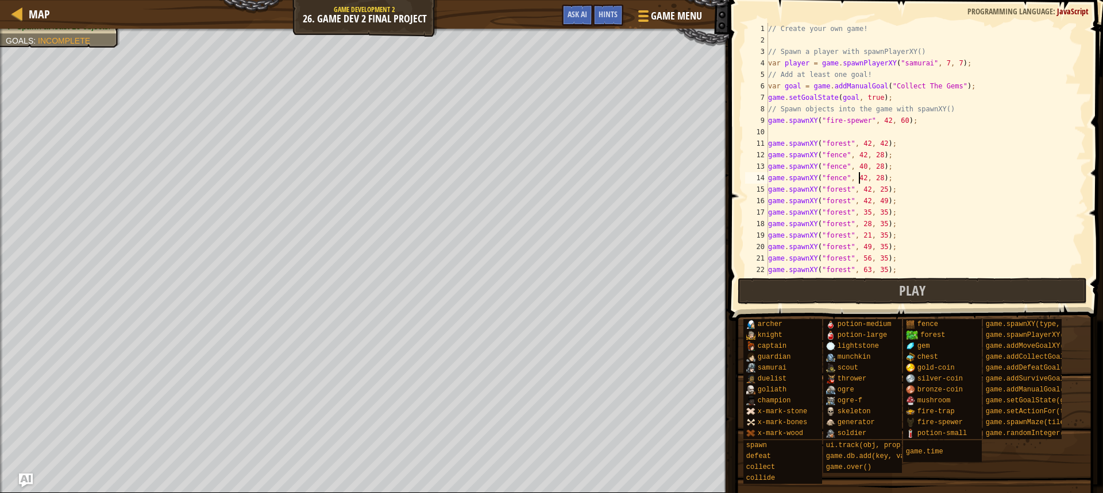
click at [857, 177] on div "// Create your own game! // Spawn a player with spawnPlayerXY() var player = ga…" at bounding box center [920, 161] width 311 height 276
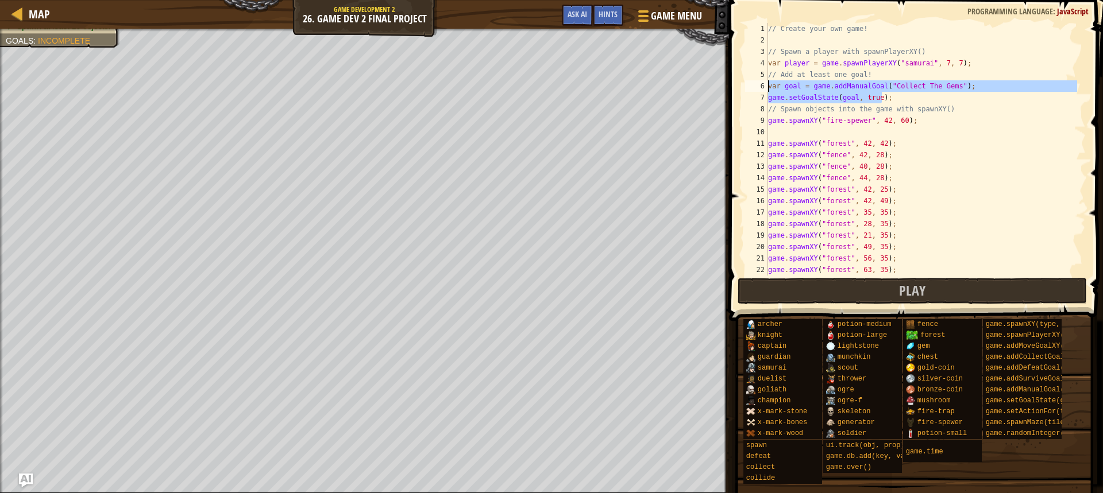
drag, startPoint x: 900, startPoint y: 97, endPoint x: 768, endPoint y: 90, distance: 132.3
click at [768, 90] on div "// Create your own game! // Spawn a player with spawnPlayerXY() var player = ga…" at bounding box center [920, 161] width 311 height 276
type textarea "var goal = game.addManualGoal("Collect The Gems"); game.setGoalState(goal, true…"
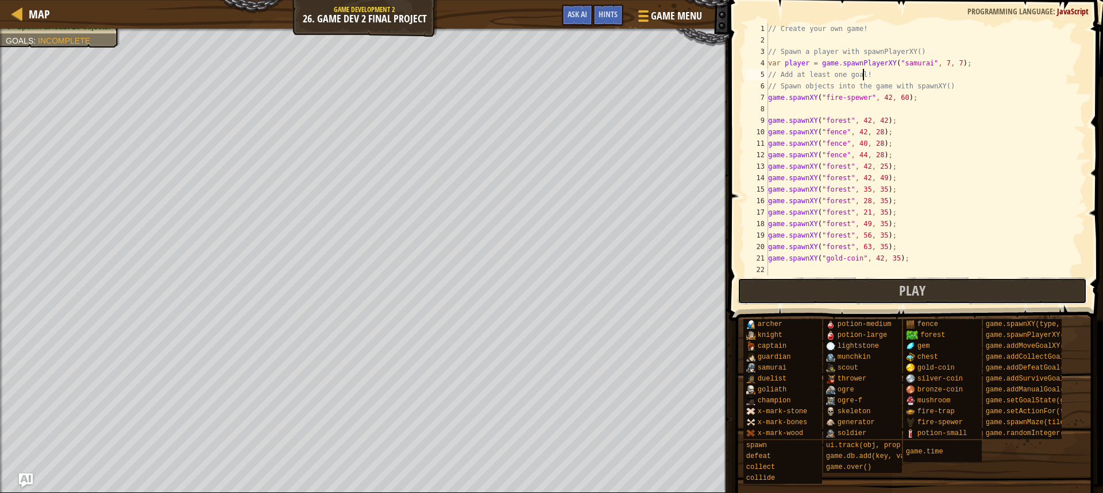
click at [858, 295] on button "Play" at bounding box center [911, 291] width 349 height 26
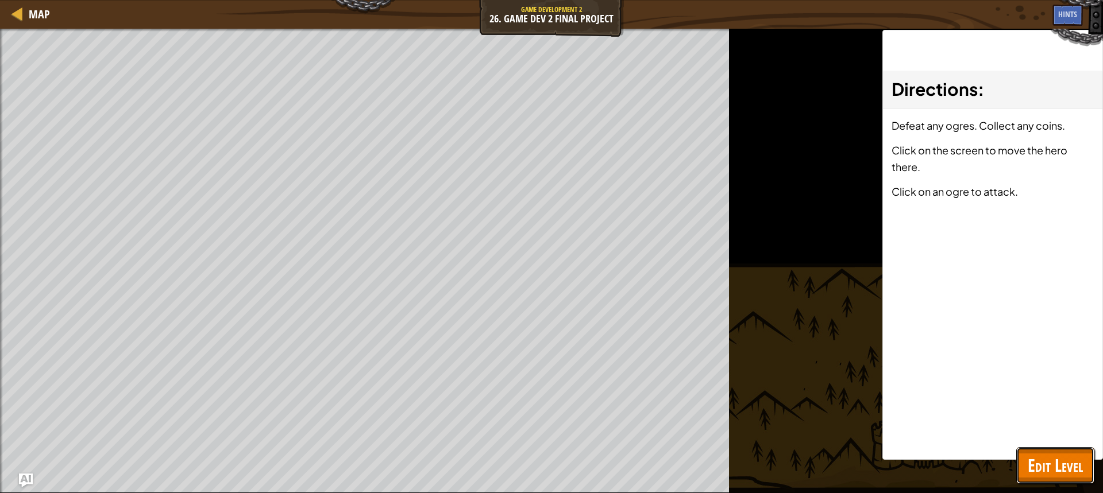
click at [1067, 455] on span "Edit Level" at bounding box center [1054, 466] width 55 height 24
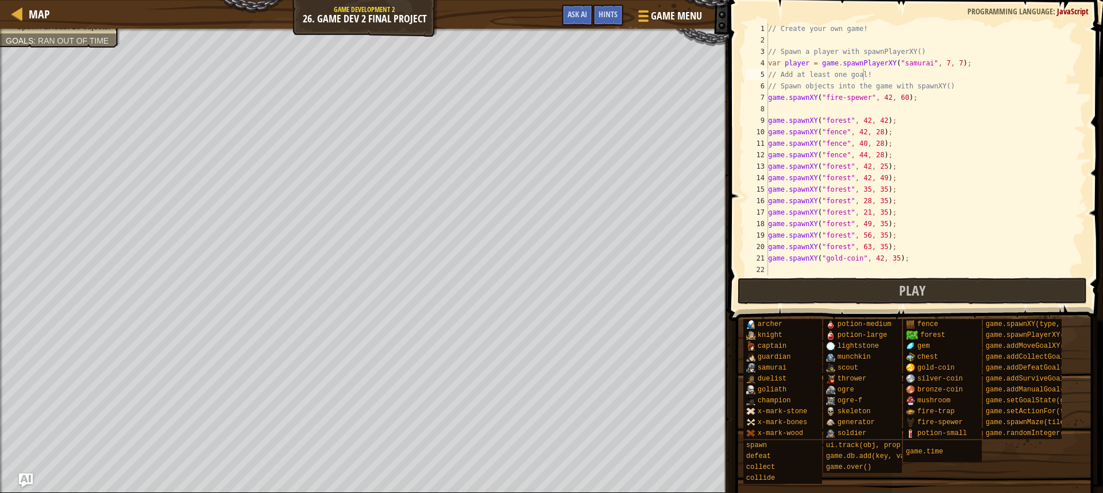
type textarea "game.spawnXY("forest", 42, 42);"
click at [848, 118] on div "// Create your own game! // Spawn a player with spawnPlayerXY() var player = ga…" at bounding box center [925, 161] width 320 height 276
click at [844, 111] on div "// Create your own game! // Spawn a player with spawnPlayerXY() var player = ga…" at bounding box center [925, 161] width 320 height 276
type textarea "3"
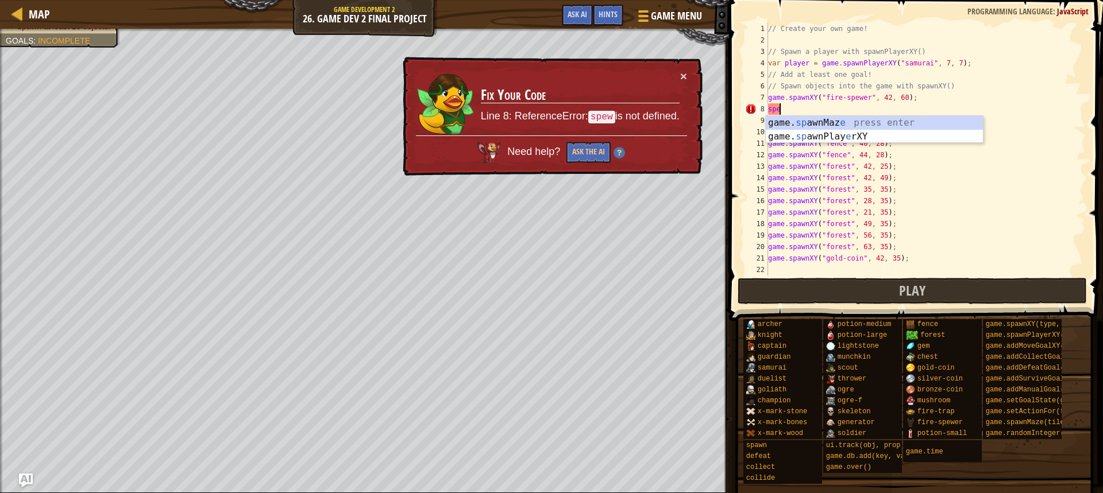
type textarea "s"
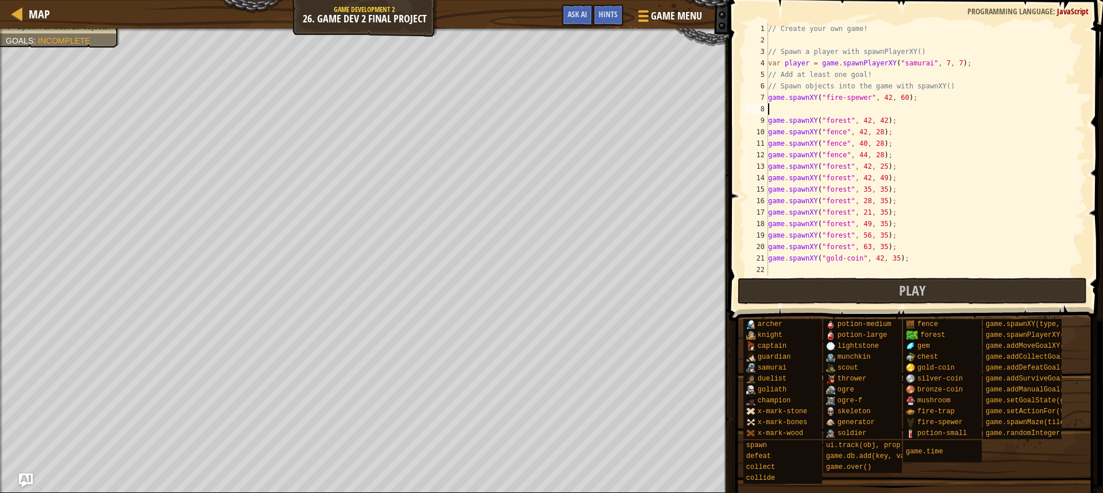
click at [768, 94] on div "// Create your own game! // Spawn a player with spawnPlayerXY() var player = ga…" at bounding box center [925, 161] width 320 height 276
type textarea "var fs1 = game.spawnXY("fire-spewer", 42, 60);"
click at [806, 104] on div "// Create your own game! // Spawn a player with spawnPlayerXY() var player = ga…" at bounding box center [925, 161] width 320 height 276
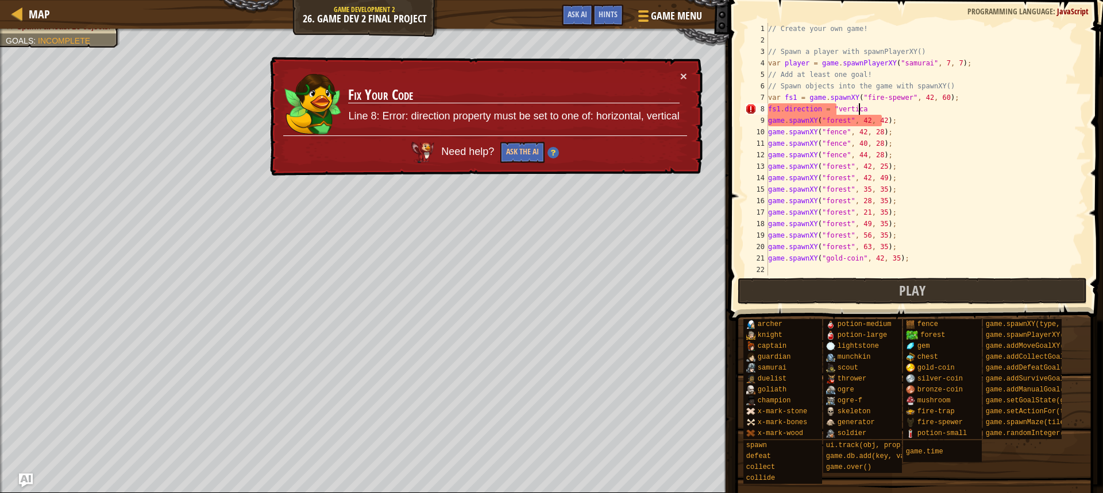
scroll to position [5, 7]
type textarea "fs1.direction = "vertical""
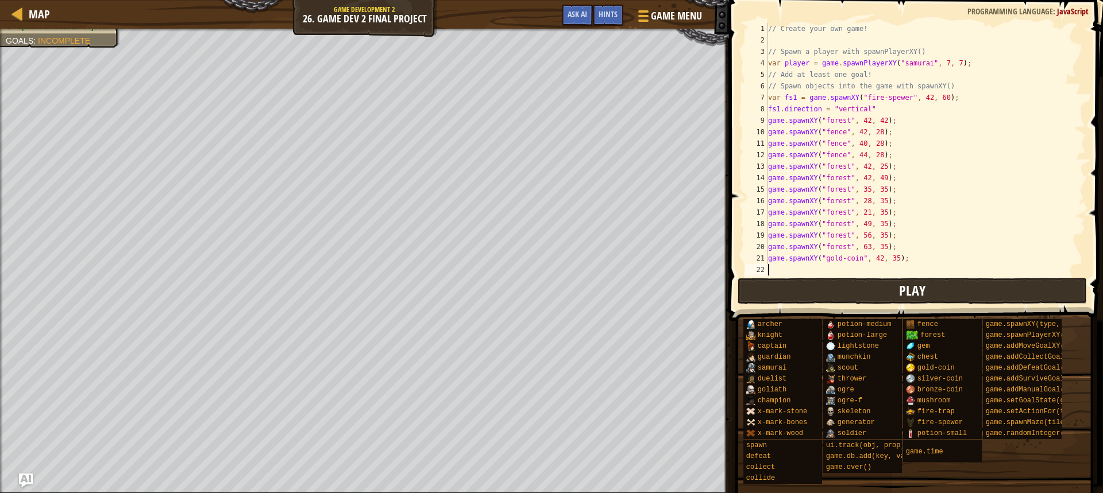
drag, startPoint x: 842, startPoint y: 287, endPoint x: 848, endPoint y: 297, distance: 11.8
click at [844, 290] on div "fs1.direction = "vertical" 1 2 3 4 5 6 7 8 9 10 11 12 13 14 15 16 17 18 19 20 2…" at bounding box center [913, 183] width 377 height 355
click at [849, 298] on button "Play" at bounding box center [911, 291] width 349 height 26
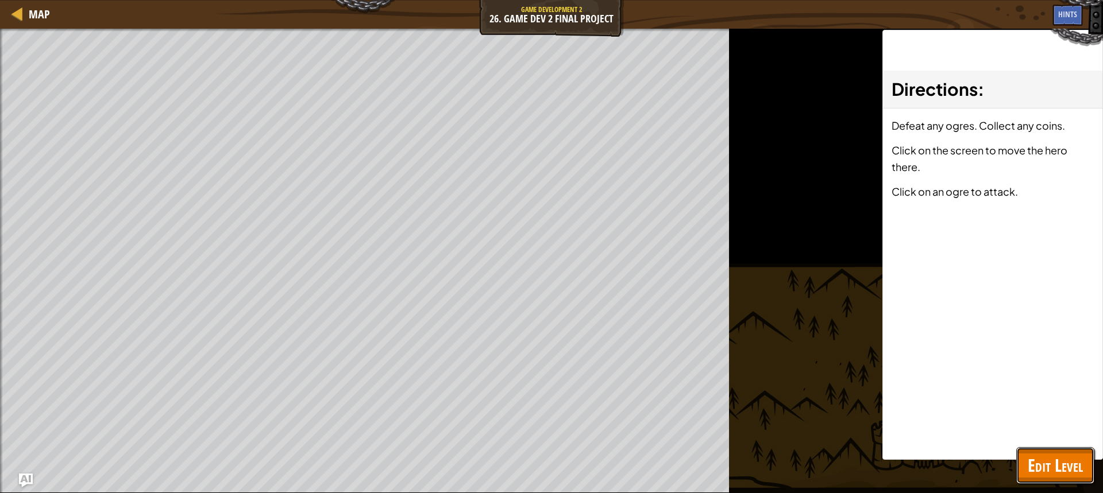
click at [1055, 463] on span "Edit Level" at bounding box center [1054, 466] width 55 height 24
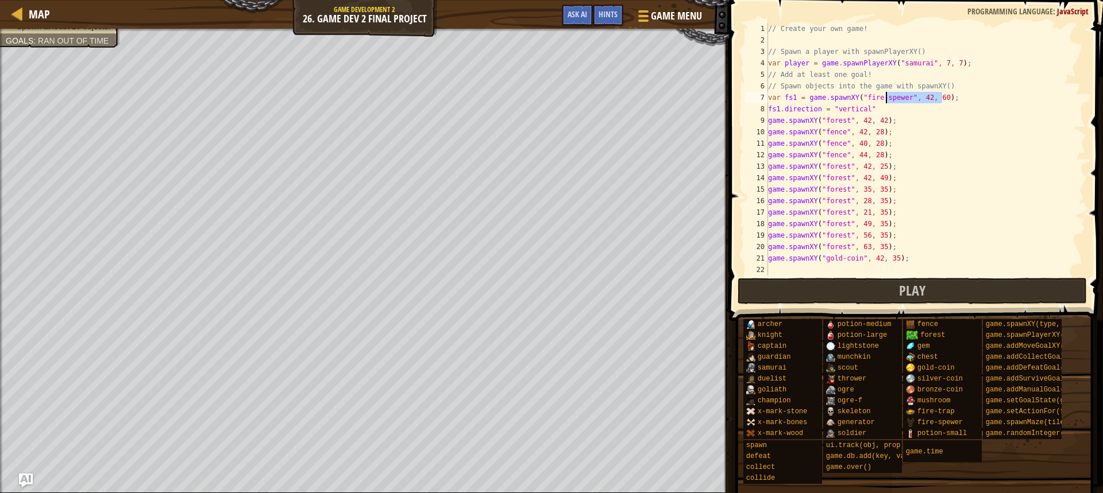
drag, startPoint x: 920, startPoint y: 95, endPoint x: 876, endPoint y: 105, distance: 45.3
click at [874, 105] on div "// Create your own game! // Spawn a player with spawnPlayerXY() var player = ga…" at bounding box center [925, 161] width 320 height 276
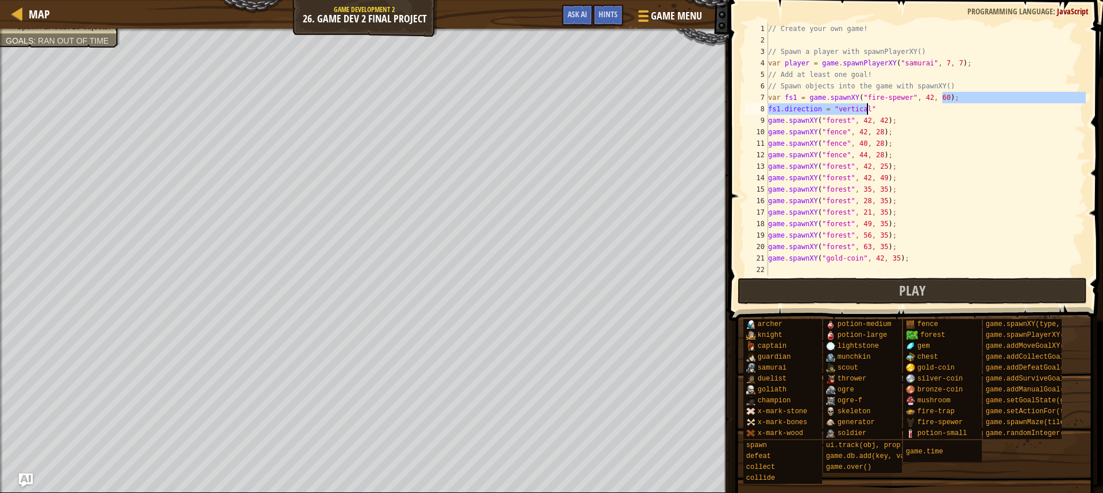
click at [889, 105] on div "// Create your own game! // Spawn a player with spawnPlayerXY() var player = ga…" at bounding box center [925, 149] width 320 height 253
drag, startPoint x: 887, startPoint y: 109, endPoint x: 799, endPoint y: 98, distance: 88.0
click at [764, 102] on div "fs1.direction = "vertical" 1 2 3 4 5 6 7 8 9 10 11 12 13 14 15 16 17 18 19 20 2…" at bounding box center [913, 149] width 343 height 253
click at [900, 105] on div "// Create your own game! // Spawn a player with spawnPlayerXY() var player = ga…" at bounding box center [925, 149] width 320 height 253
type textarea "fs1.direction = "vertical""
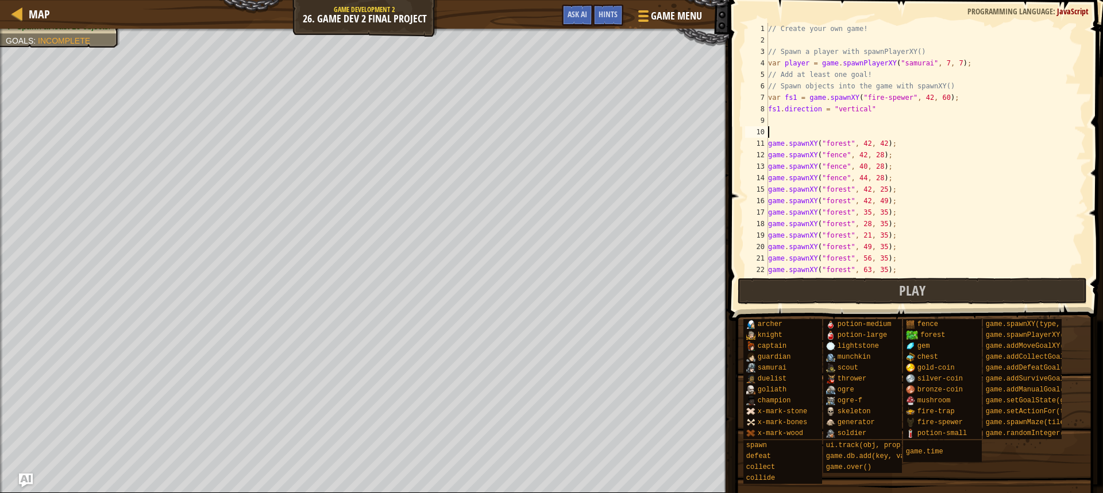
paste textarea "fs1.direction = "vertical""
type textarea "fs1.direction = "vertical""
click at [794, 129] on div "// Create your own game! // Spawn a player with spawnPlayerXY() var player = ga…" at bounding box center [920, 161] width 311 height 276
click at [779, 141] on div "// Create your own game! // Spawn a player with spawnPlayerXY() var player = ga…" at bounding box center [920, 161] width 311 height 276
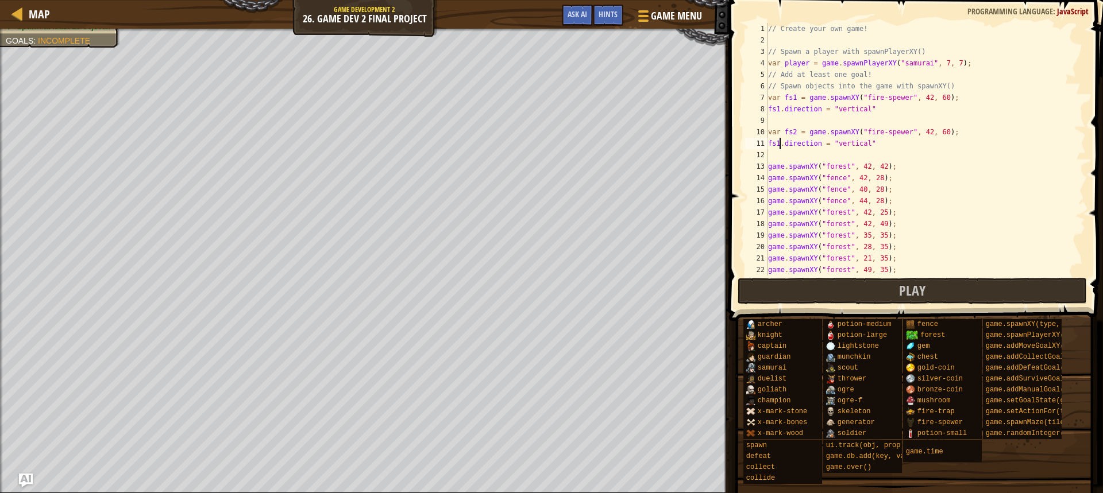
scroll to position [5, 1]
drag, startPoint x: 862, startPoint y: 143, endPoint x: 832, endPoint y: 140, distance: 30.0
click at [832, 140] on div "// Create your own game! // Spawn a player with spawnPlayerXY() var player = ga…" at bounding box center [920, 161] width 311 height 276
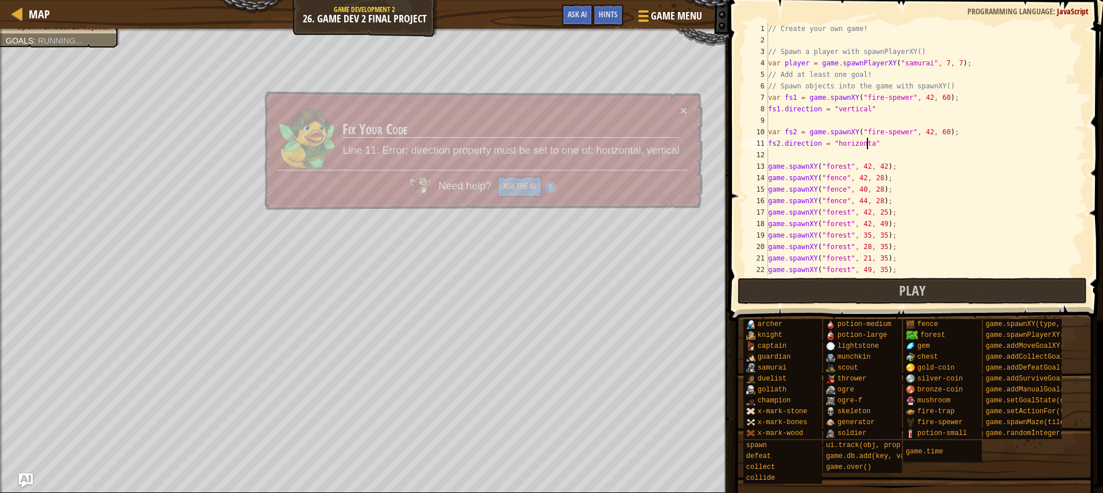
scroll to position [5, 8]
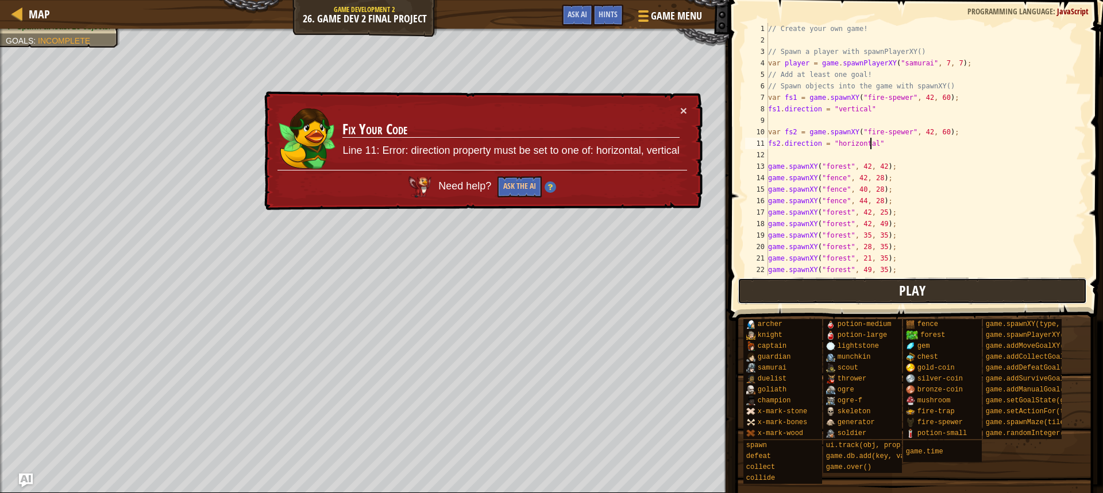
click at [849, 293] on button "Play" at bounding box center [911, 291] width 349 height 26
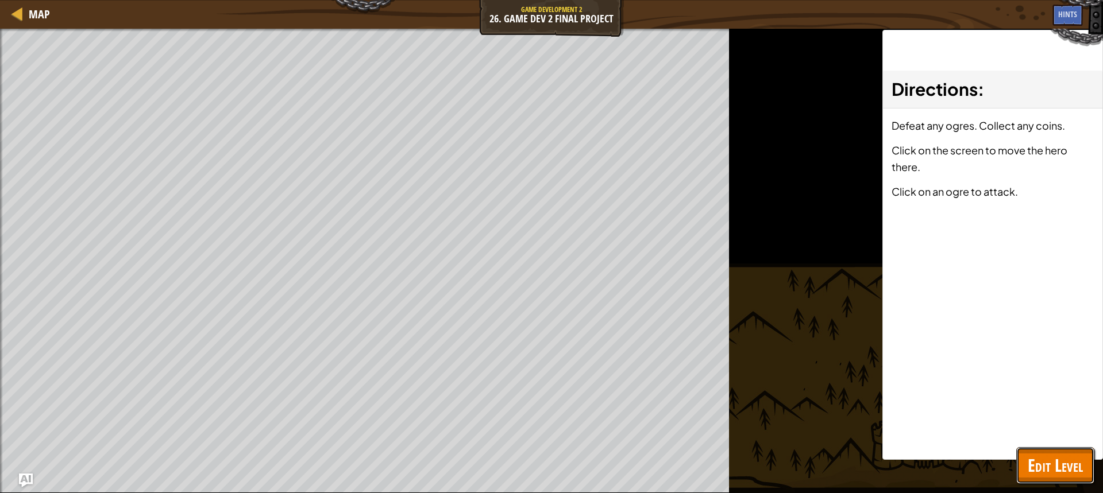
click at [1053, 468] on span "Edit Level" at bounding box center [1054, 466] width 55 height 24
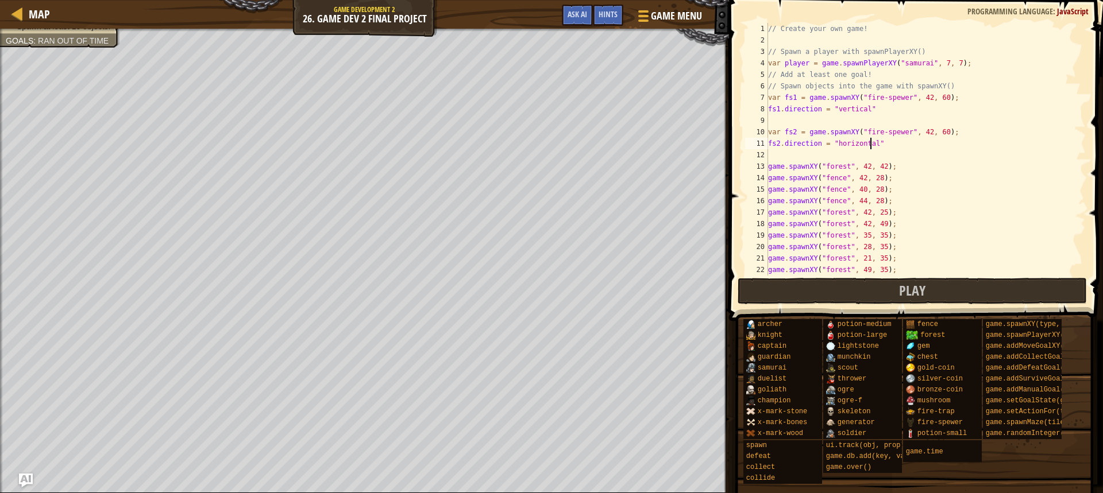
scroll to position [5, 9]
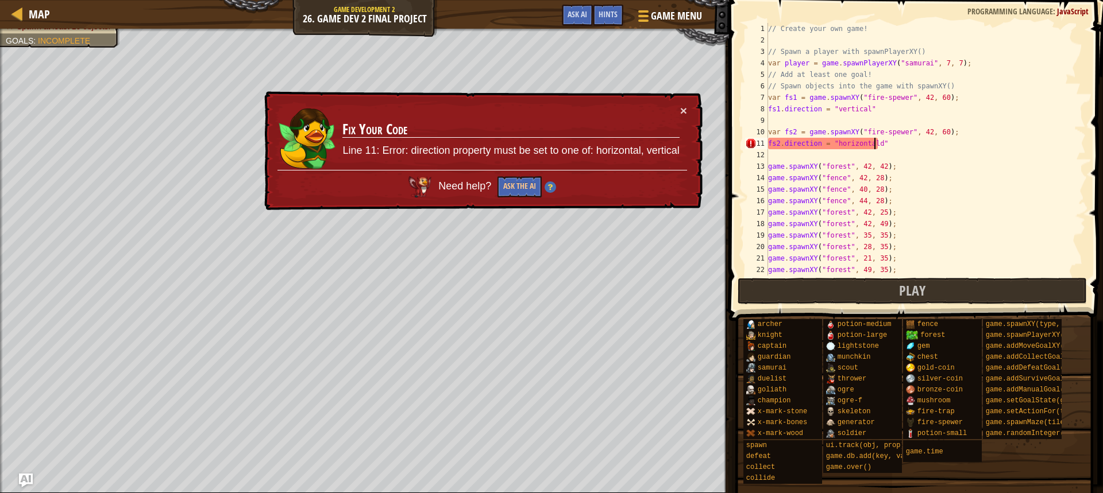
type textarea "fs2.direction = "horizontal""
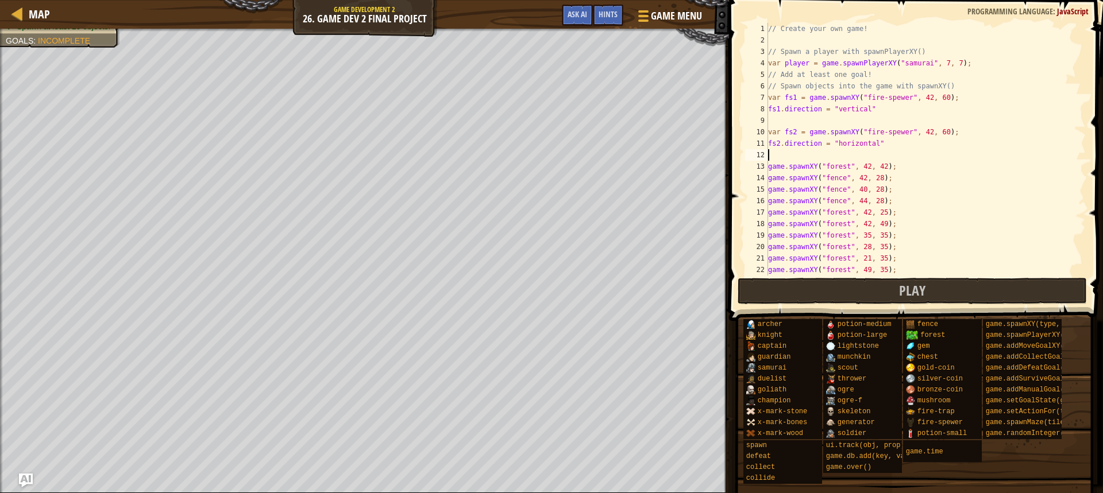
click at [829, 154] on div "// Create your own game! // Spawn a player with spawnPlayerXY() var player = ga…" at bounding box center [920, 161] width 311 height 276
click at [606, 19] on span "Hints" at bounding box center [607, 14] width 19 height 11
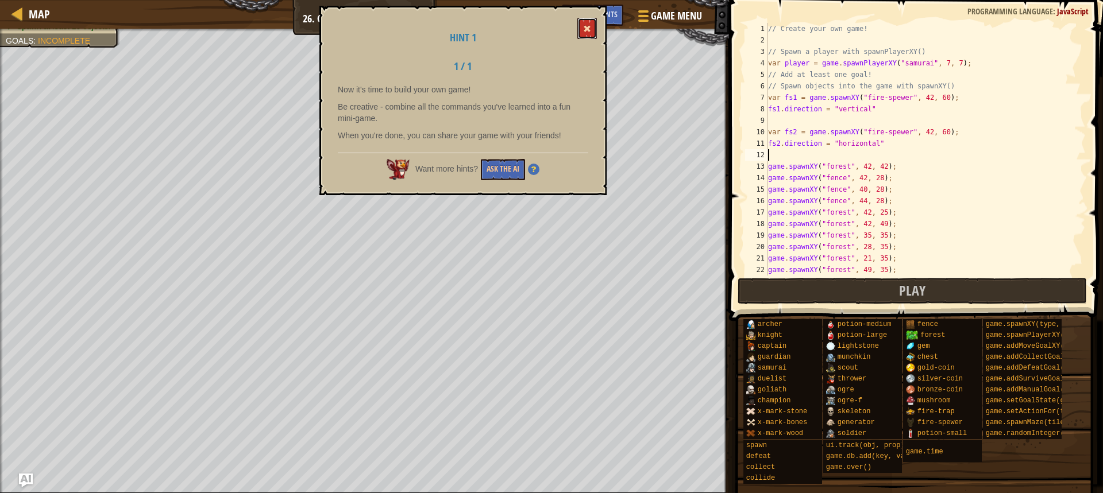
click at [581, 22] on button at bounding box center [587, 28] width 20 height 21
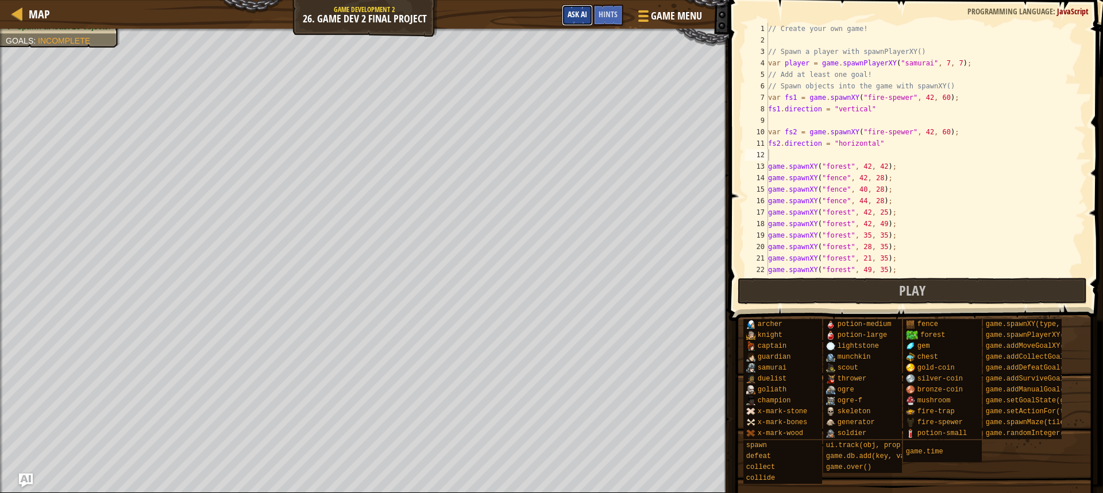
click at [565, 16] on button "Ask AI" at bounding box center [577, 15] width 31 height 21
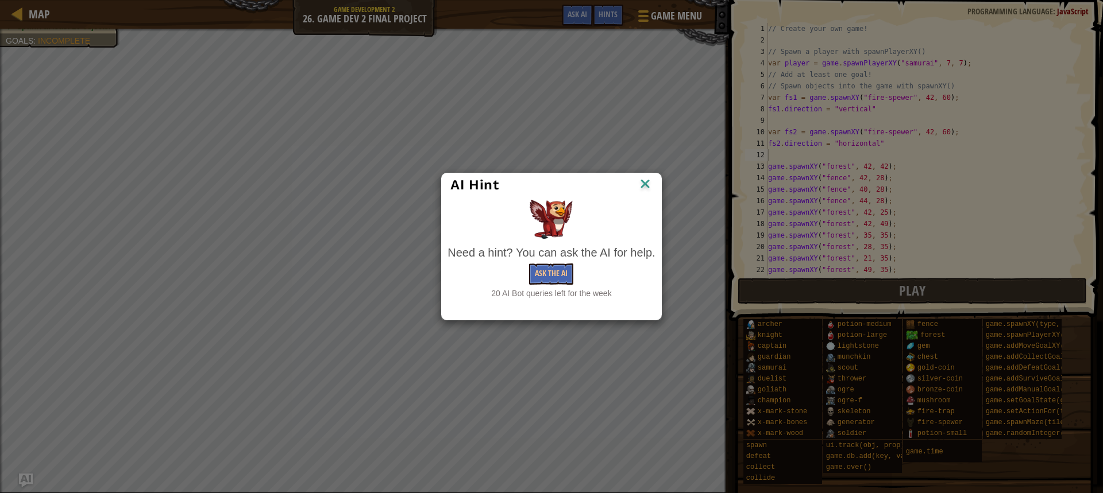
click at [644, 184] on img at bounding box center [644, 184] width 15 height 17
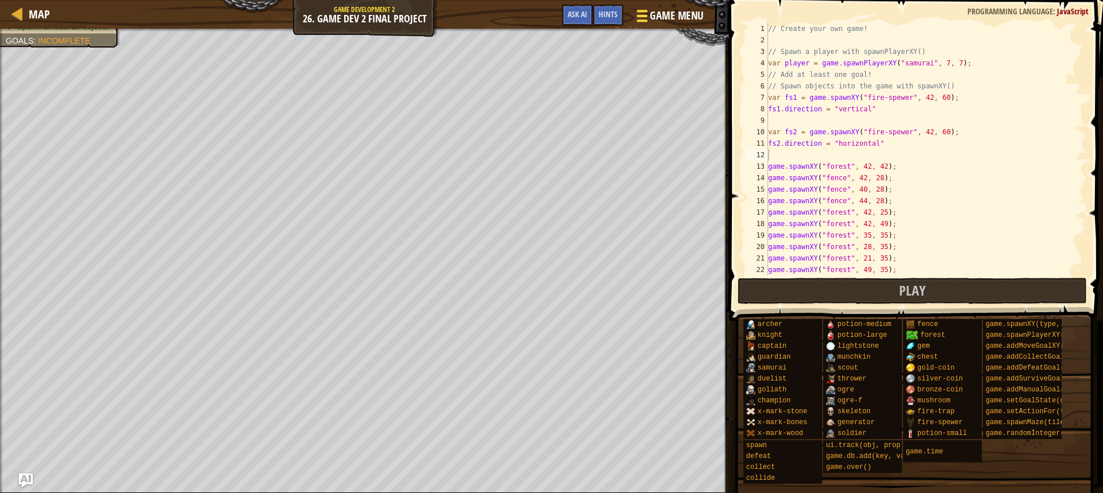
click at [652, 8] on span "Game Menu" at bounding box center [676, 16] width 53 height 16
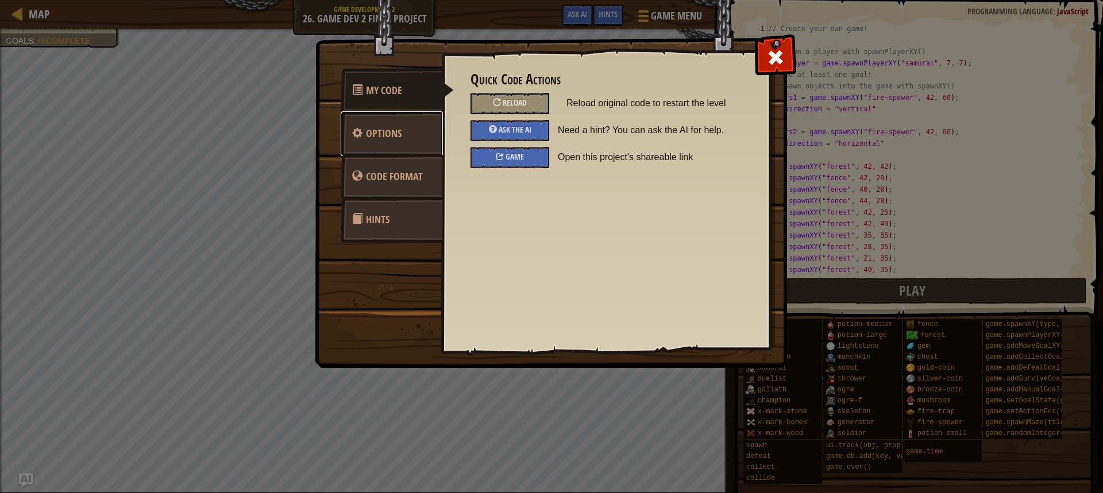
click at [384, 122] on link "Options" at bounding box center [392, 133] width 102 height 45
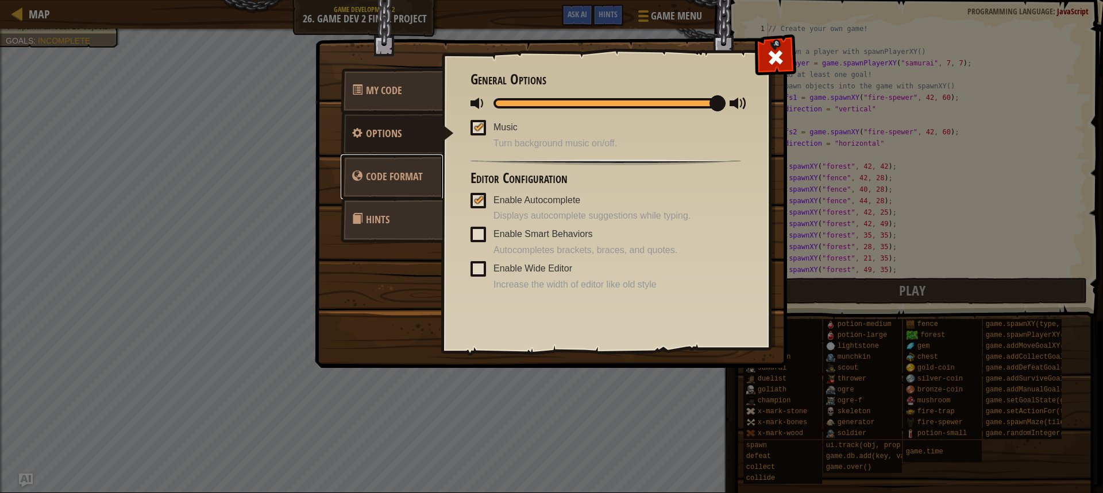
click at [398, 175] on span "Code Format" at bounding box center [394, 176] width 57 height 14
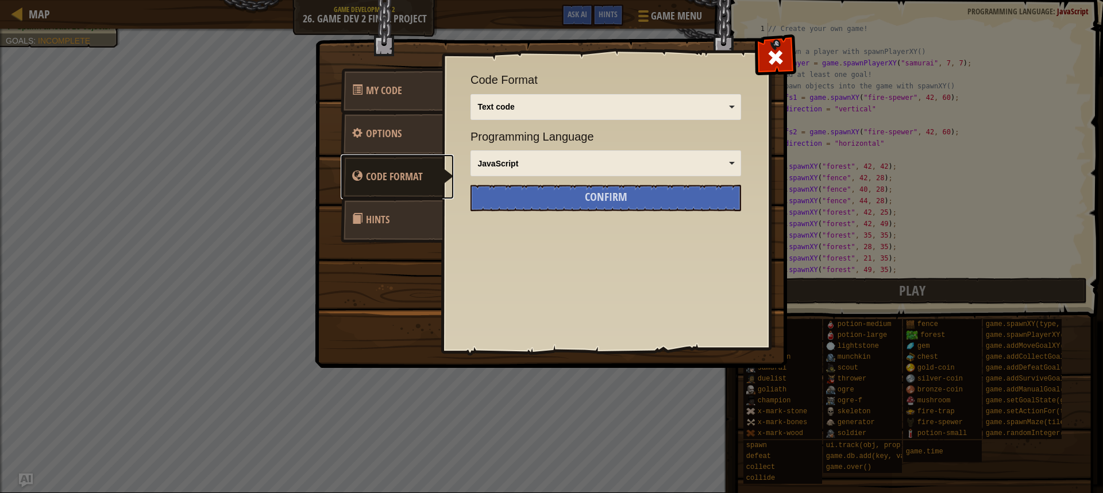
click at [512, 163] on div "JavaScript" at bounding box center [602, 163] width 249 height 11
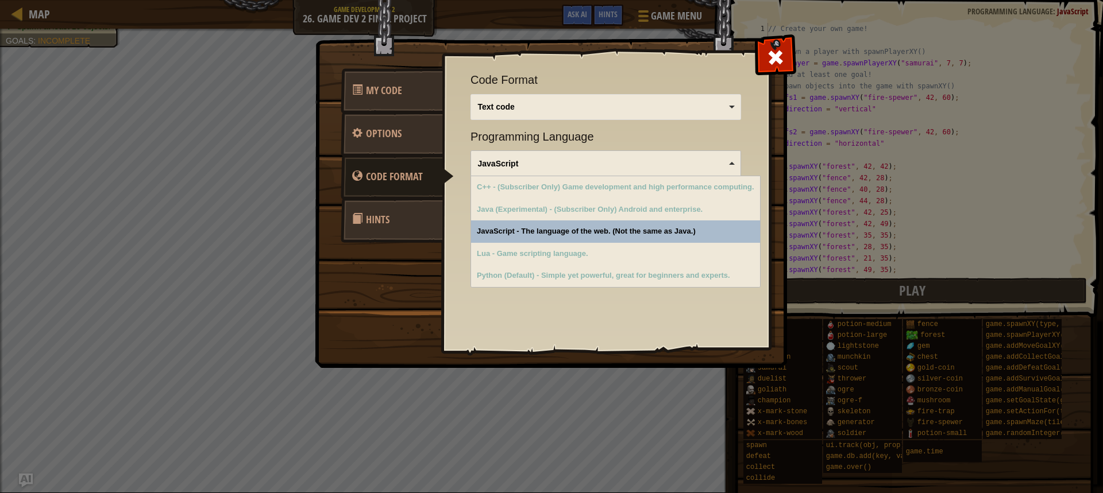
click at [512, 163] on div "JavaScript" at bounding box center [602, 163] width 249 height 11
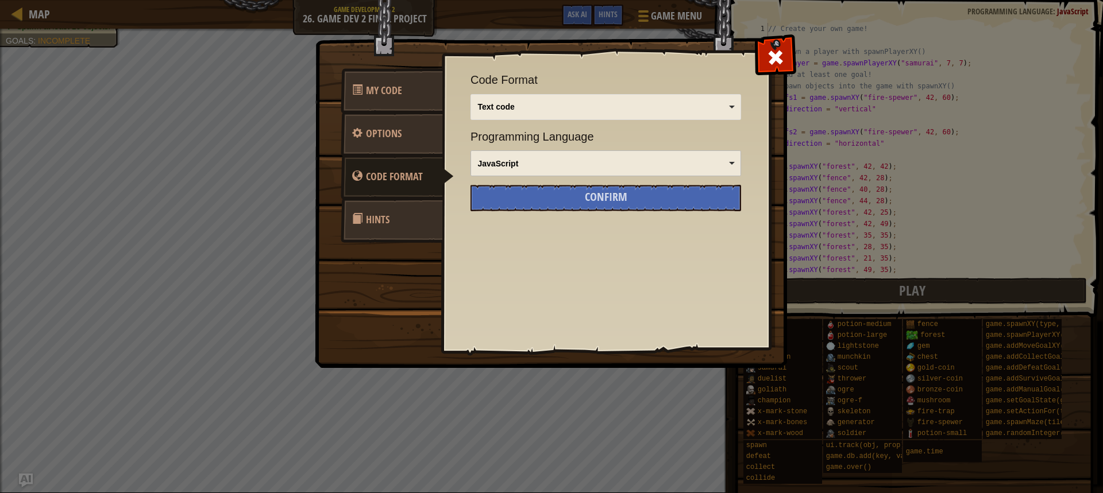
click at [504, 115] on div "Text code Blocks and code Blocks Blocks (Icons) Text code" at bounding box center [605, 107] width 270 height 26
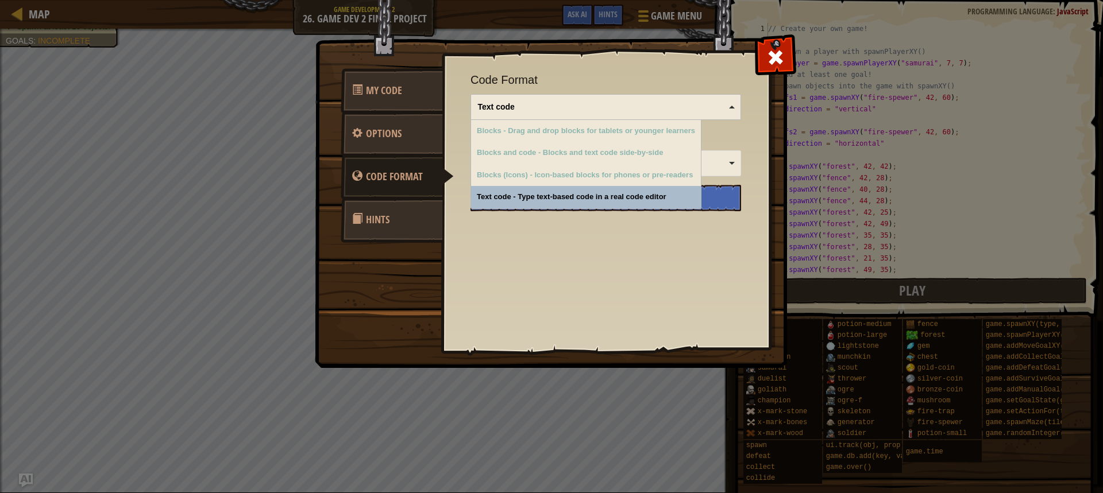
click at [504, 110] on div "Text code" at bounding box center [602, 106] width 249 height 11
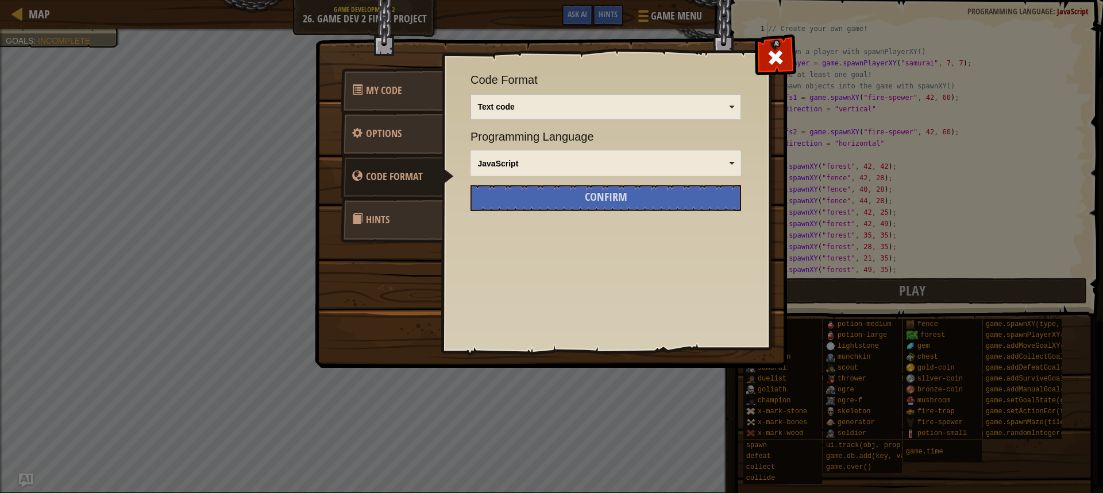
click at [417, 205] on link "Hints" at bounding box center [392, 220] width 102 height 45
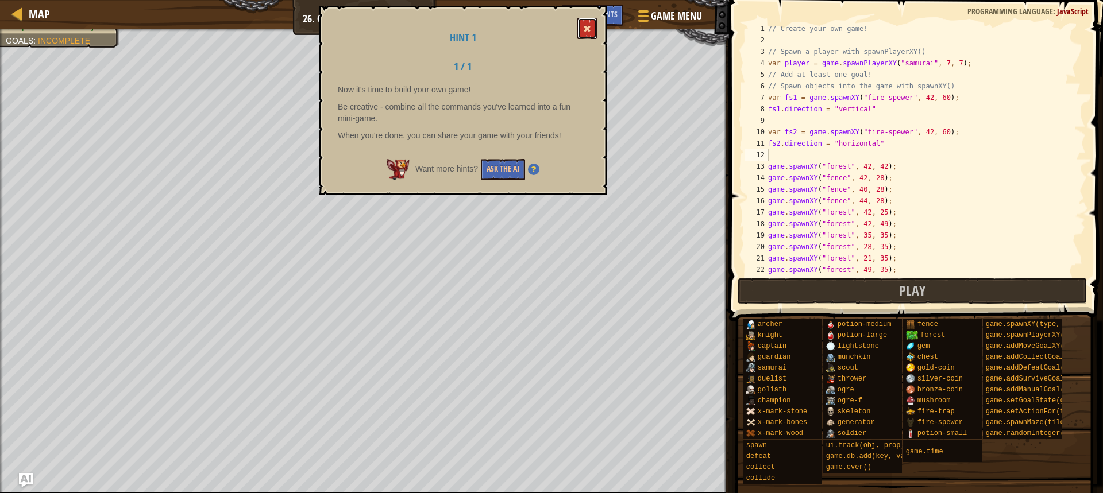
click at [583, 30] on button at bounding box center [587, 28] width 20 height 21
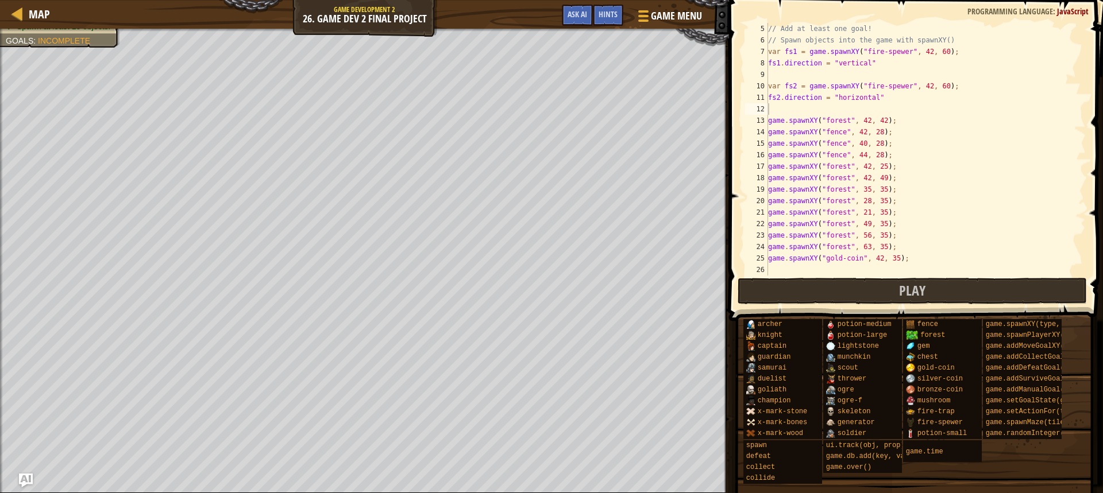
scroll to position [46, 0]
